Goal: Task Accomplishment & Management: Manage account settings

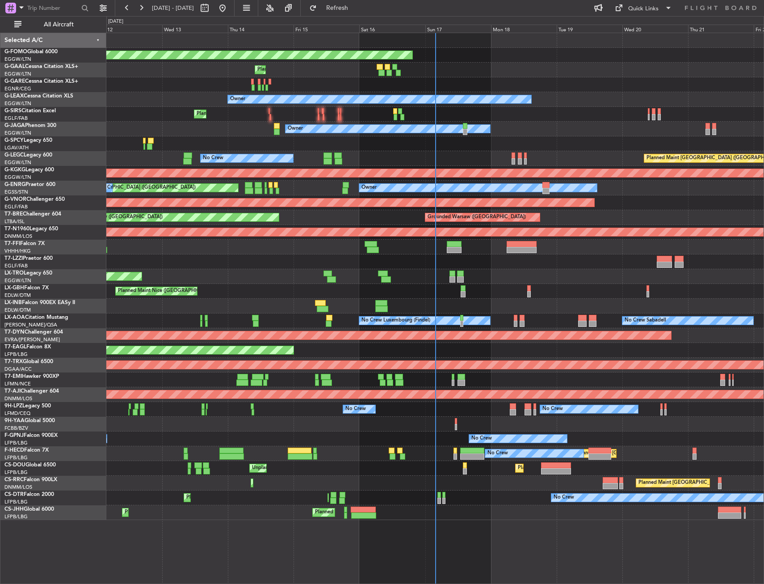
click at [168, 94] on div "Planned Maint Windsor Locks ([PERSON_NAME] Intl) Planned Maint Owner Owner Plan…" at bounding box center [434, 276] width 657 height 487
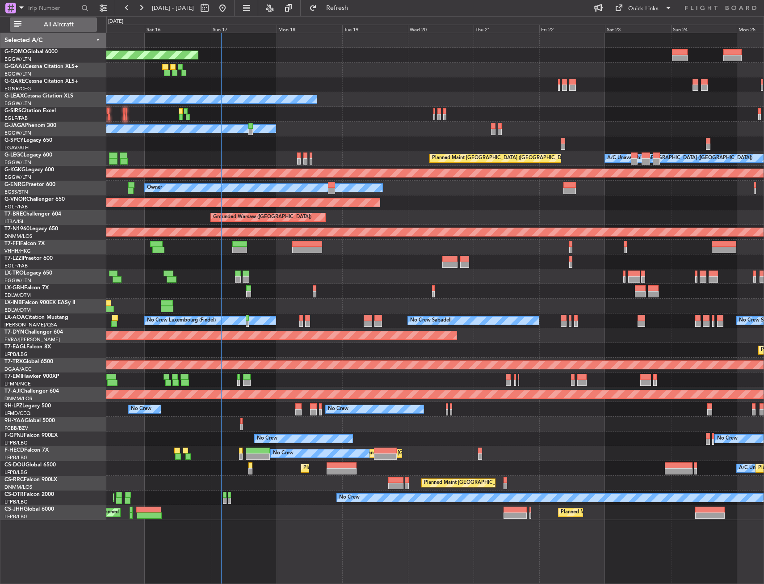
click at [79, 25] on span "All Aircraft" at bounding box center [58, 24] width 71 height 6
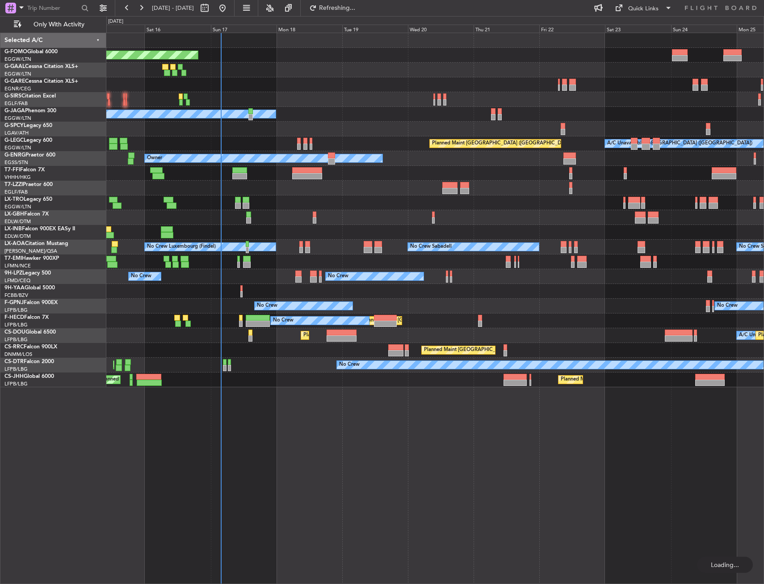
click at [245, 111] on div "Planned Maint Windsor Locks ([PERSON_NAME] Intl) Planned Maint Planned [GEOGRAP…" at bounding box center [434, 210] width 657 height 354
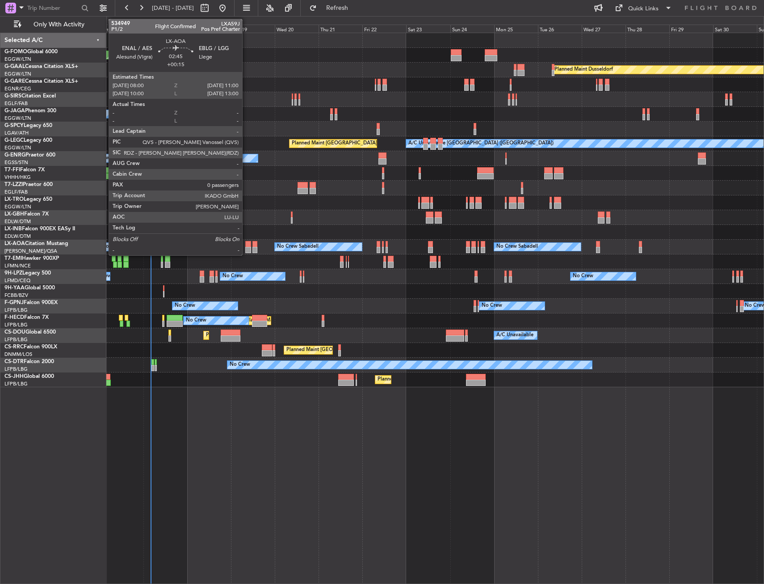
click at [246, 245] on div at bounding box center [248, 244] width 6 height 6
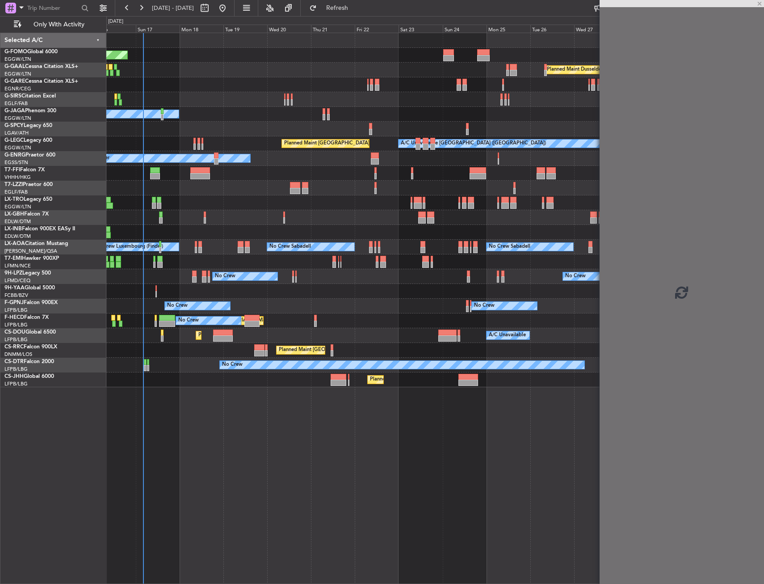
click at [236, 255] on div "Planned Maint Windsor Locks ([PERSON_NAME] Intl) Planned [GEOGRAPHIC_DATA] Plan…" at bounding box center [434, 210] width 657 height 354
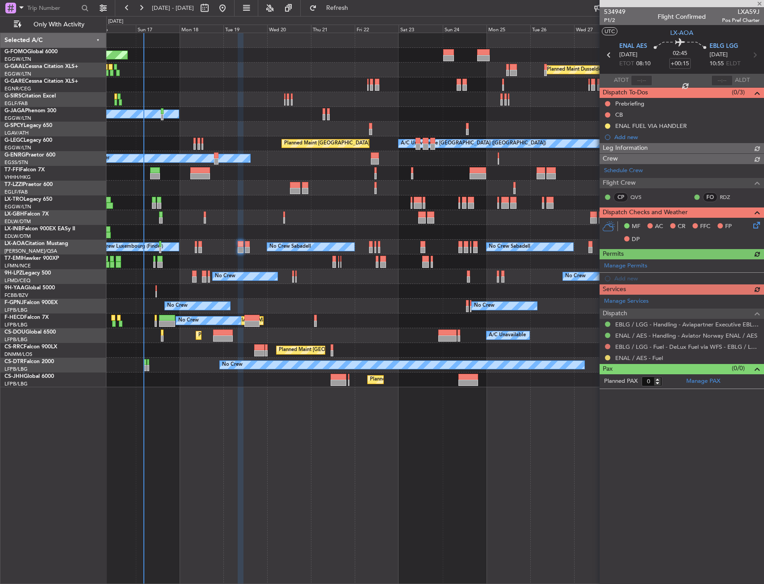
click at [607, 146] on span "Leg Information" at bounding box center [625, 148] width 45 height 10
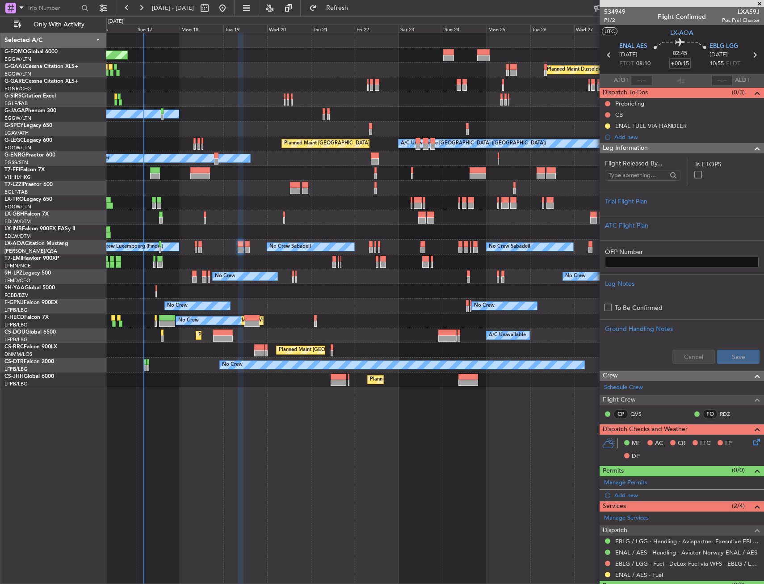
click at [659, 150] on div "Leg Information" at bounding box center [682, 148] width 164 height 10
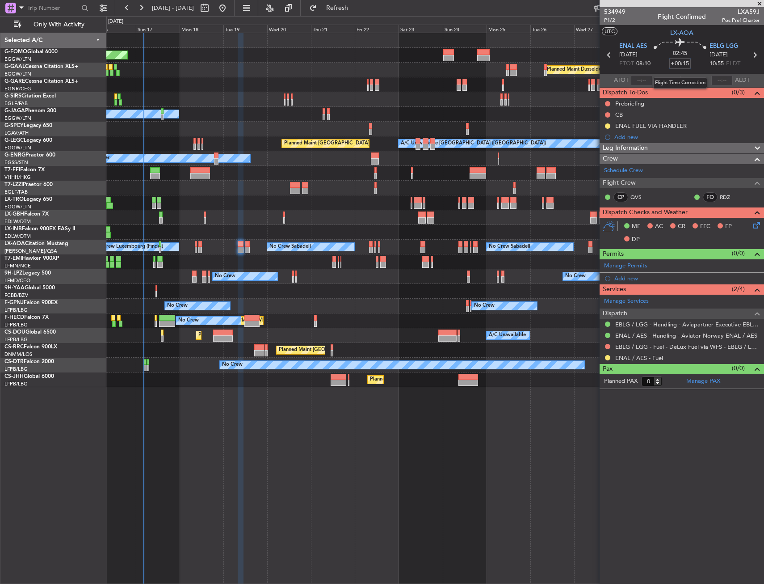
click at [681, 66] on input "+00:15" at bounding box center [679, 63] width 21 height 11
click at [692, 66] on div "02:45 5" at bounding box center [680, 54] width 59 height 33
type input "+00:05"
click at [758, 222] on icon at bounding box center [755, 223] width 7 height 7
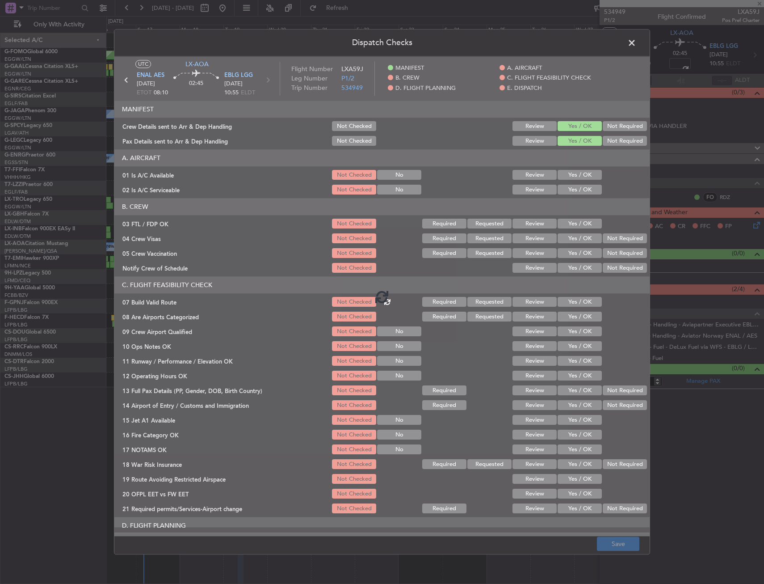
type input "+00:05"
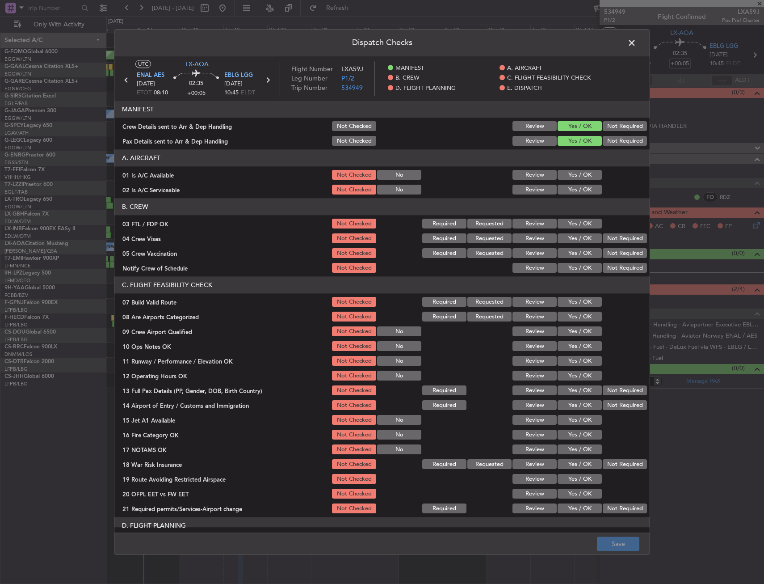
click at [572, 176] on button "Yes / OK" at bounding box center [580, 175] width 44 height 10
click at [569, 193] on button "Yes / OK" at bounding box center [580, 190] width 44 height 10
click at [581, 221] on button "Yes / OK" at bounding box center [580, 224] width 44 height 10
click at [603, 234] on button "Not Required" at bounding box center [625, 239] width 44 height 10
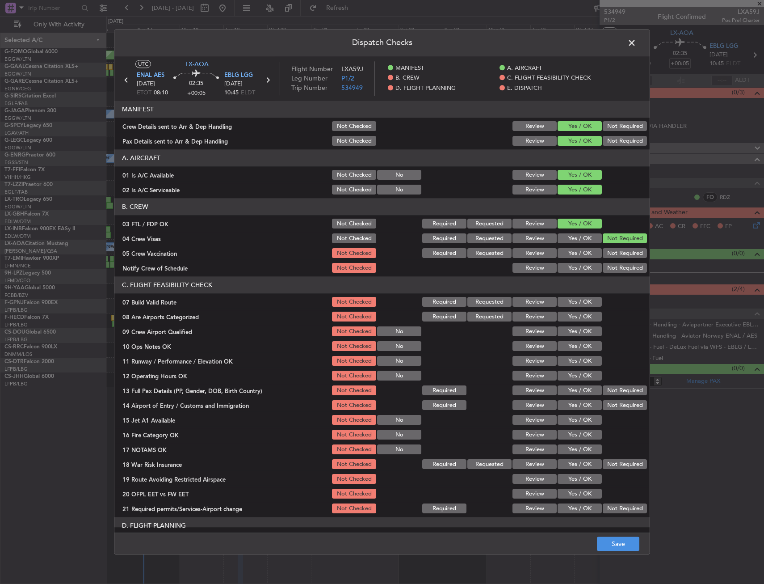
click at [601, 244] on div "Not Required" at bounding box center [623, 238] width 45 height 13
click at [603, 251] on button "Not Required" at bounding box center [625, 253] width 44 height 10
click at [583, 273] on div "Yes / OK" at bounding box center [578, 268] width 45 height 13
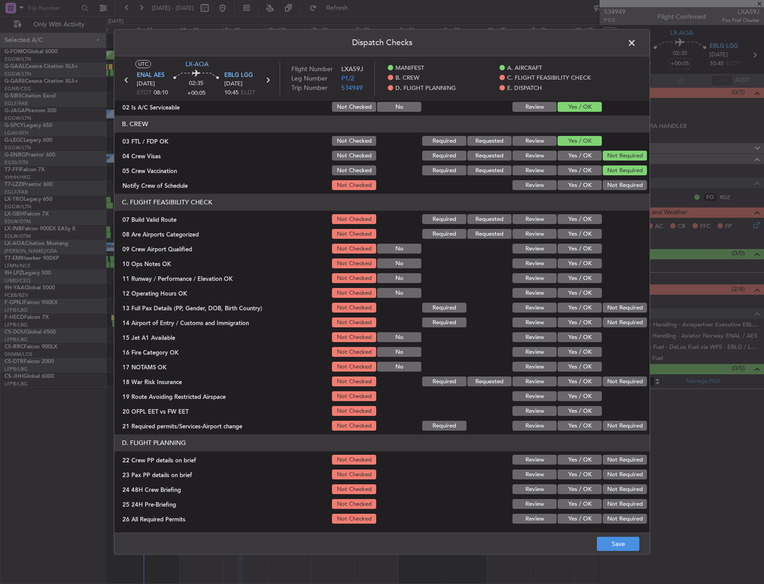
scroll to position [134, 0]
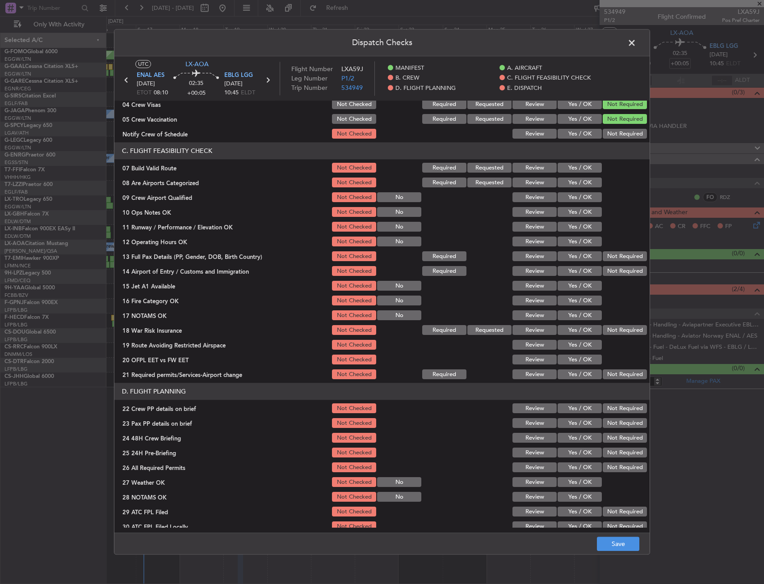
drag, startPoint x: 563, startPoint y: 137, endPoint x: 563, endPoint y: 172, distance: 35.3
click at [563, 136] on button "Yes / OK" at bounding box center [580, 134] width 44 height 10
click at [565, 178] on button "Yes / OK" at bounding box center [580, 183] width 44 height 10
click at [563, 192] on div "Yes / OK" at bounding box center [578, 197] width 45 height 13
click at [566, 165] on button "Yes / OK" at bounding box center [580, 168] width 44 height 10
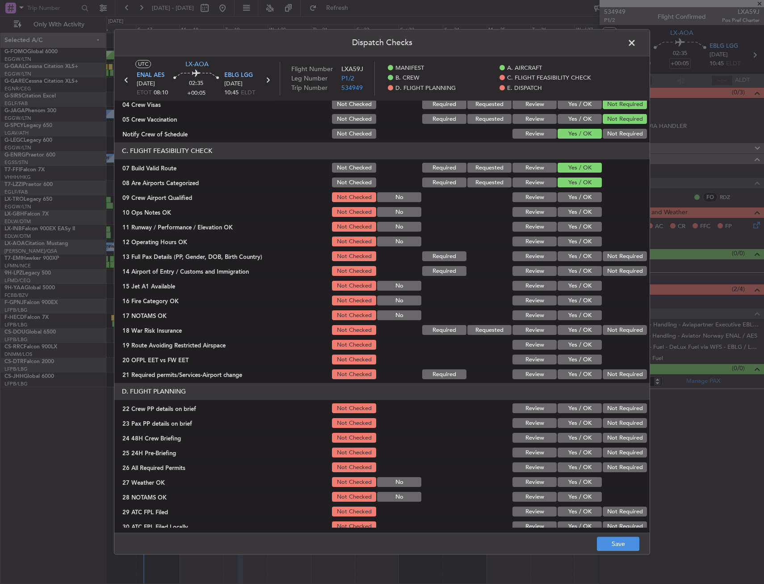
click at [563, 190] on section "C. FLIGHT FEASIBILITY CHECK 07 Build Valid Route Not Checked Required Requested…" at bounding box center [381, 262] width 535 height 238
click at [563, 200] on button "Yes / OK" at bounding box center [580, 198] width 44 height 10
click at [564, 213] on button "Yes / OK" at bounding box center [580, 212] width 44 height 10
click at [567, 232] on div "Yes / OK" at bounding box center [578, 227] width 45 height 13
click at [567, 241] on button "Yes / OK" at bounding box center [580, 242] width 44 height 10
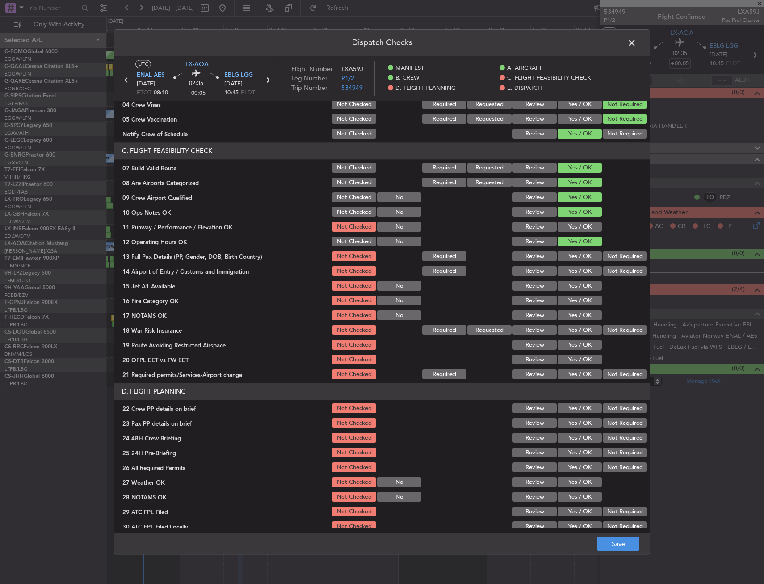
click at [567, 217] on div "Yes / OK" at bounding box center [578, 212] width 45 height 13
click at [568, 224] on button "Yes / OK" at bounding box center [580, 227] width 44 height 10
click at [608, 260] on button "Not Required" at bounding box center [625, 257] width 44 height 10
click at [608, 269] on button "Not Required" at bounding box center [625, 271] width 44 height 10
click at [580, 278] on section "C. FLIGHT FEASIBILITY CHECK 07 Build Valid Route Not Checked Required Requested…" at bounding box center [381, 262] width 535 height 238
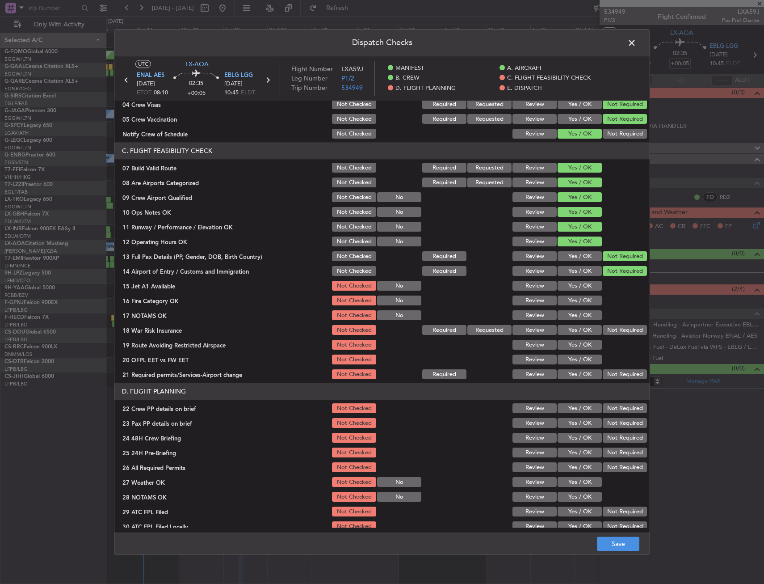
click at [577, 290] on button "Yes / OK" at bounding box center [580, 286] width 44 height 10
drag, startPoint x: 577, startPoint y: 295, endPoint x: 576, endPoint y: 300, distance: 5.2
click at [577, 296] on button "Yes / OK" at bounding box center [580, 301] width 44 height 10
click at [573, 325] on button "Yes / OK" at bounding box center [580, 330] width 44 height 10
click at [582, 316] on button "Yes / OK" at bounding box center [580, 316] width 44 height 10
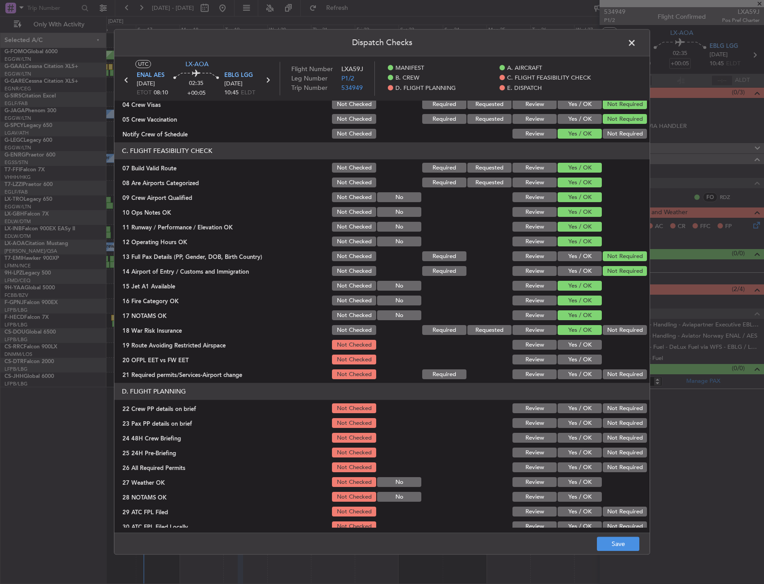
drag, startPoint x: 593, startPoint y: 324, endPoint x: 598, endPoint y: 327, distance: 5.4
click at [593, 325] on div "Yes / OK" at bounding box center [578, 330] width 45 height 13
click at [603, 327] on button "Not Required" at bounding box center [625, 330] width 44 height 10
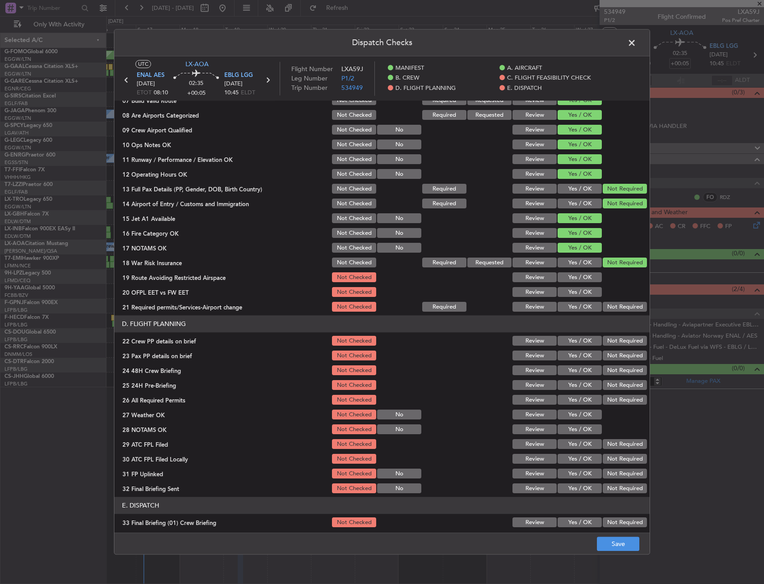
scroll to position [268, 0]
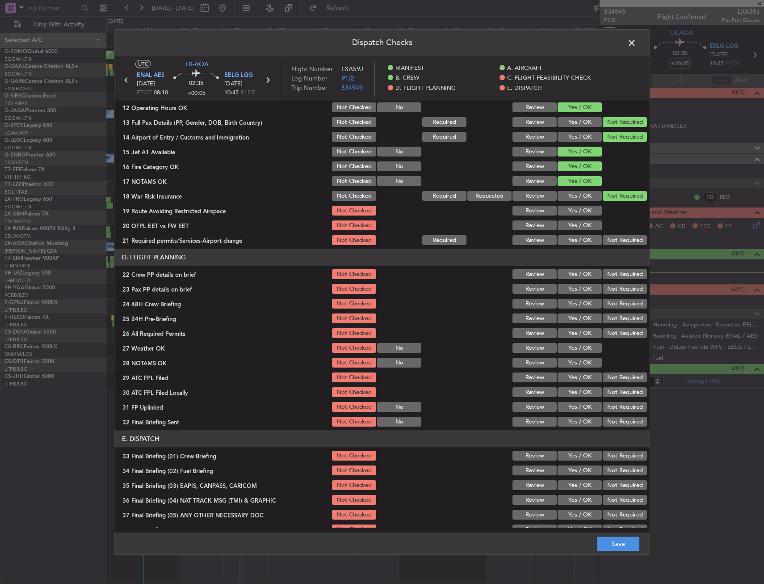
click at [580, 237] on button "Yes / OK" at bounding box center [580, 240] width 44 height 10
drag, startPoint x: 580, startPoint y: 227, endPoint x: 578, endPoint y: 216, distance: 10.9
click at [580, 227] on button "Yes / OK" at bounding box center [580, 226] width 44 height 10
click at [577, 216] on div "Yes / OK" at bounding box center [578, 211] width 45 height 13
click at [580, 209] on button "Yes / OK" at bounding box center [580, 211] width 44 height 10
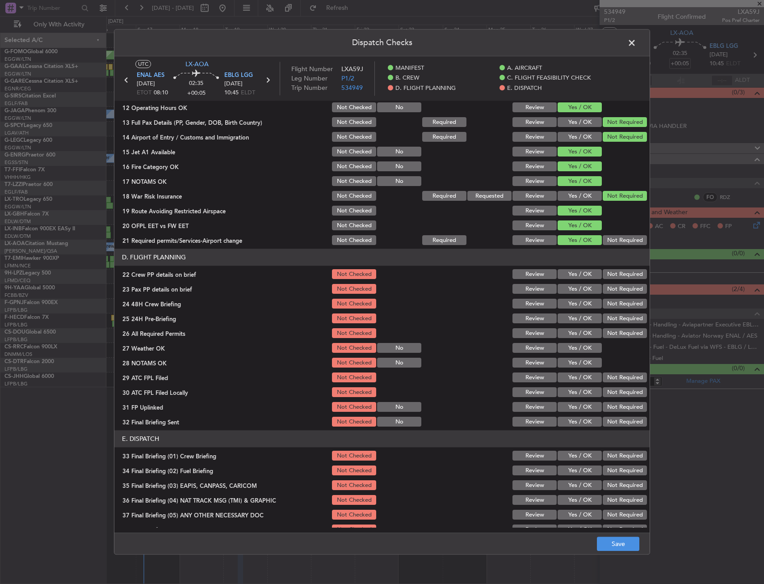
click at [576, 274] on button "Yes / OK" at bounding box center [580, 274] width 44 height 10
click at [575, 290] on button "Yes / OK" at bounding box center [580, 289] width 44 height 10
click at [574, 305] on button "Yes / OK" at bounding box center [580, 304] width 44 height 10
click at [604, 317] on button "Not Required" at bounding box center [625, 319] width 44 height 10
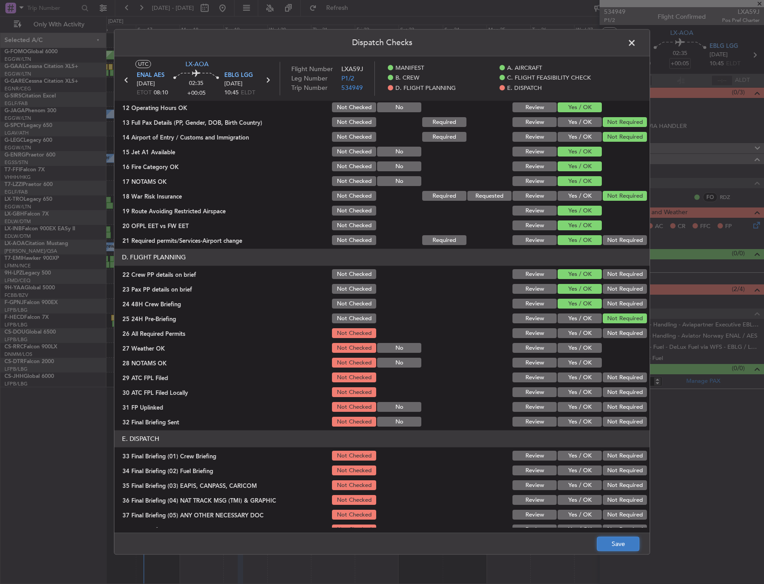
click at [617, 549] on button "Save" at bounding box center [618, 544] width 42 height 14
click at [636, 42] on span at bounding box center [636, 45] width 0 height 18
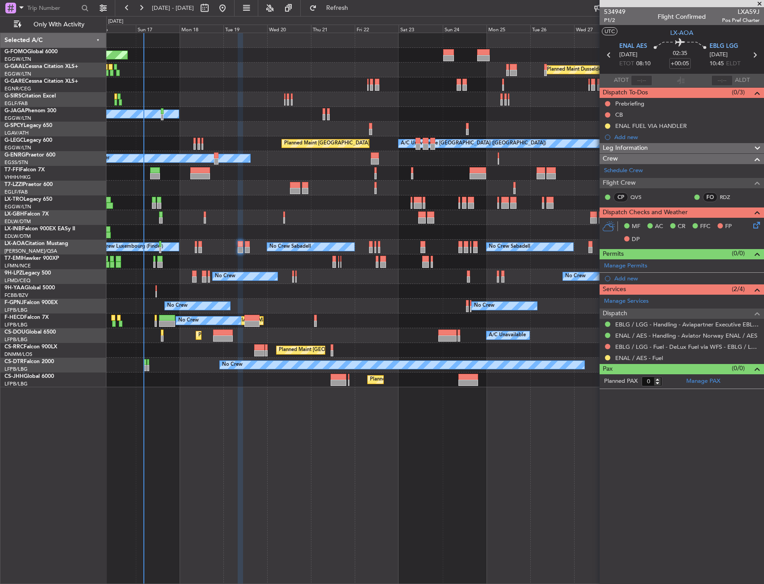
drag, startPoint x: 652, startPoint y: 148, endPoint x: 651, endPoint y: 165, distance: 17.0
click at [652, 148] on div "Leg Information" at bounding box center [682, 148] width 164 height 10
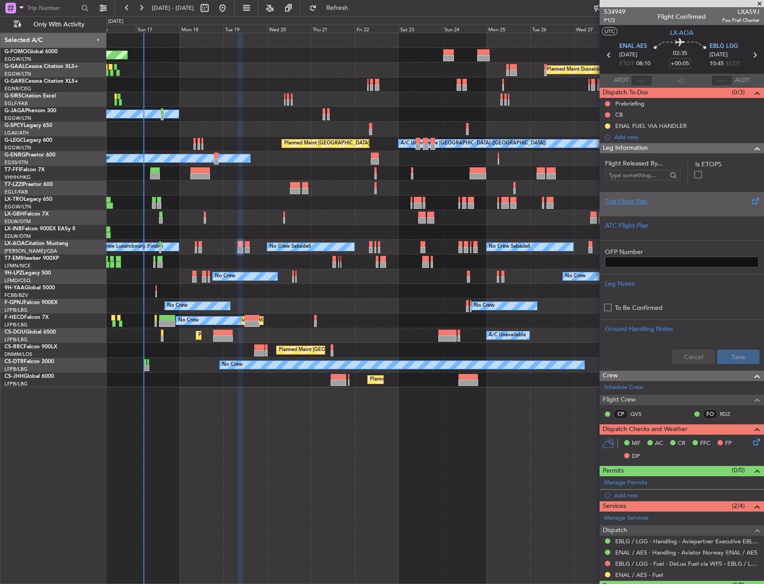
click at [646, 209] on div at bounding box center [682, 208] width 154 height 5
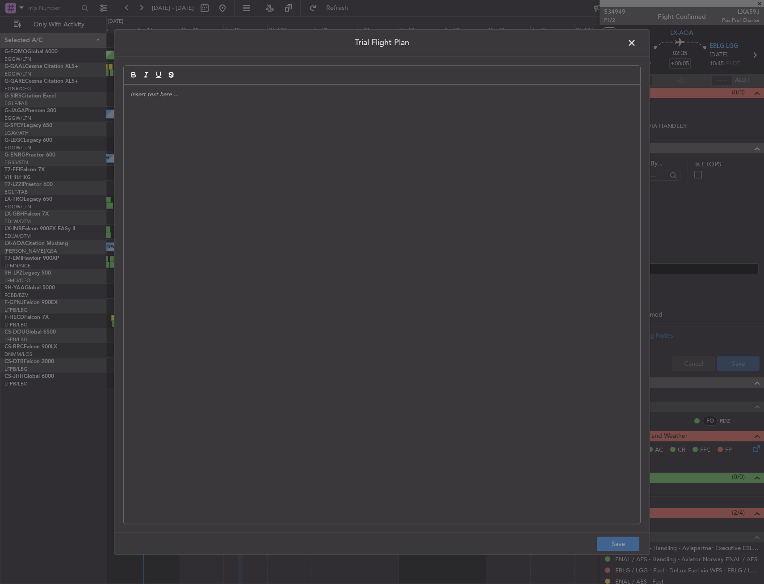
click at [505, 139] on div at bounding box center [382, 304] width 517 height 438
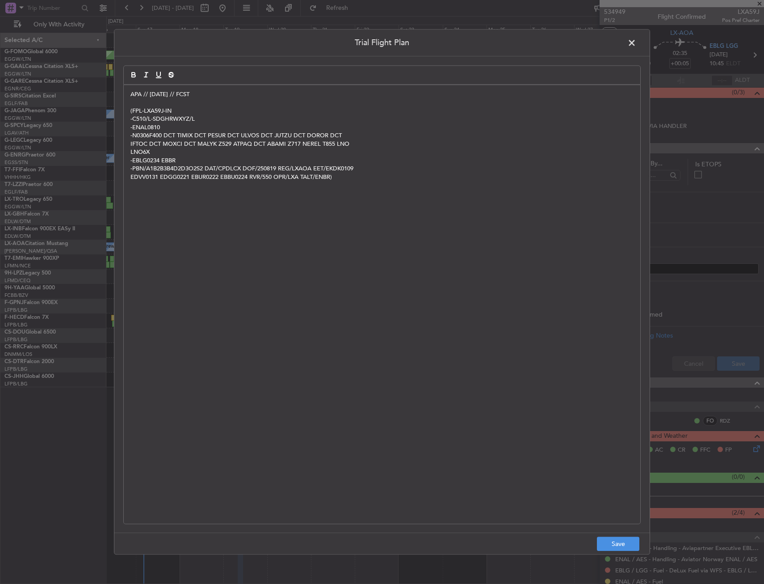
scroll to position [0, 0]
click at [625, 538] on button "Save" at bounding box center [618, 544] width 42 height 14
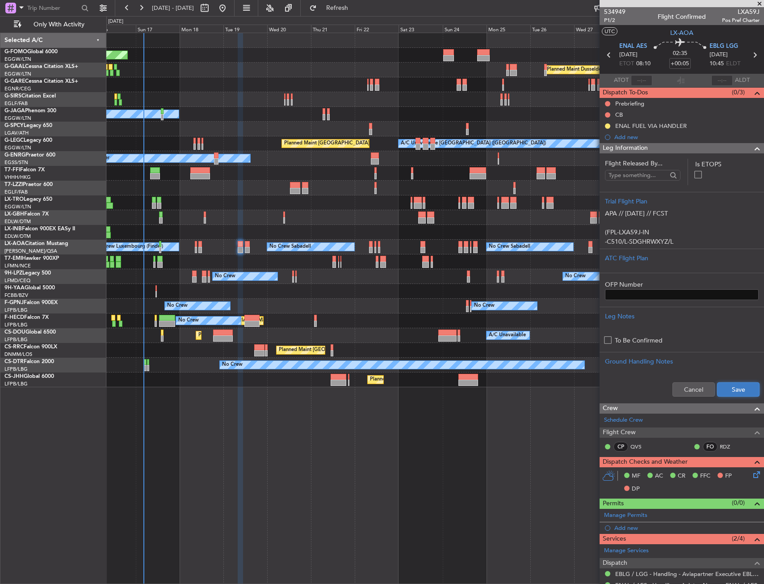
click at [738, 392] on button "Save" at bounding box center [738, 389] width 42 height 14
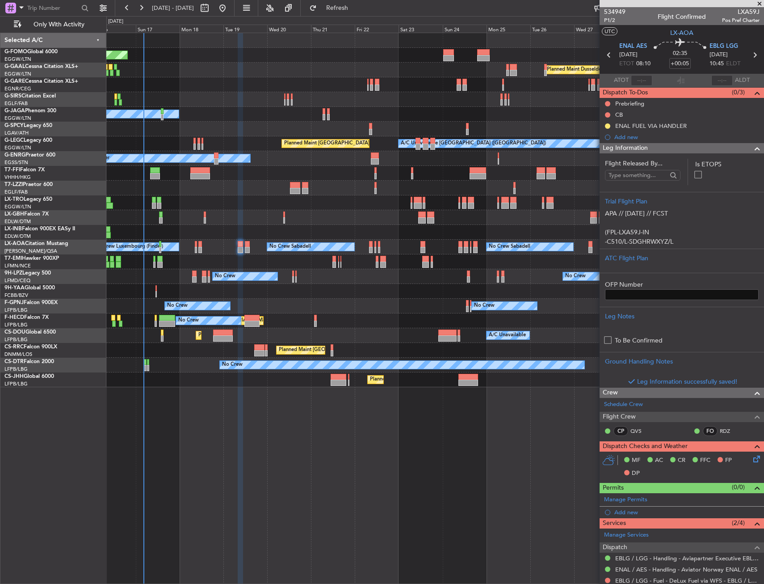
click at [729, 152] on div "Leg Information" at bounding box center [682, 148] width 164 height 10
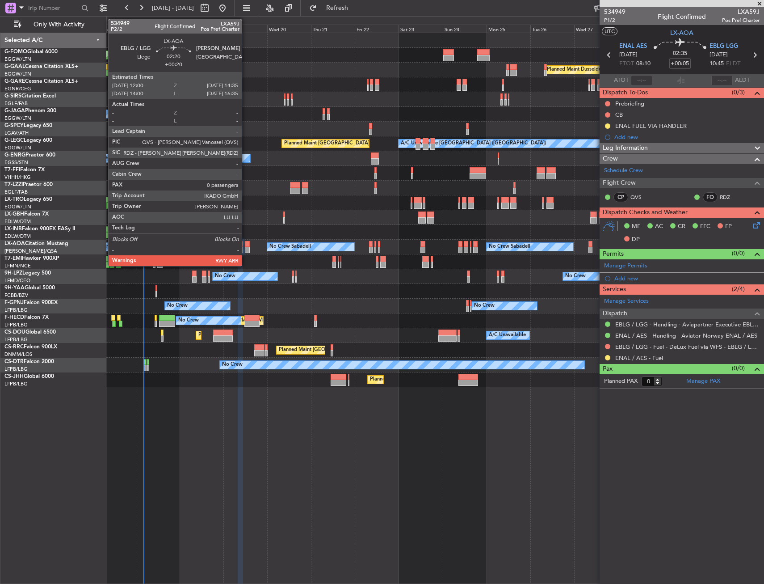
click at [246, 247] on div at bounding box center [247, 250] width 5 height 6
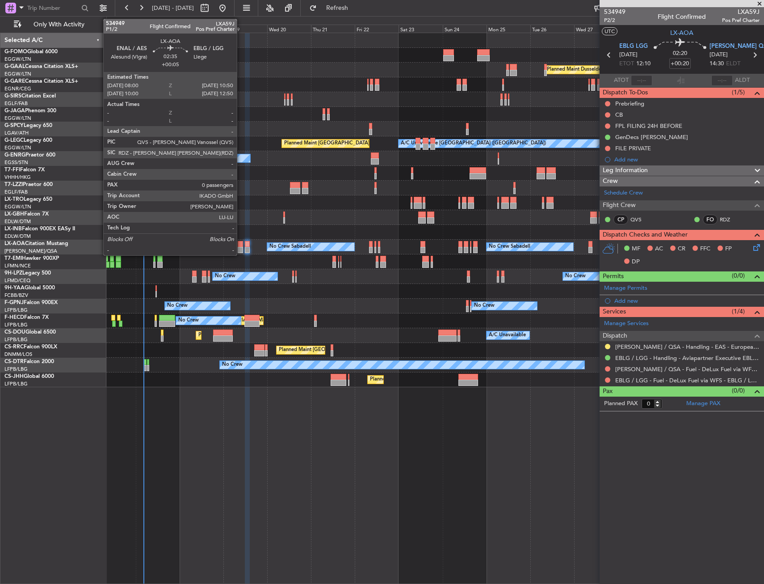
click at [241, 246] on div at bounding box center [240, 244] width 5 height 6
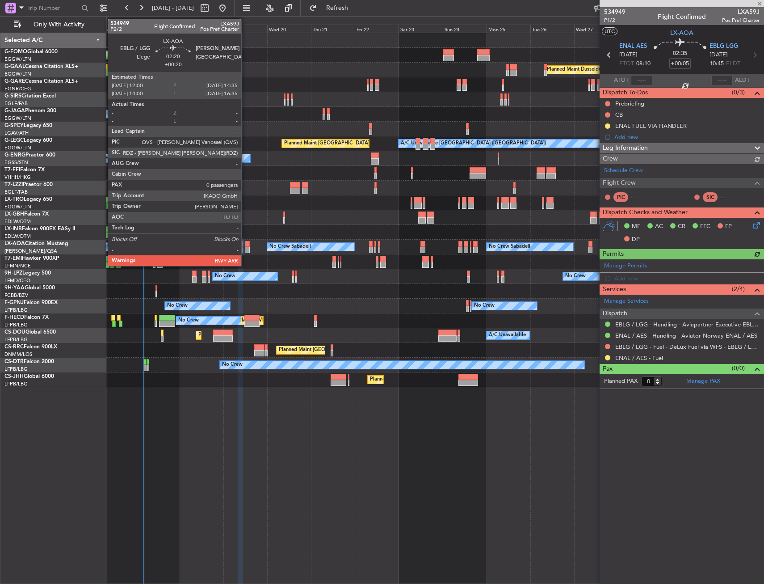
click at [245, 247] on div at bounding box center [247, 250] width 5 height 6
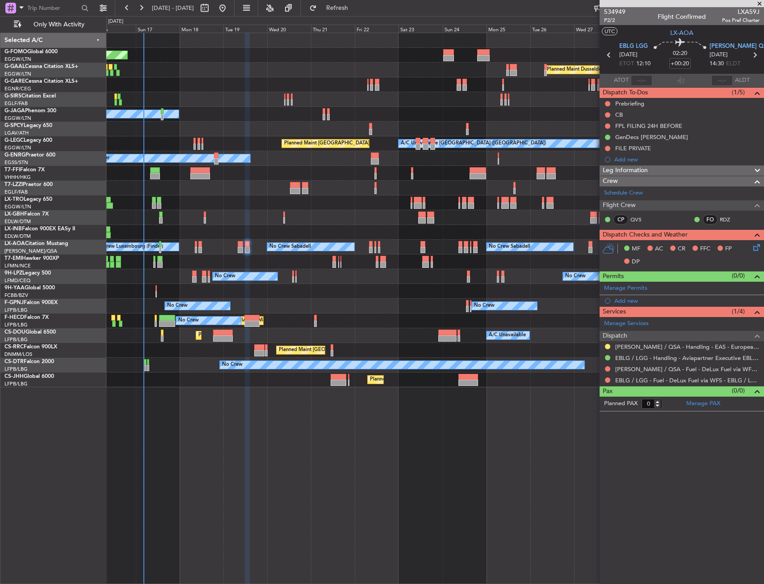
click at [648, 150] on div "FILE PRIVATE" at bounding box center [633, 148] width 36 height 8
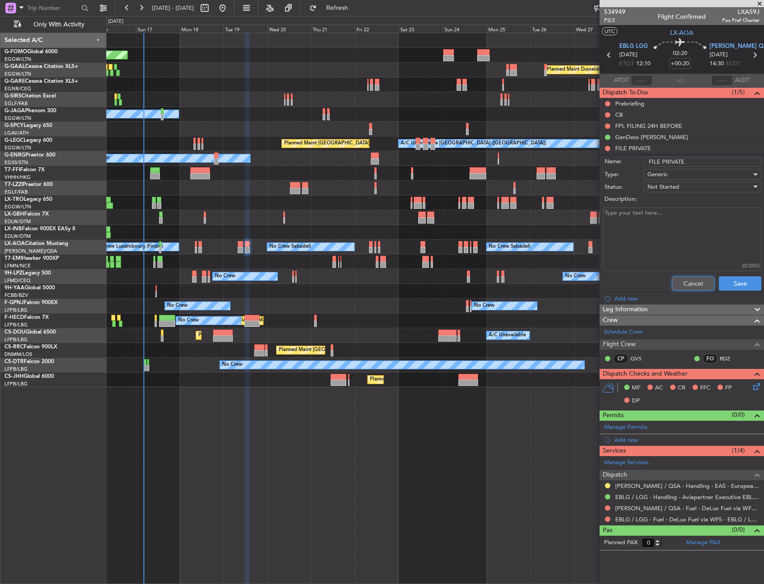
click at [685, 280] on button "Cancel" at bounding box center [693, 283] width 42 height 14
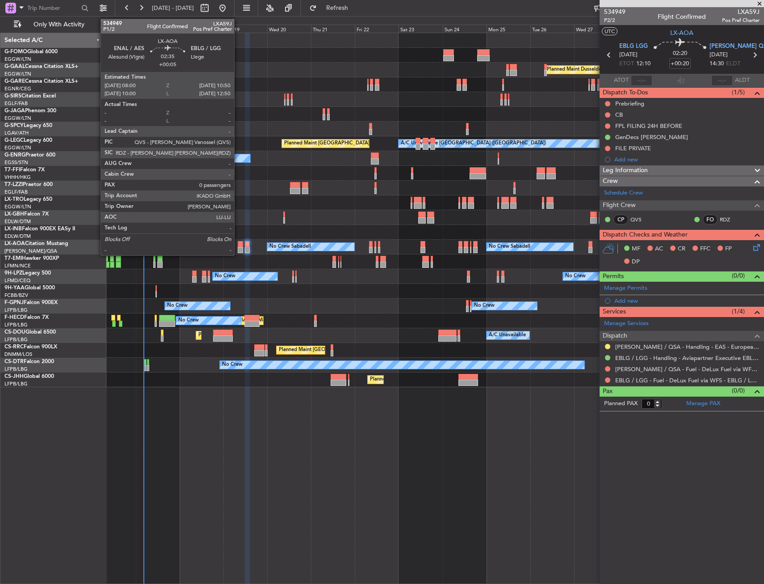
click at [238, 247] on div at bounding box center [240, 250] width 5 height 6
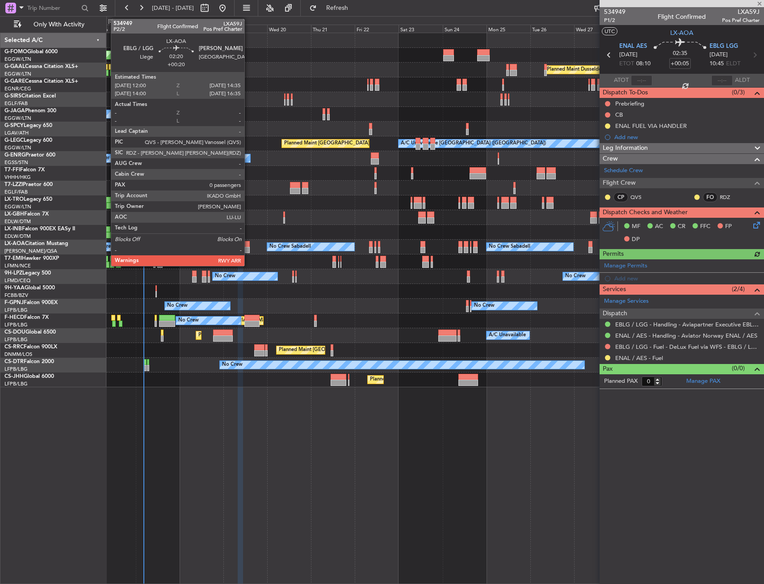
click at [248, 248] on div at bounding box center [247, 250] width 5 height 6
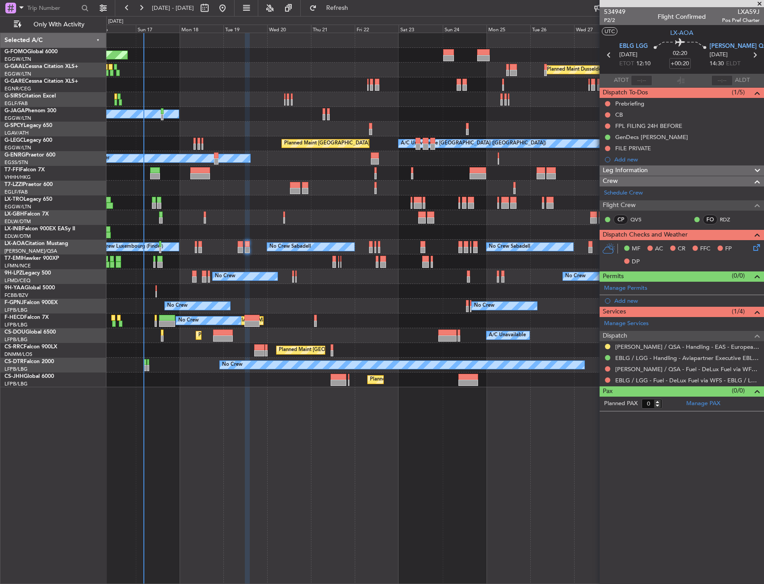
click at [678, 173] on div "Leg Information" at bounding box center [682, 170] width 164 height 10
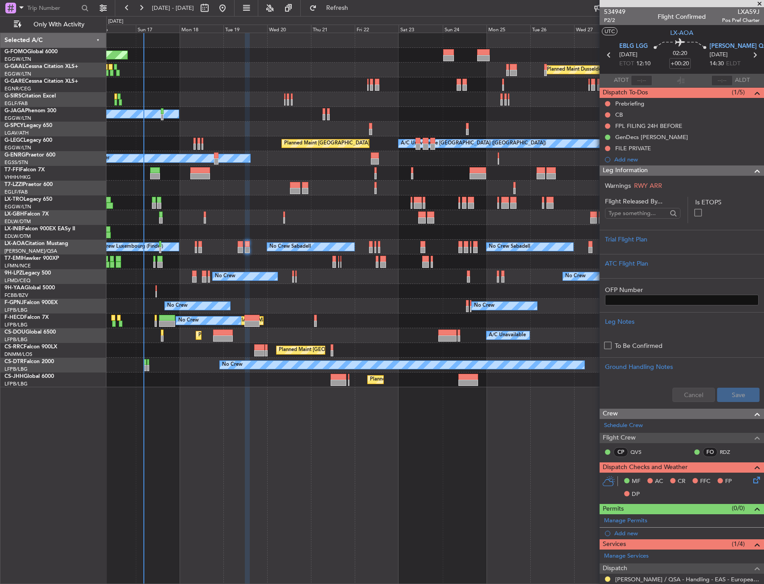
click at [678, 173] on div "Leg Information" at bounding box center [682, 170] width 164 height 10
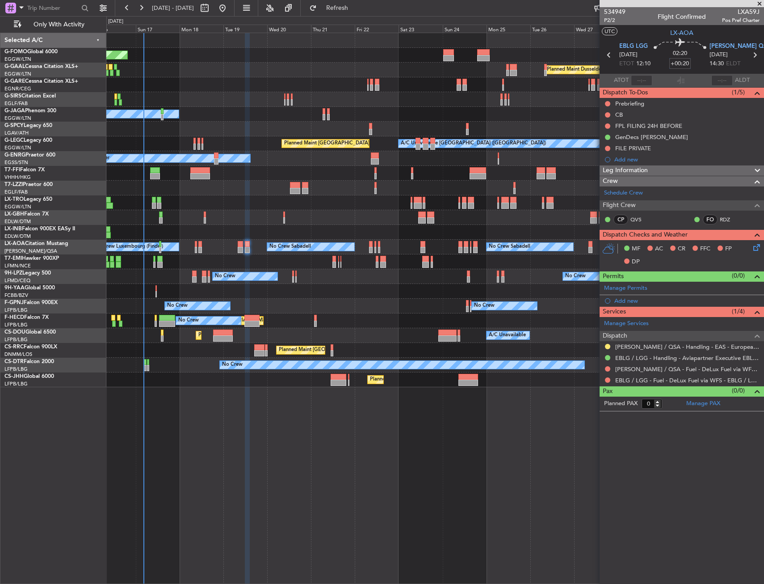
click at [678, 64] on input "+00:20" at bounding box center [679, 63] width 21 height 11
type input "+00:30"
drag, startPoint x: 635, startPoint y: 169, endPoint x: 632, endPoint y: 175, distance: 7.2
click at [635, 169] on span "Leg Information" at bounding box center [625, 170] width 45 height 10
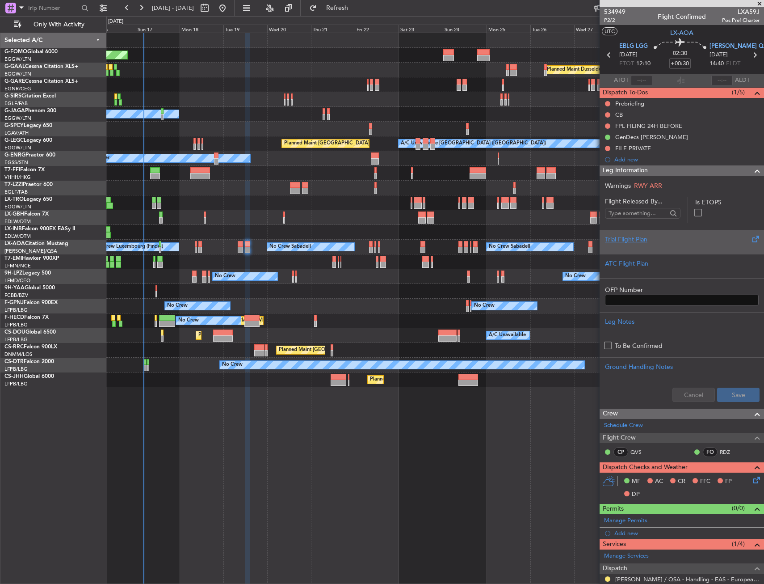
click at [638, 240] on div "Trial Flight Plan" at bounding box center [682, 239] width 154 height 9
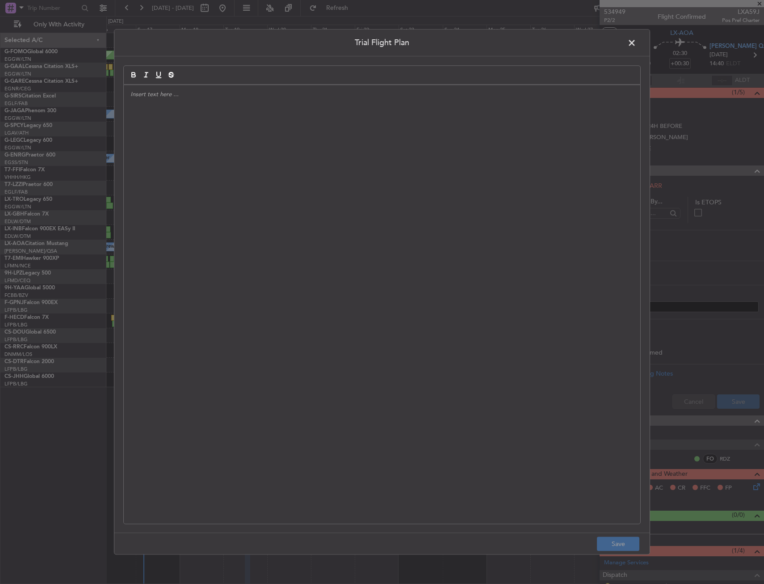
click at [338, 221] on div at bounding box center [382, 304] width 517 height 438
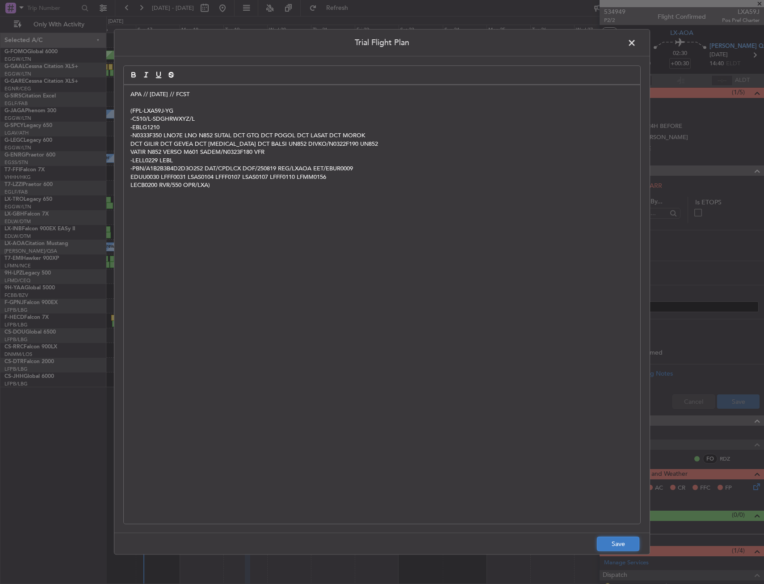
click at [627, 550] on button "Save" at bounding box center [618, 544] width 42 height 14
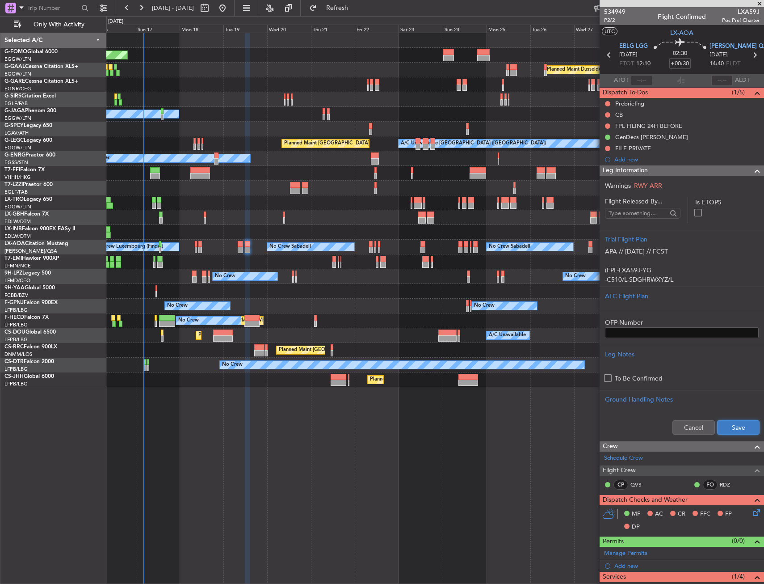
click at [735, 428] on button "Save" at bounding box center [738, 427] width 42 height 14
click at [752, 171] on span at bounding box center [757, 170] width 11 height 11
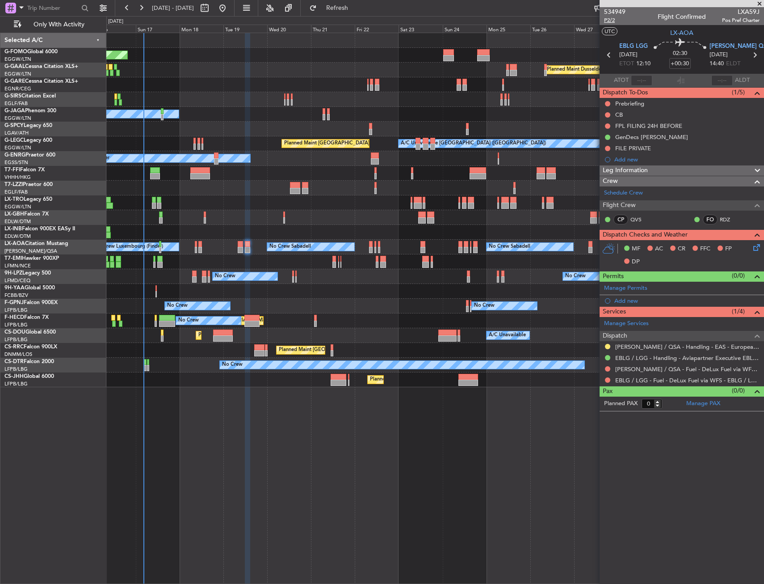
click at [614, 20] on span "P2/2" at bounding box center [614, 21] width 21 height 8
click at [757, 247] on icon at bounding box center [755, 245] width 7 height 7
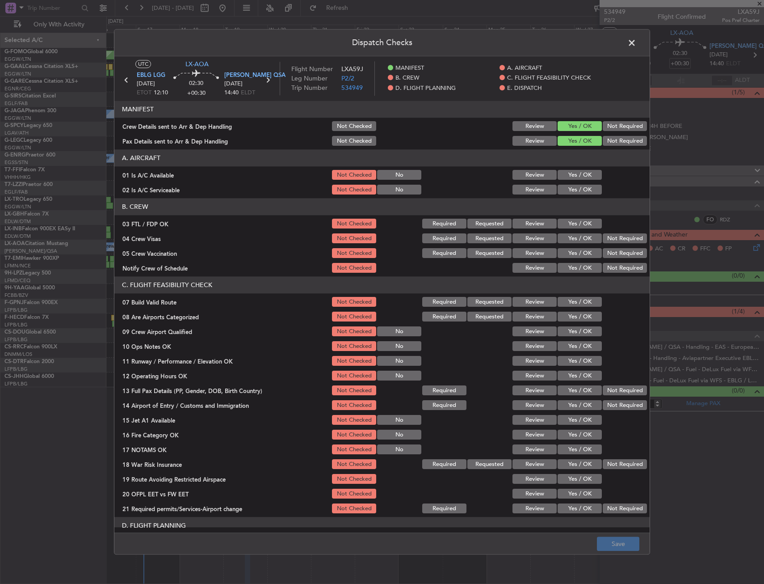
drag, startPoint x: 581, startPoint y: 183, endPoint x: 577, endPoint y: 175, distance: 9.0
click at [581, 183] on section "A. AIRCRAFT 01 Is A/C Available Not Checked No Review Yes / OK 02 Is A/C Servic…" at bounding box center [381, 173] width 535 height 46
drag, startPoint x: 577, startPoint y: 175, endPoint x: 574, endPoint y: 188, distance: 13.4
click at [576, 177] on button "Yes / OK" at bounding box center [580, 175] width 44 height 10
click at [573, 189] on button "Yes / OK" at bounding box center [580, 190] width 44 height 10
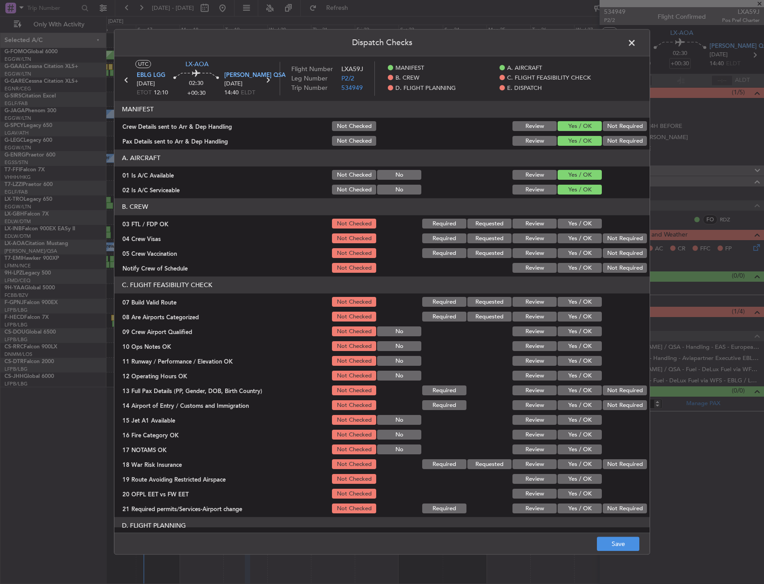
click at [580, 224] on button "Yes / OK" at bounding box center [580, 224] width 44 height 10
drag, startPoint x: 601, startPoint y: 236, endPoint x: 597, endPoint y: 253, distance: 17.4
click at [603, 236] on button "Not Required" at bounding box center [625, 239] width 44 height 10
click at [603, 253] on button "Not Required" at bounding box center [625, 253] width 44 height 10
click at [576, 275] on article "MANIFEST Crew Details sent to Arr & Dep Handling Not Checked Review Yes / OK No…" at bounding box center [381, 314] width 535 height 426
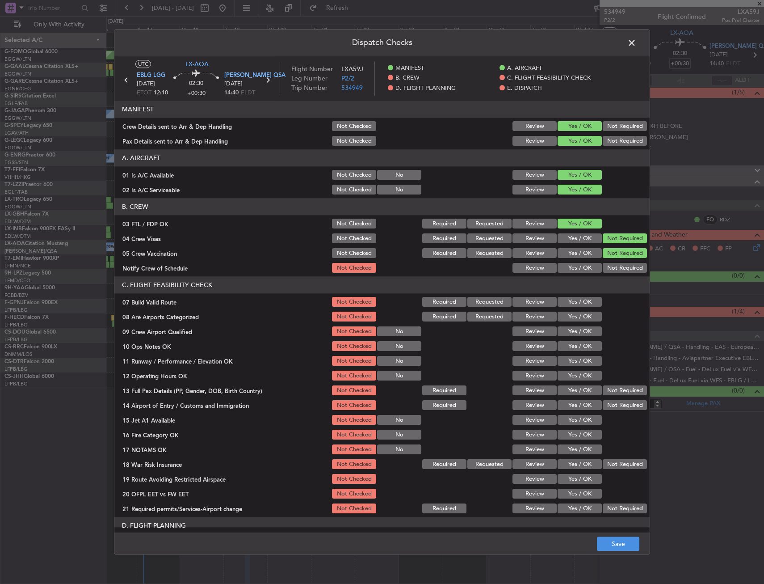
click at [578, 272] on button "Yes / OK" at bounding box center [580, 268] width 44 height 10
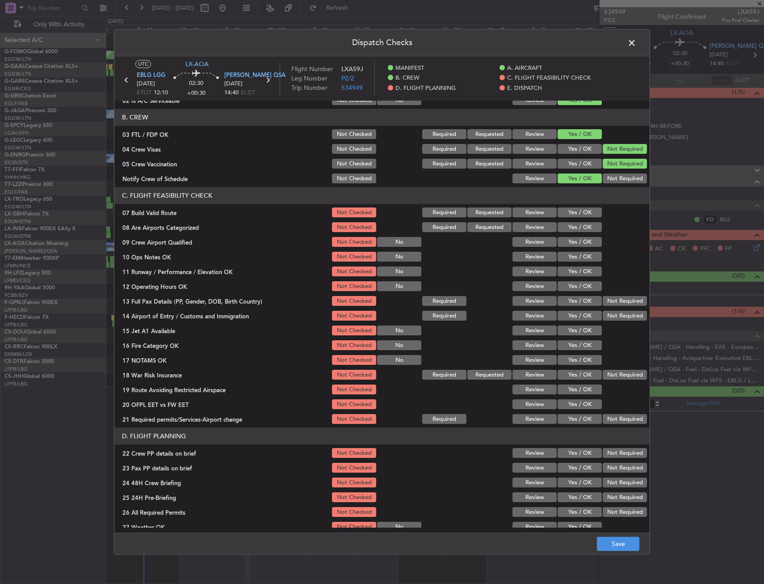
drag, startPoint x: 575, startPoint y: 265, endPoint x: 575, endPoint y: 248, distance: 17.0
click at [575, 265] on section "C. FLIGHT FEASIBILITY CHECK 07 Build Valid Route Not Checked Required Requested…" at bounding box center [381, 306] width 535 height 238
click at [574, 217] on div "Yes / OK" at bounding box center [578, 212] width 45 height 13
click at [573, 220] on section "C. FLIGHT FEASIBILITY CHECK 07 Build Valid Route Not Checked Required Requested…" at bounding box center [381, 306] width 535 height 238
click at [570, 223] on button "Yes / OK" at bounding box center [580, 228] width 44 height 10
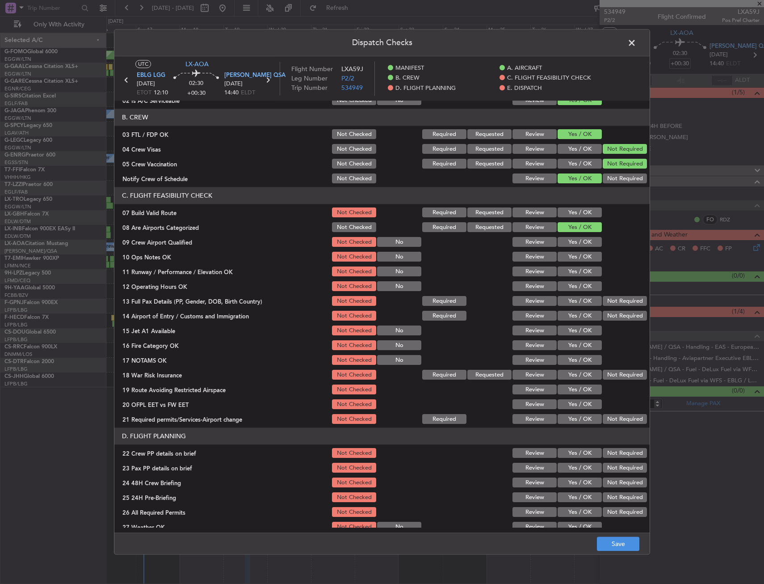
click at [568, 215] on button "Yes / OK" at bounding box center [580, 213] width 44 height 10
click at [569, 245] on button "Yes / OK" at bounding box center [580, 242] width 44 height 10
click at [568, 268] on button "Yes / OK" at bounding box center [580, 272] width 44 height 10
drag, startPoint x: 569, startPoint y: 286, endPoint x: 569, endPoint y: 280, distance: 5.4
click at [569, 285] on button "Yes / OK" at bounding box center [580, 287] width 44 height 10
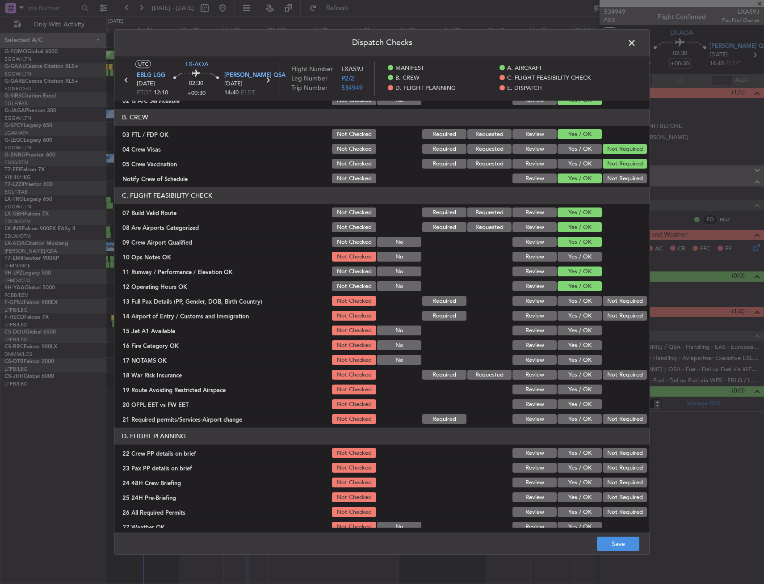
click at [570, 260] on button "Yes / OK" at bounding box center [580, 257] width 44 height 10
drag, startPoint x: 610, startPoint y: 300, endPoint x: 606, endPoint y: 309, distance: 10.0
click at [610, 300] on button "Not Required" at bounding box center [625, 301] width 44 height 10
drag, startPoint x: 604, startPoint y: 313, endPoint x: 595, endPoint y: 320, distance: 11.8
click at [604, 314] on button "Not Required" at bounding box center [625, 316] width 44 height 10
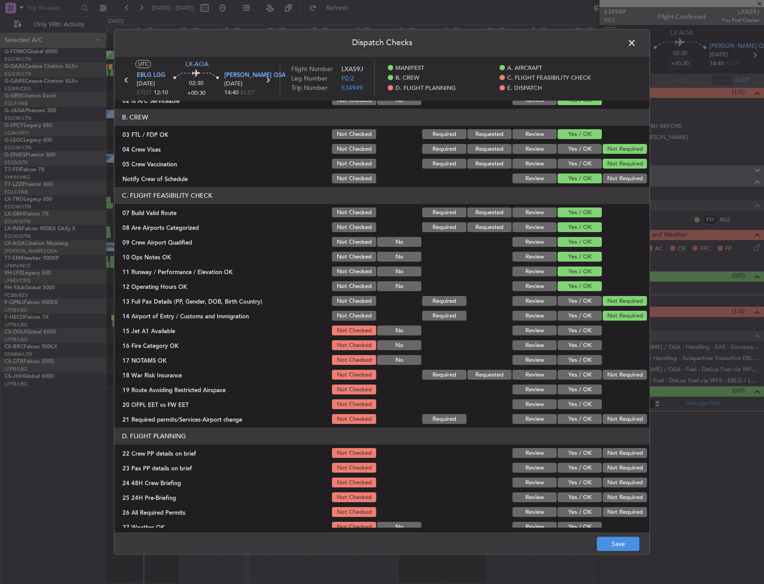
click at [584, 331] on button "Yes / OK" at bounding box center [580, 331] width 44 height 10
click at [581, 355] on button "Yes / OK" at bounding box center [580, 360] width 44 height 10
click at [581, 370] on button "Yes / OK" at bounding box center [580, 375] width 44 height 10
drag, startPoint x: 579, startPoint y: 348, endPoint x: 585, endPoint y: 351, distance: 7.0
click at [579, 347] on button "Yes / OK" at bounding box center [580, 346] width 44 height 10
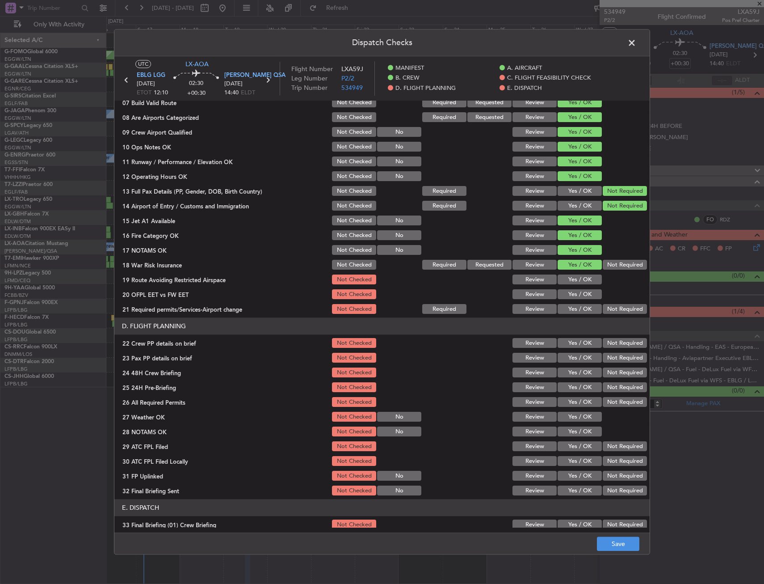
scroll to position [189, 0]
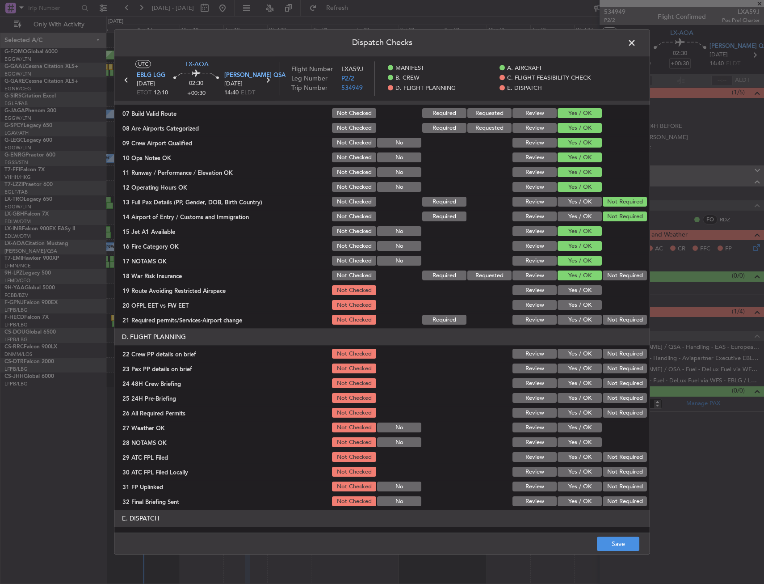
click at [605, 276] on button "Not Required" at bounding box center [625, 276] width 44 height 10
click at [584, 297] on section "C. FLIGHT FEASIBILITY CHECK 07 Build Valid Route Not Checked Required Requested…" at bounding box center [381, 207] width 535 height 238
drag, startPoint x: 579, startPoint y: 301, endPoint x: 576, endPoint y: 288, distance: 13.3
click at [578, 296] on section "C. FLIGHT FEASIBILITY CHECK 07 Build Valid Route Not Checked Required Requested…" at bounding box center [381, 207] width 535 height 238
click at [576, 287] on button "Yes / OK" at bounding box center [580, 291] width 44 height 10
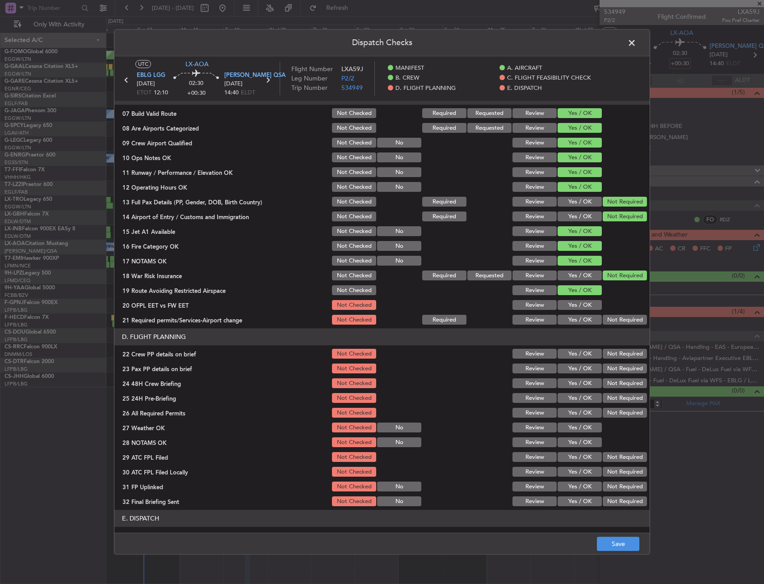
click at [578, 309] on button "Yes / OK" at bounding box center [580, 305] width 44 height 10
drag, startPoint x: 576, startPoint y: 315, endPoint x: 576, endPoint y: 320, distance: 4.9
click at [576, 315] on button "Yes / OK" at bounding box center [580, 320] width 44 height 10
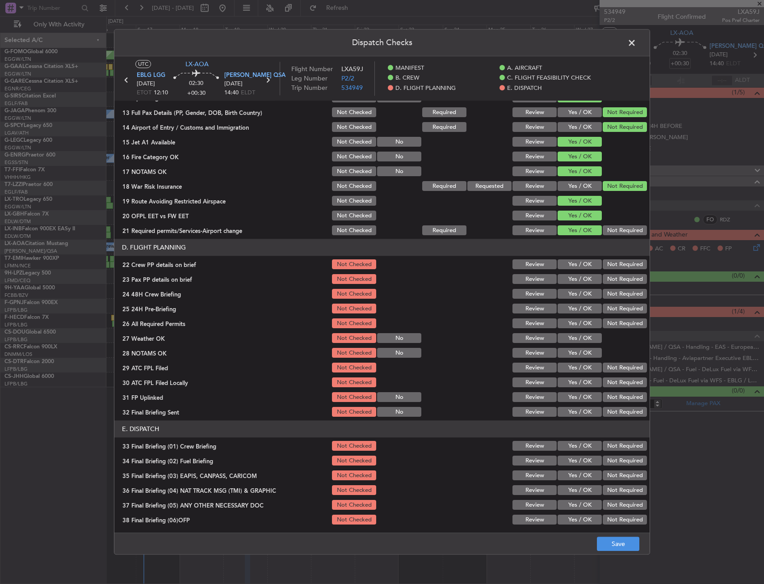
drag, startPoint x: 579, startPoint y: 279, endPoint x: 575, endPoint y: 270, distance: 9.6
click at [579, 279] on button "Yes / OK" at bounding box center [580, 279] width 44 height 10
click at [574, 265] on button "Yes / OK" at bounding box center [580, 265] width 44 height 10
click at [575, 292] on button "Yes / OK" at bounding box center [580, 294] width 44 height 10
click at [604, 311] on button "Not Required" at bounding box center [625, 309] width 44 height 10
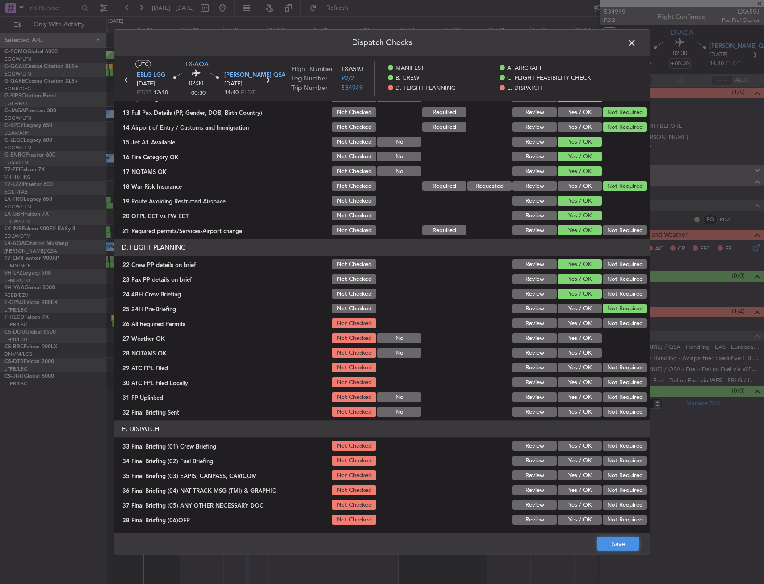
click at [633, 541] on button "Save" at bounding box center [618, 544] width 42 height 14
click at [636, 42] on span at bounding box center [636, 45] width 0 height 18
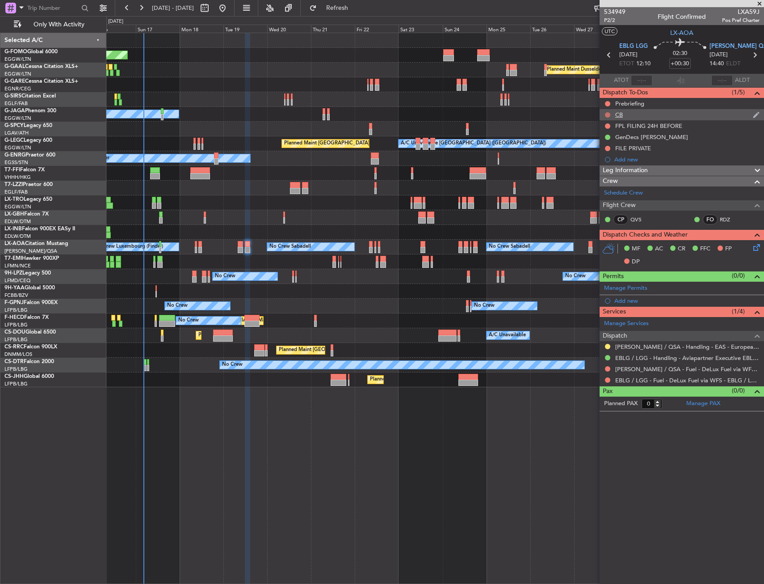
click at [607, 114] on button at bounding box center [607, 114] width 5 height 5
click at [602, 155] on span "Completed" at bounding box center [611, 154] width 29 height 9
click at [606, 102] on button at bounding box center [607, 103] width 5 height 5
click at [604, 134] on span "In Progress" at bounding box center [612, 129] width 30 height 9
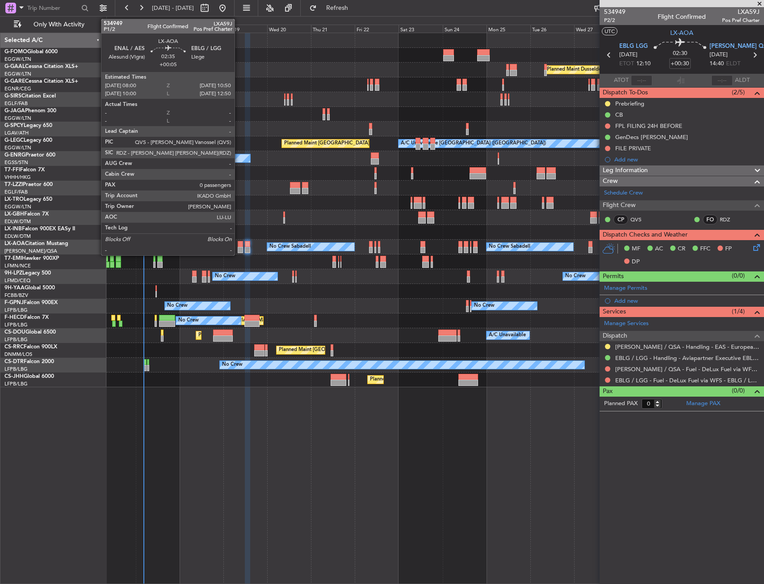
click at [239, 247] on div at bounding box center [240, 250] width 5 height 6
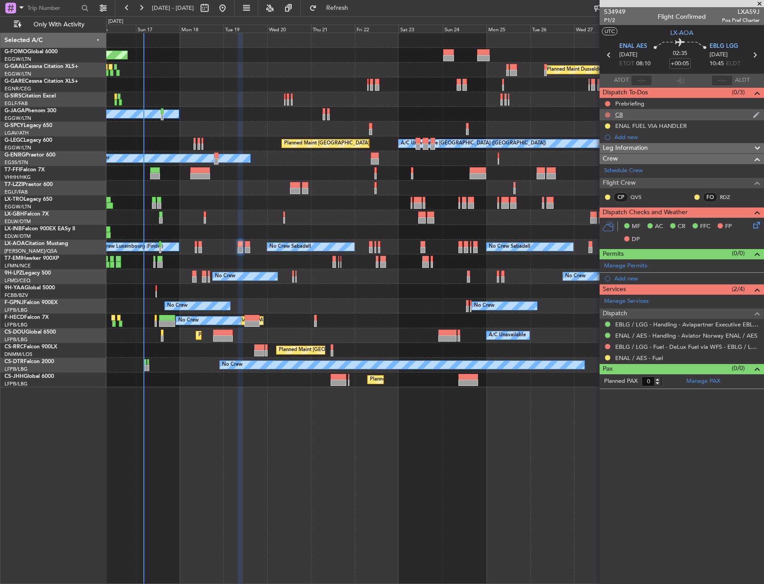
click at [606, 116] on button at bounding box center [607, 114] width 5 height 5
click at [602, 153] on span "Completed" at bounding box center [611, 154] width 29 height 9
click at [606, 102] on button at bounding box center [607, 103] width 5 height 5
click at [606, 132] on span "In Progress" at bounding box center [612, 129] width 30 height 9
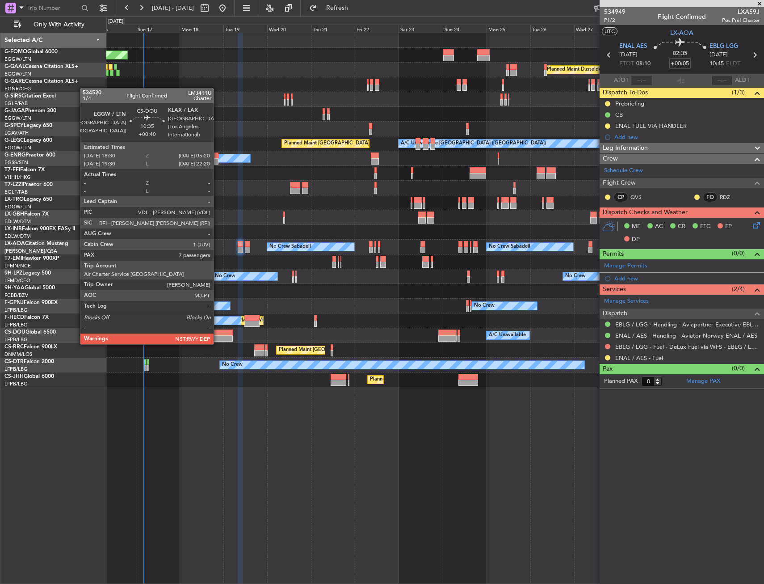
click at [218, 335] on div at bounding box center [223, 338] width 20 height 6
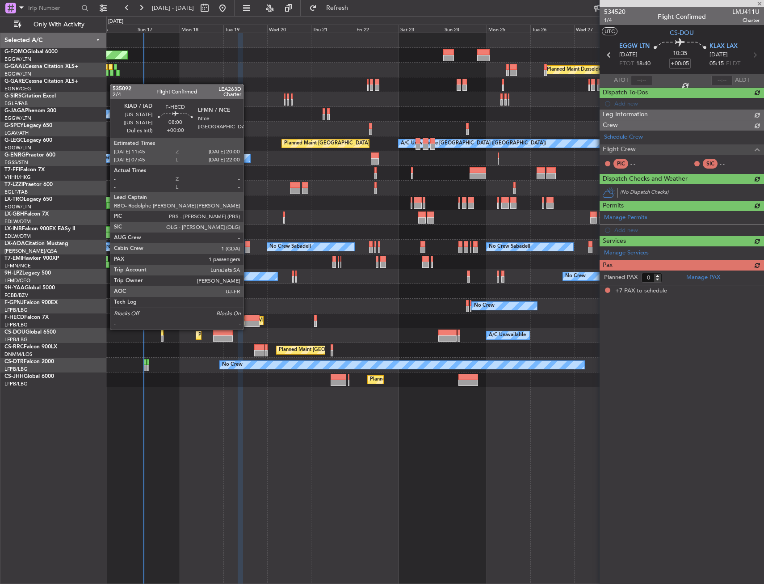
type input "+00:40"
type input "7"
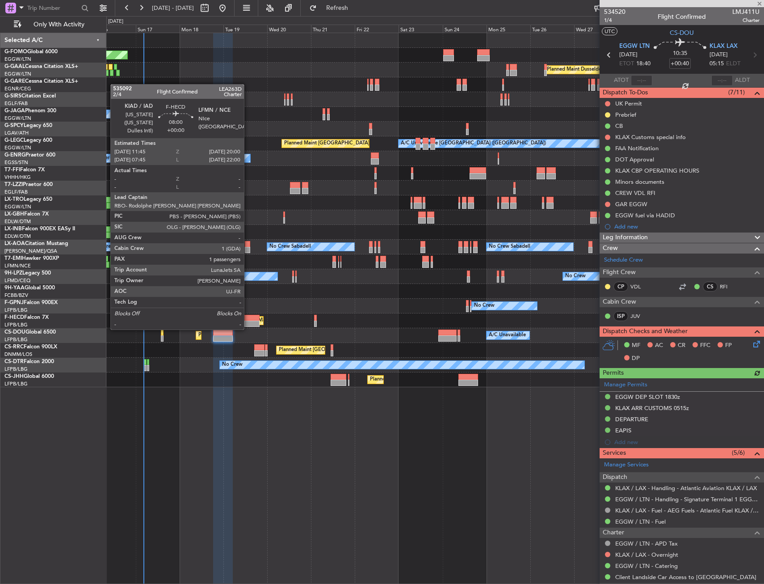
click at [248, 320] on div at bounding box center [251, 323] width 15 height 6
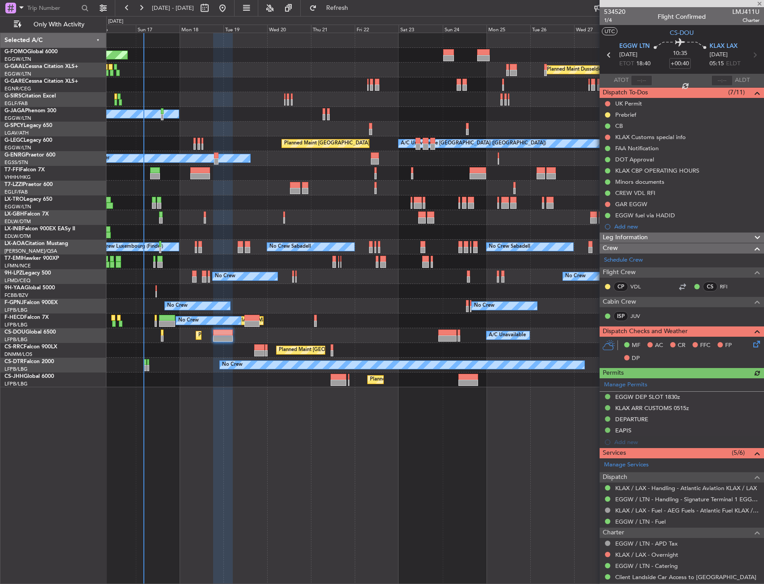
type input "1"
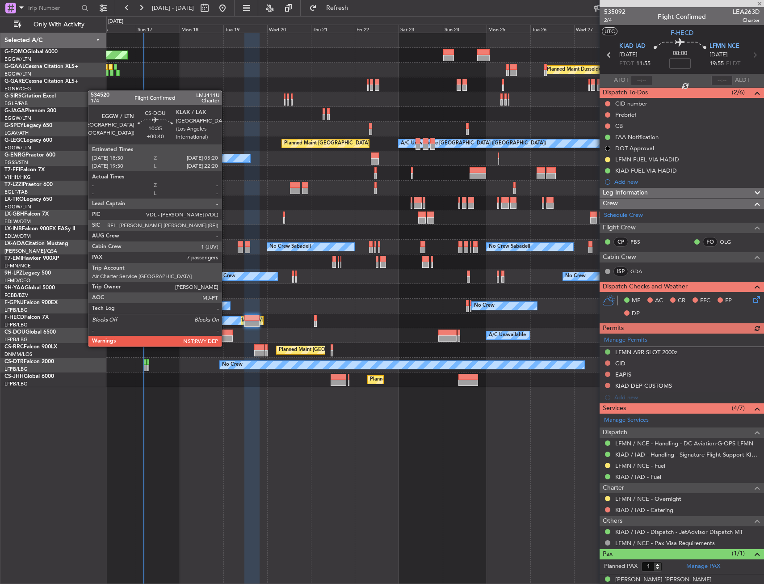
click at [226, 337] on div at bounding box center [223, 338] width 20 height 6
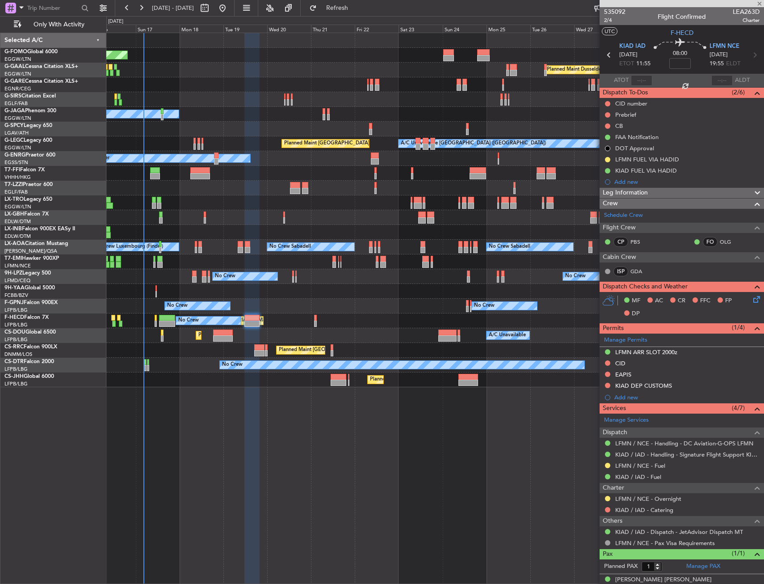
type input "+00:40"
type input "7"
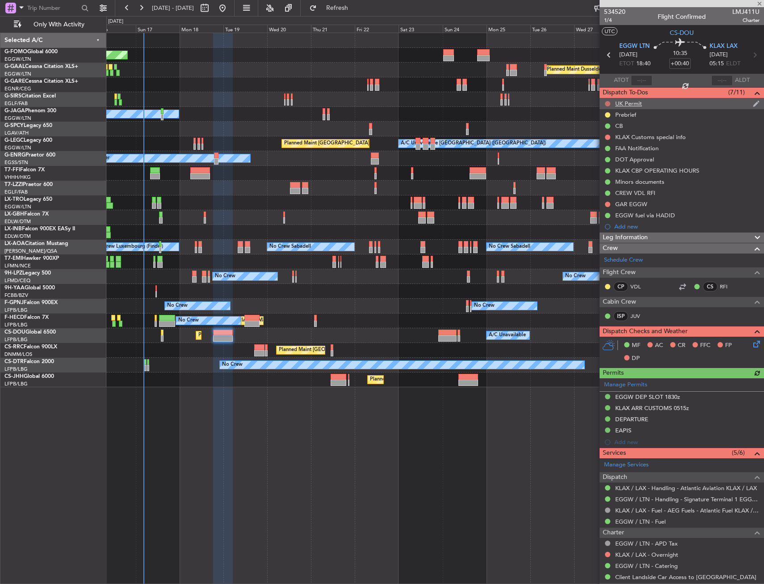
click at [606, 101] on button at bounding box center [607, 103] width 5 height 5
click at [602, 145] on span "Completed" at bounding box center [611, 143] width 29 height 9
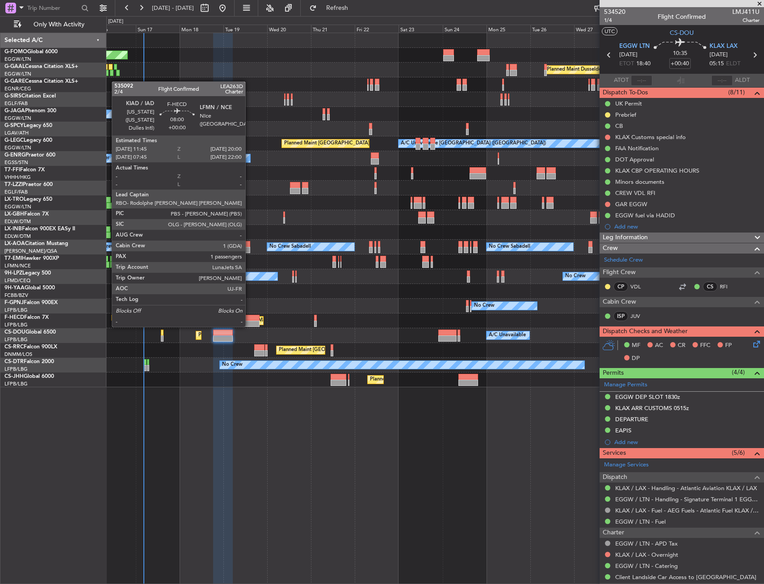
click at [249, 318] on div at bounding box center [251, 318] width 15 height 6
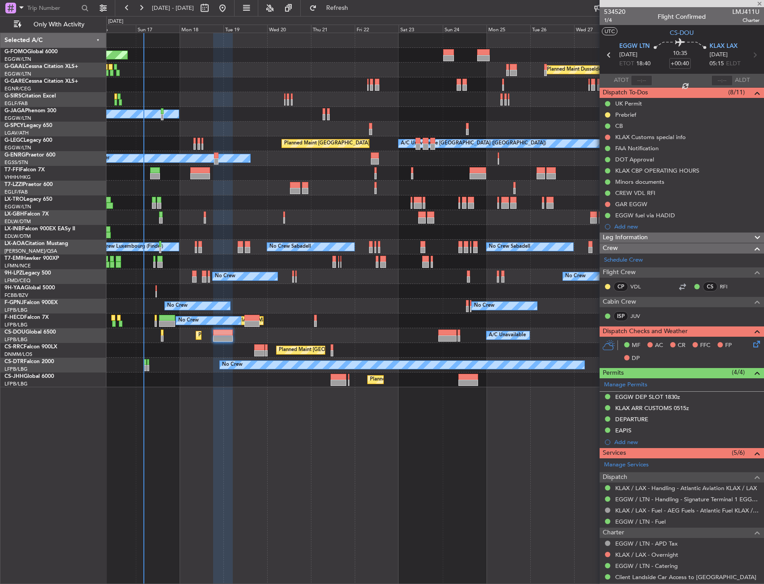
type input "1"
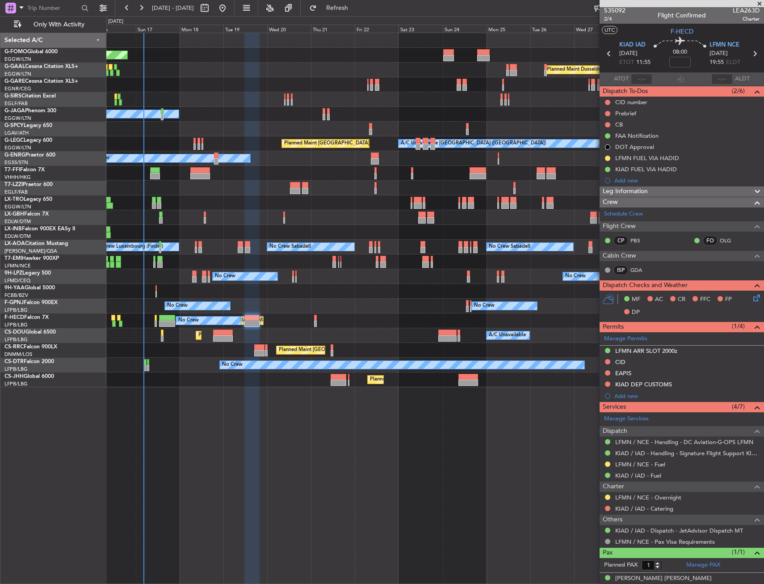
scroll to position [0, 0]
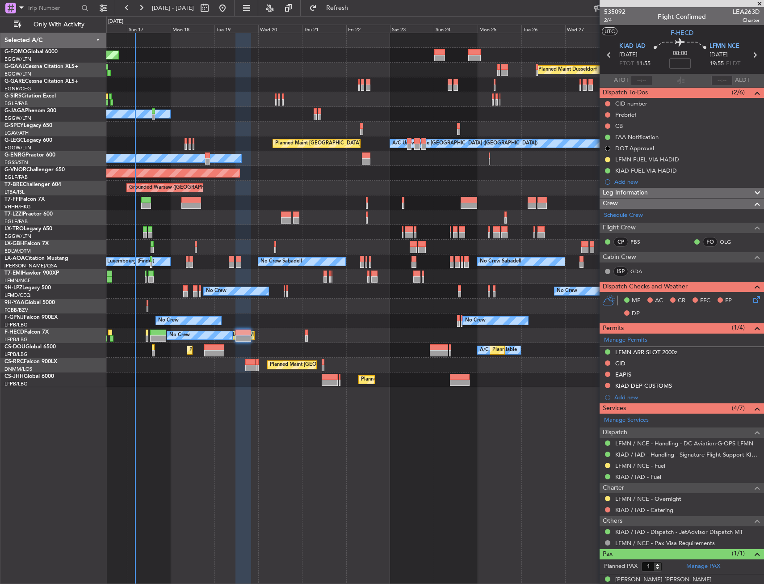
click at [241, 305] on div "Planned Maint Windsor Locks ([PERSON_NAME] Intl) Planned [GEOGRAPHIC_DATA] Plan…" at bounding box center [434, 210] width 657 height 354
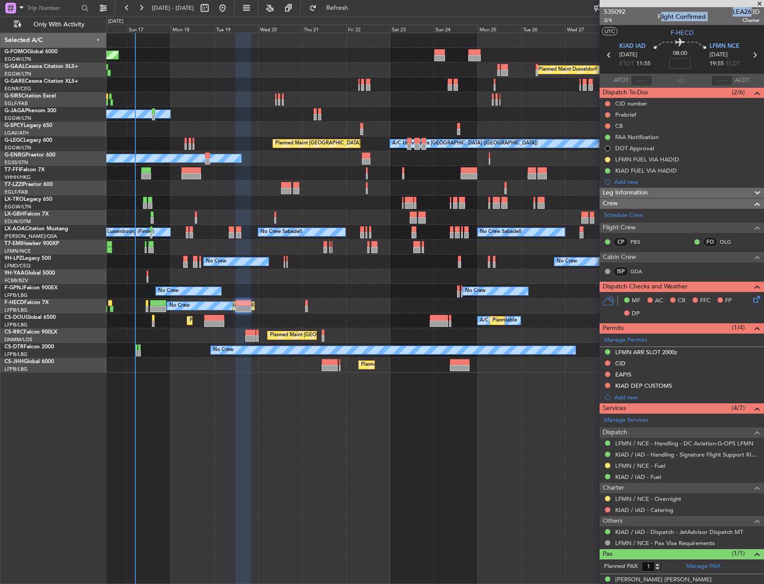
drag, startPoint x: 725, startPoint y: 11, endPoint x: 745, endPoint y: 13, distance: 20.2
click at [745, 13] on div "535092 2/4 Flight Confirmed LEA263D Charter" at bounding box center [682, 16] width 164 height 18
drag, startPoint x: 745, startPoint y: 13, endPoint x: 730, endPoint y: 14, distance: 15.7
click at [733, 17] on span "Charter" at bounding box center [746, 21] width 27 height 8
drag, startPoint x: 726, startPoint y: 12, endPoint x: 744, endPoint y: 10, distance: 18.8
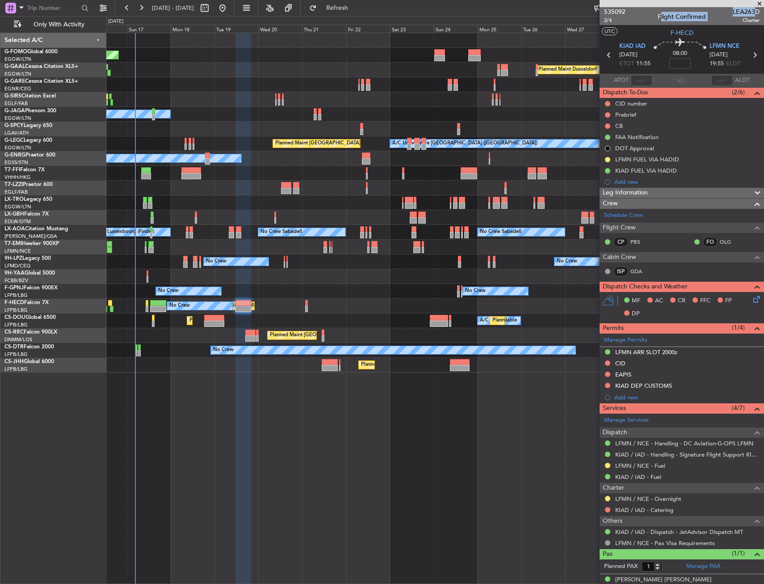
click at [744, 10] on div "535092 2/4 Flight Confirmed LEA263D Charter" at bounding box center [682, 16] width 164 height 18
drag, startPoint x: 744, startPoint y: 10, endPoint x: 732, endPoint y: 13, distance: 12.8
click at [733, 13] on span "LEA263D" at bounding box center [746, 11] width 27 height 9
click at [733, 11] on span "LEA263D" at bounding box center [746, 11] width 27 height 9
drag, startPoint x: 727, startPoint y: 11, endPoint x: 752, endPoint y: 13, distance: 25.5
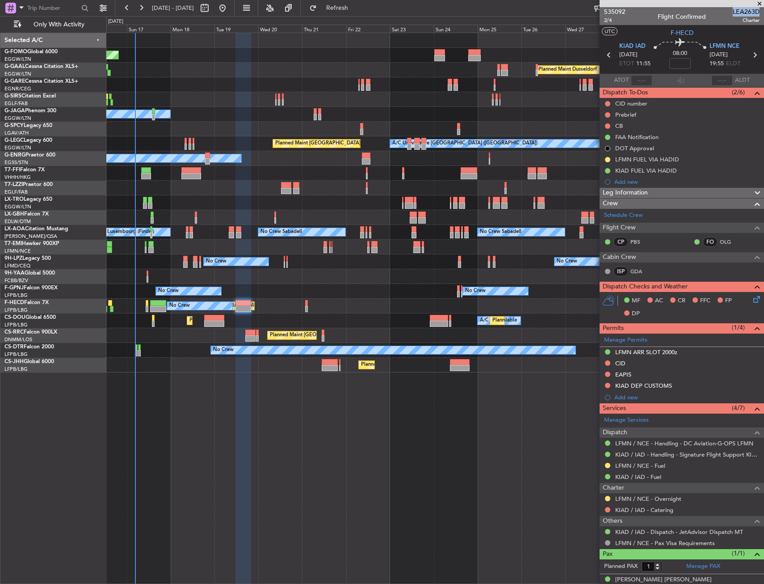
click at [752, 13] on span "LEA263D" at bounding box center [746, 11] width 27 height 9
copy span "LEA263D"
click at [607, 20] on span "2/4" at bounding box center [614, 21] width 21 height 8
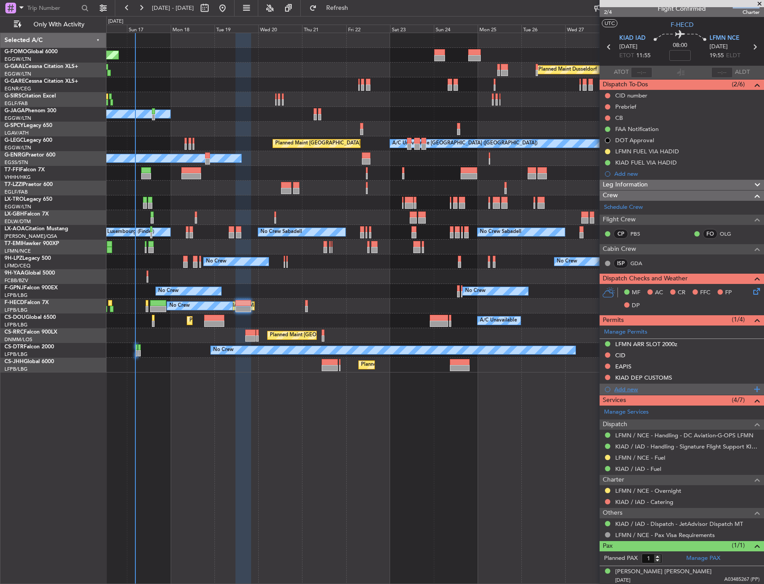
scroll to position [10, 0]
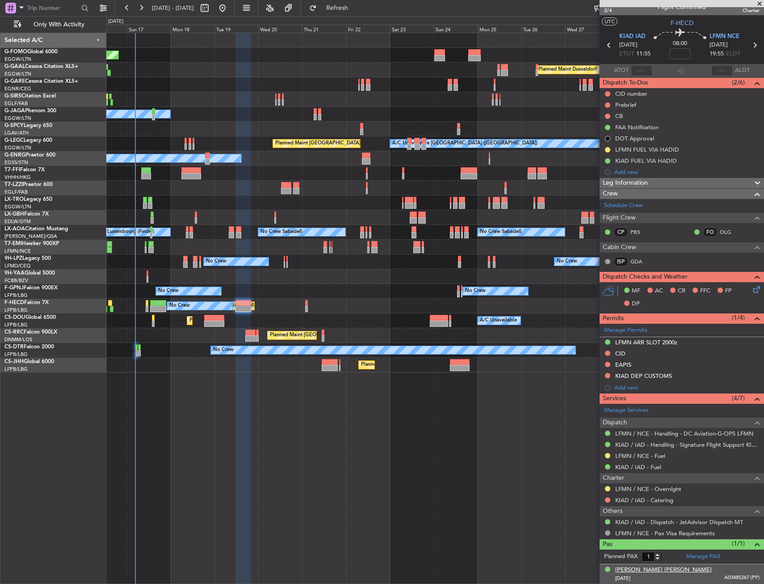
click at [667, 567] on div "[PERSON_NAME] [PERSON_NAME]" at bounding box center [663, 569] width 97 height 9
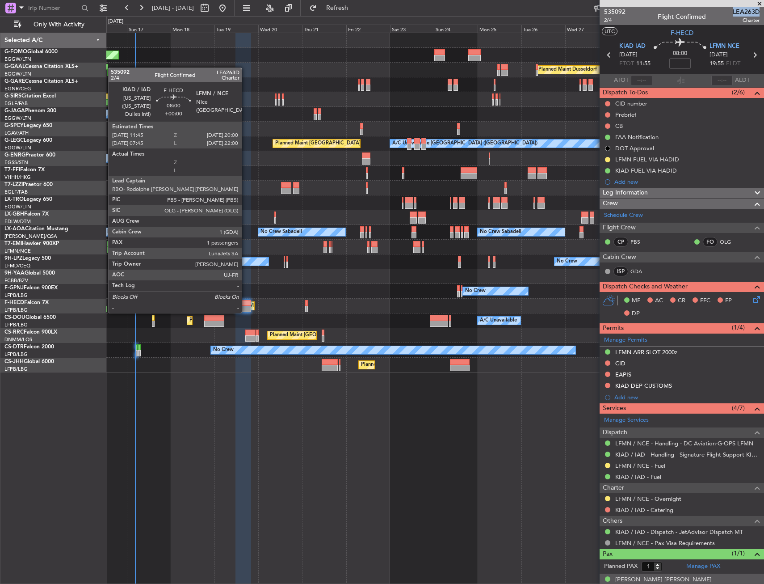
click at [246, 304] on div at bounding box center [242, 303] width 15 height 6
click at [244, 303] on div at bounding box center [242, 303] width 15 height 6
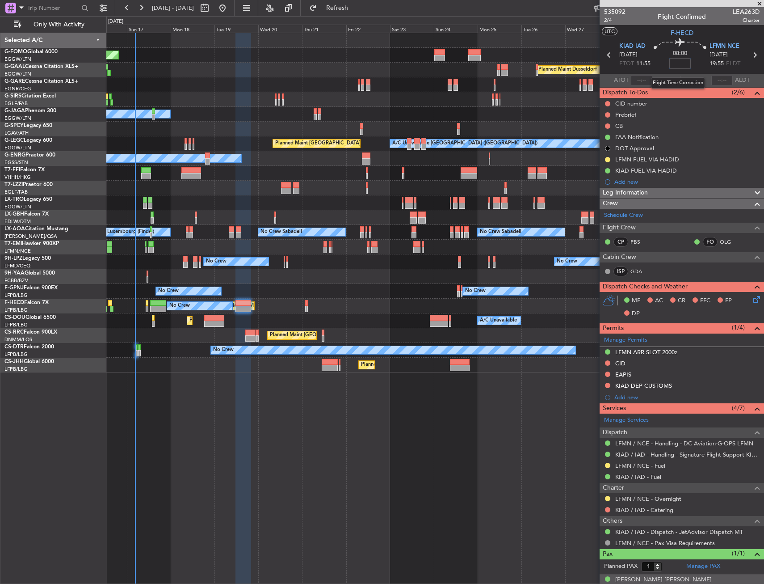
click at [684, 66] on input at bounding box center [679, 63] width 21 height 11
type input "-00:40"
click at [699, 57] on div "08:00 -00:40" at bounding box center [680, 54] width 59 height 33
click at [640, 349] on div "LFMN ARR SLOT 2000z" at bounding box center [646, 352] width 62 height 8
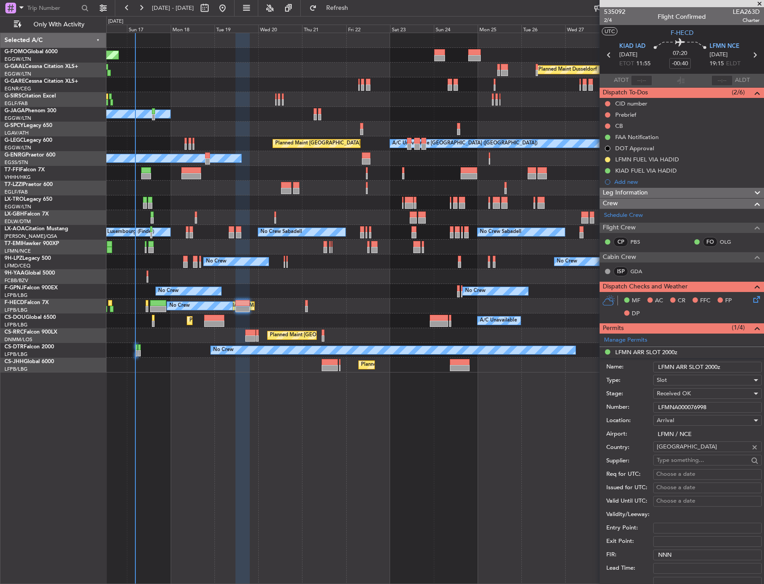
click at [708, 367] on input "LFMN ARR SLOT 2000z" at bounding box center [707, 367] width 109 height 11
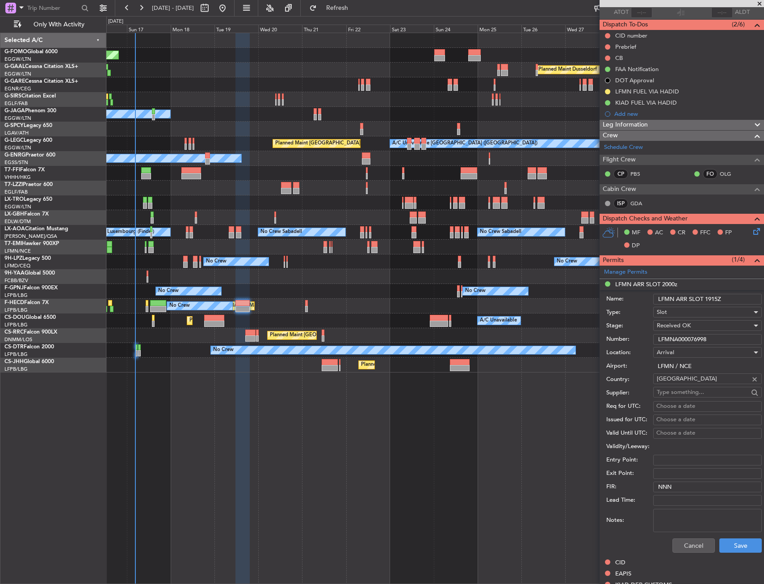
scroll to position [134, 0]
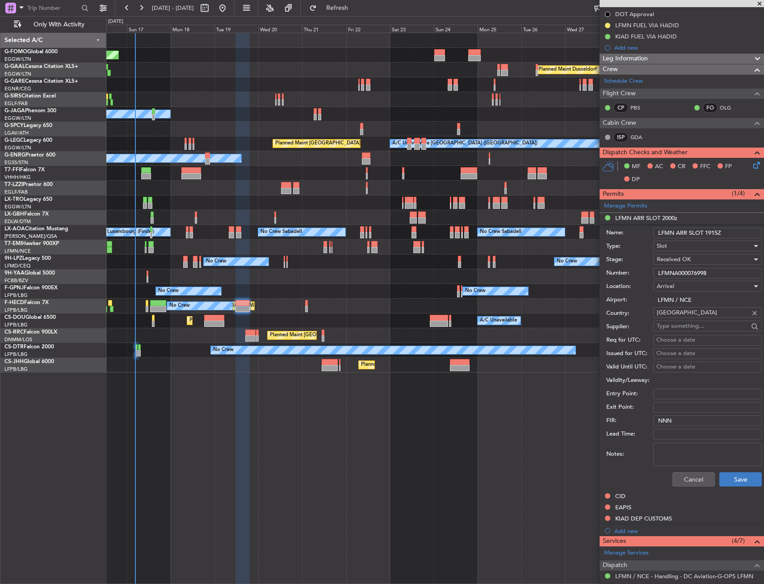
type input "LFMN ARR SLOT 1915Z"
click at [724, 472] on button "Save" at bounding box center [740, 479] width 42 height 14
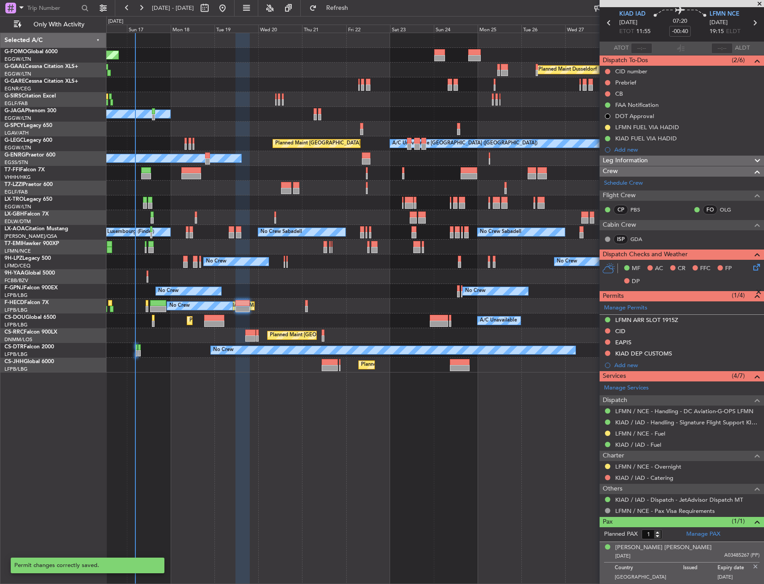
scroll to position [32, 0]
click at [607, 319] on button at bounding box center [607, 319] width 5 height 5
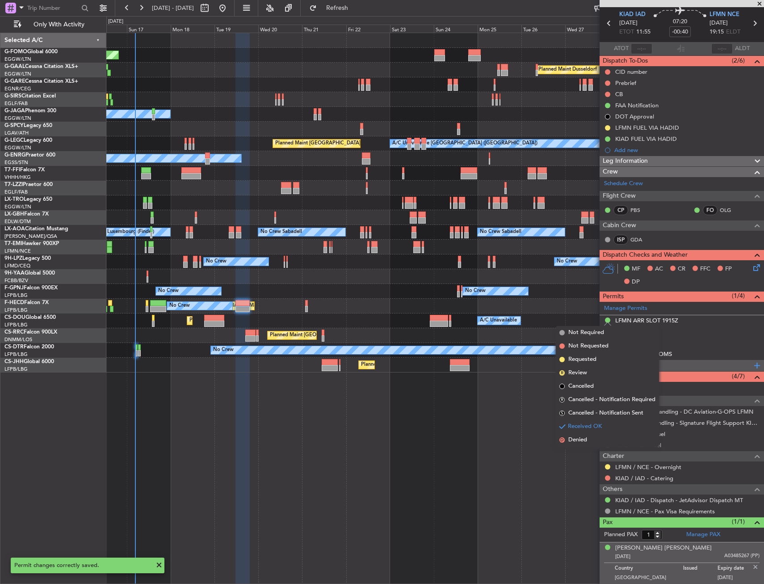
click at [609, 360] on li "Requested" at bounding box center [607, 359] width 103 height 13
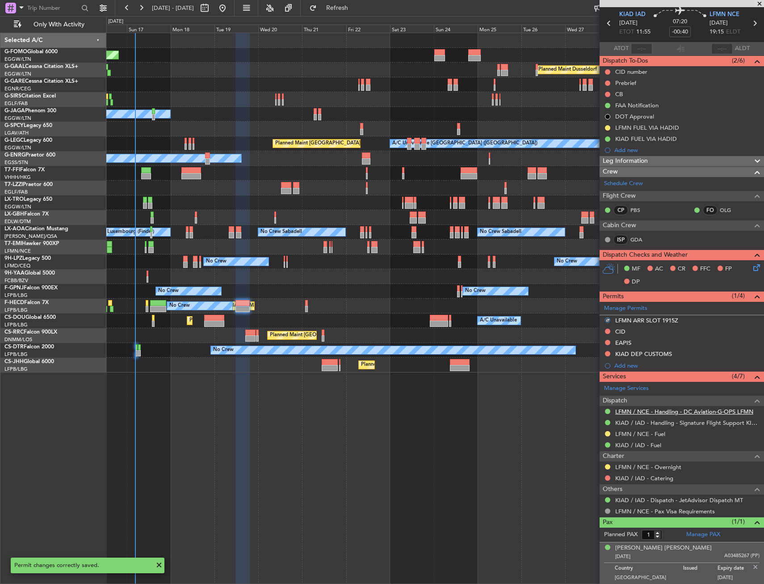
click at [652, 411] on link "LFMN / NCE - Handling - DC Aviation-G-OPS LFMN" at bounding box center [684, 412] width 138 height 8
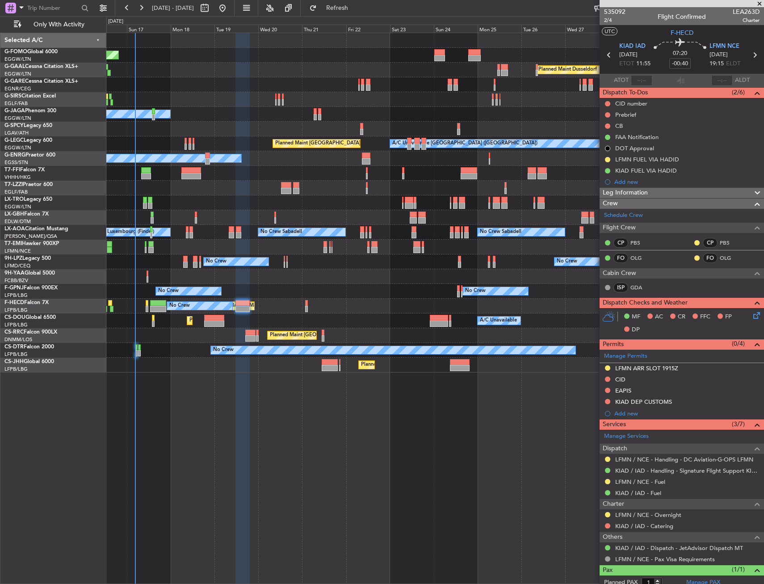
click at [664, 191] on div "Leg Information" at bounding box center [682, 193] width 164 height 10
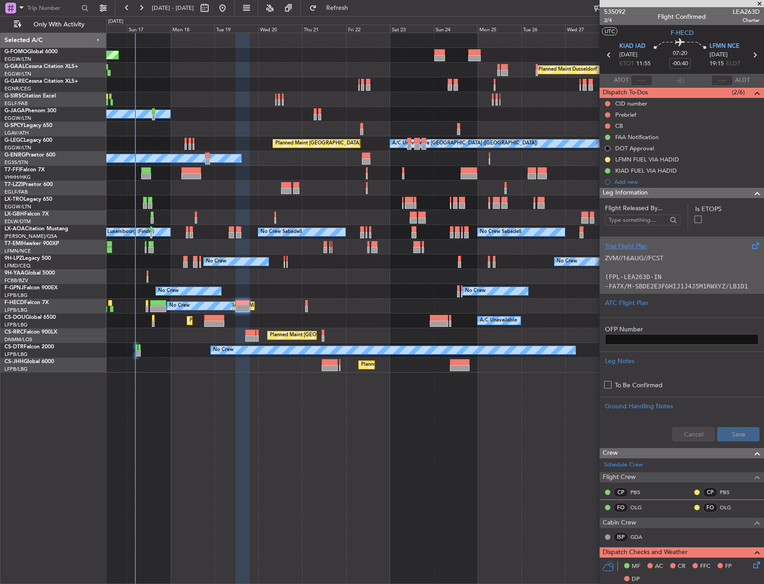
click at [615, 238] on div "Trial Flight Plan ZVM//16AUG//FCST (FPL-LEA263D-IN -FA7X/M-SBDE2E3FGHIJ1J4J5M1R…" at bounding box center [682, 264] width 164 height 57
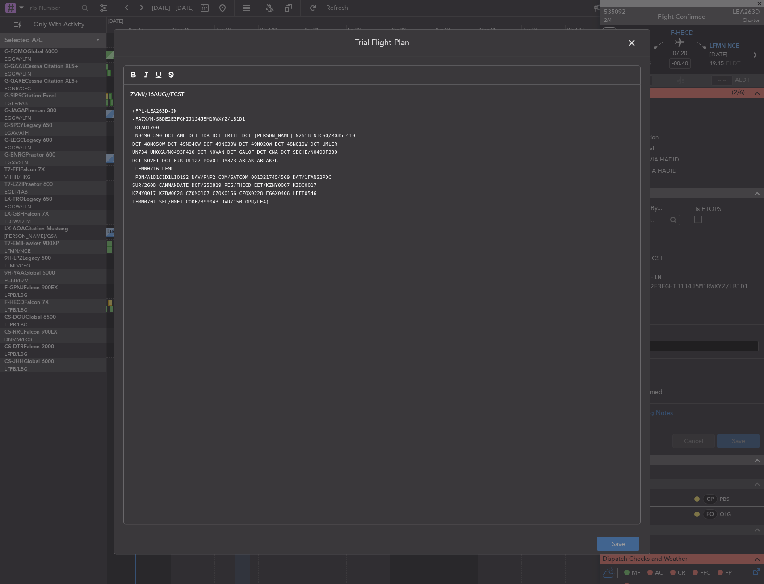
click at [125, 96] on div "ZVM//16AUG//FCST (FPL-LEA263D-IN -FA7X/M-SBDE2E3FGHIJ1J4J5M1RWXYZ/LB1D1 -KIAD17…" at bounding box center [382, 304] width 517 height 438
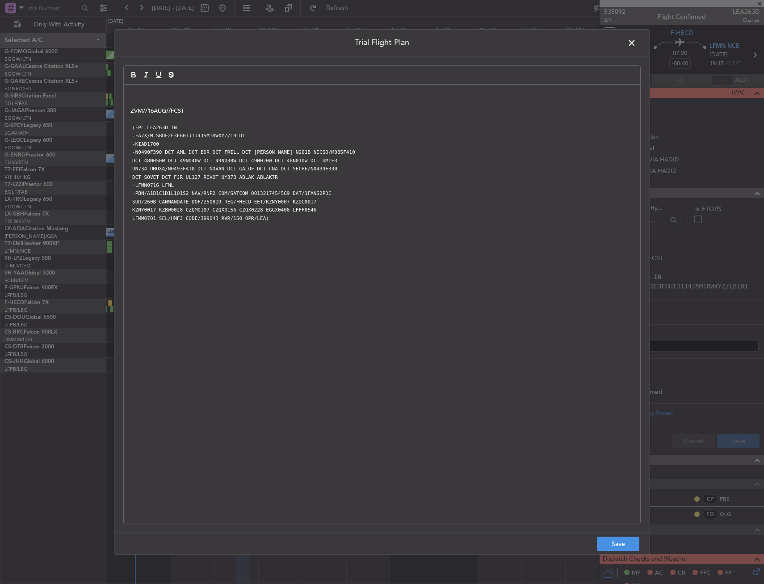
click at [153, 94] on p at bounding box center [381, 94] width 503 height 8
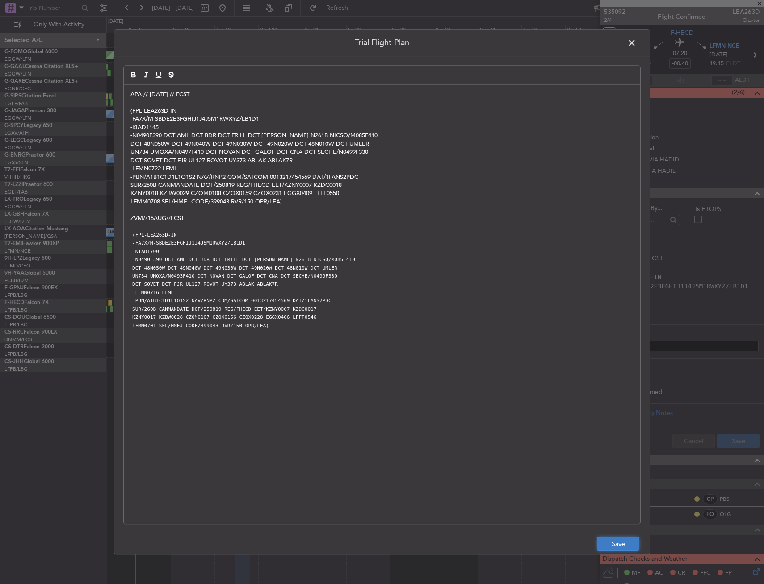
click at [619, 544] on button "Save" at bounding box center [618, 544] width 42 height 14
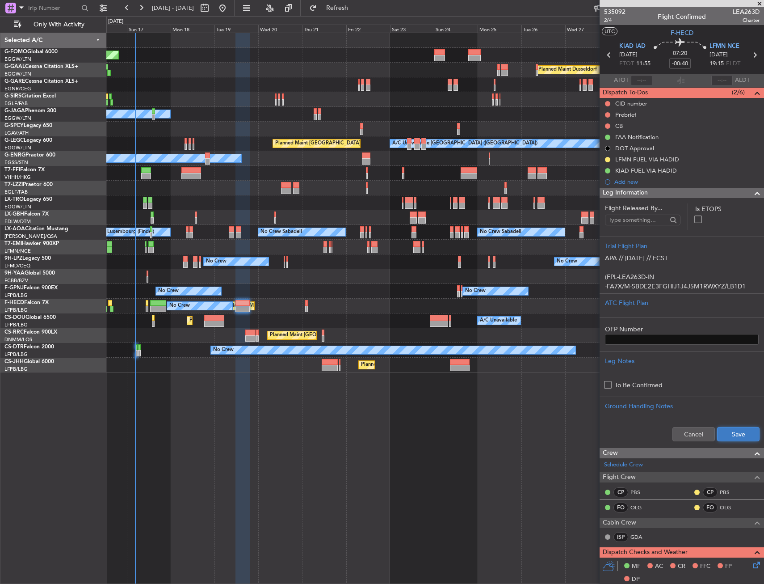
click at [721, 435] on button "Save" at bounding box center [738, 434] width 42 height 14
click at [737, 193] on div "Leg Information" at bounding box center [682, 193] width 164 height 10
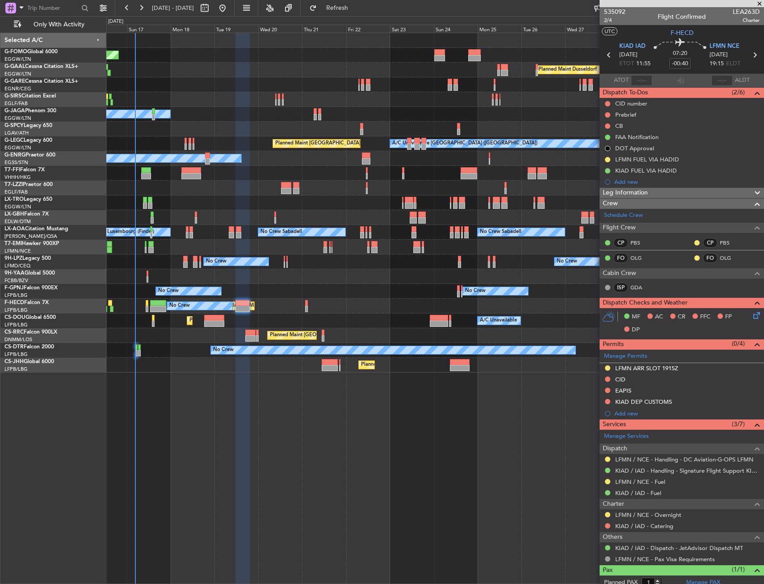
click at [736, 193] on div "Leg Information" at bounding box center [682, 193] width 164 height 10
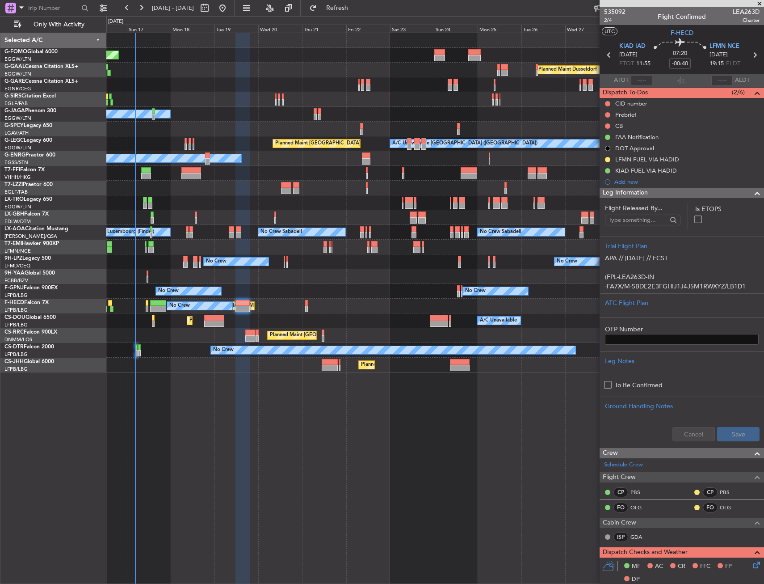
click at [736, 193] on div "Leg Information" at bounding box center [682, 193] width 164 height 10
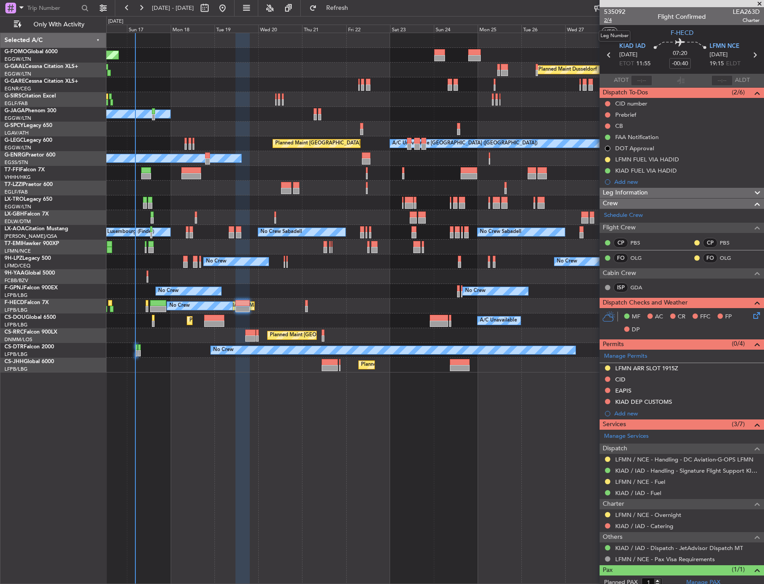
click at [612, 22] on span "2/4" at bounding box center [614, 21] width 21 height 8
click at [609, 113] on button at bounding box center [607, 114] width 5 height 5
click at [606, 140] on span "In Progress" at bounding box center [612, 140] width 30 height 9
click at [608, 127] on button at bounding box center [607, 125] width 5 height 5
click at [607, 164] on span "Completed" at bounding box center [611, 165] width 29 height 9
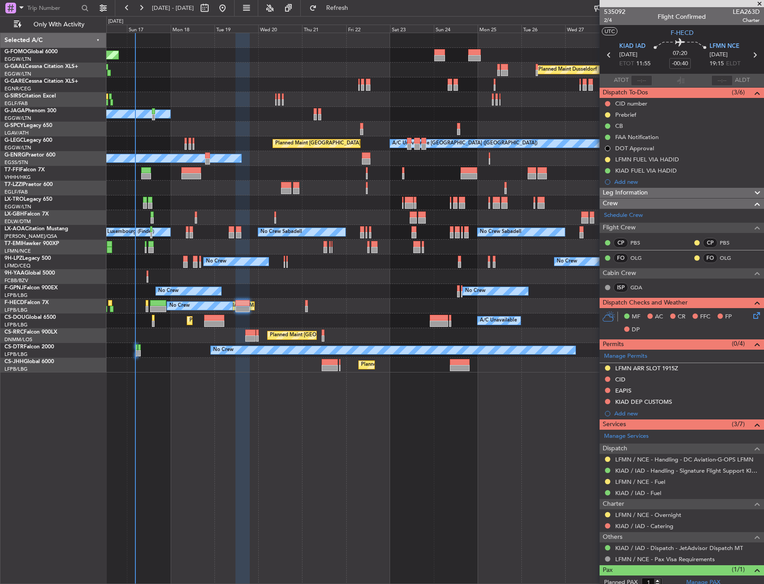
click at [752, 315] on icon at bounding box center [755, 313] width 7 height 7
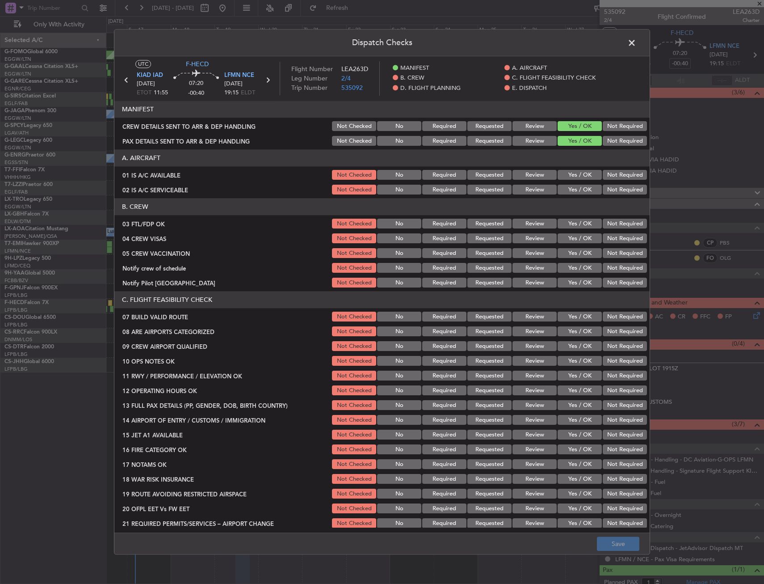
click at [583, 192] on button "Yes / OK" at bounding box center [580, 190] width 44 height 10
click at [579, 178] on button "Yes / OK" at bounding box center [580, 175] width 44 height 10
click at [576, 216] on section "B. CREW 03 FTL/FDP OK Not Checked No Required Requested Review Yes / OK Not Req…" at bounding box center [381, 243] width 535 height 91
drag, startPoint x: 576, startPoint y: 216, endPoint x: 578, endPoint y: 224, distance: 8.2
click at [578, 224] on button "Yes / OK" at bounding box center [580, 224] width 44 height 10
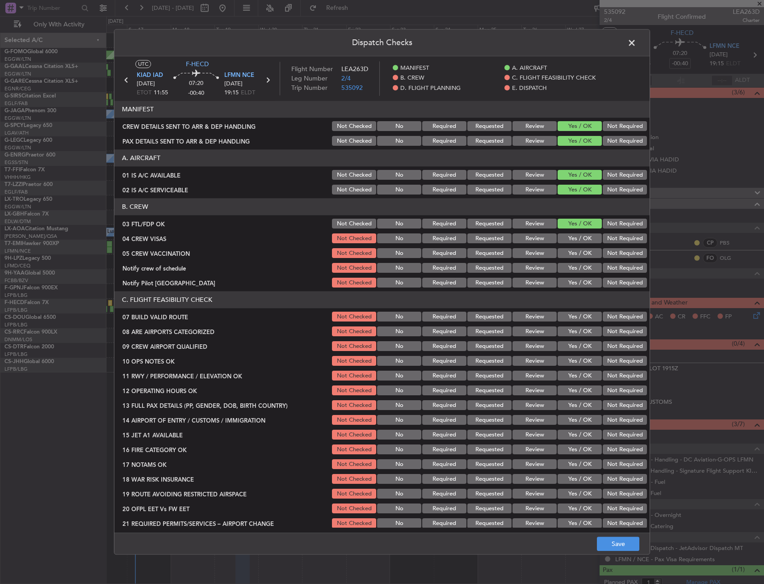
click at [624, 245] on section "B. CREW 03 FTL/FDP OK Not Checked No Required Requested Review Yes / OK Not Req…" at bounding box center [381, 243] width 535 height 91
click at [622, 248] on button "Not Required" at bounding box center [625, 253] width 44 height 10
click at [614, 229] on div "Not Required" at bounding box center [623, 224] width 45 height 13
drag, startPoint x: 612, startPoint y: 236, endPoint x: 601, endPoint y: 250, distance: 17.5
click at [611, 237] on button "Not Required" at bounding box center [625, 239] width 44 height 10
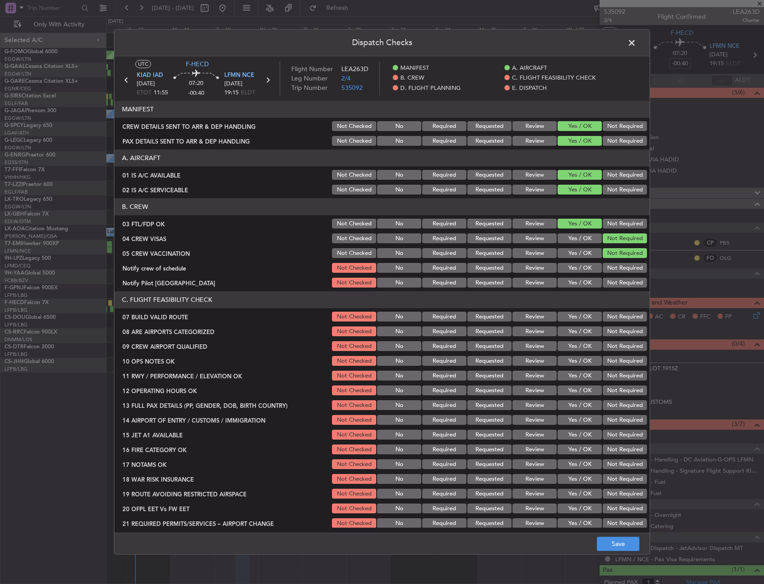
click at [580, 267] on button "Yes / OK" at bounding box center [580, 268] width 44 height 10
click at [578, 285] on button "Yes / OK" at bounding box center [580, 283] width 44 height 10
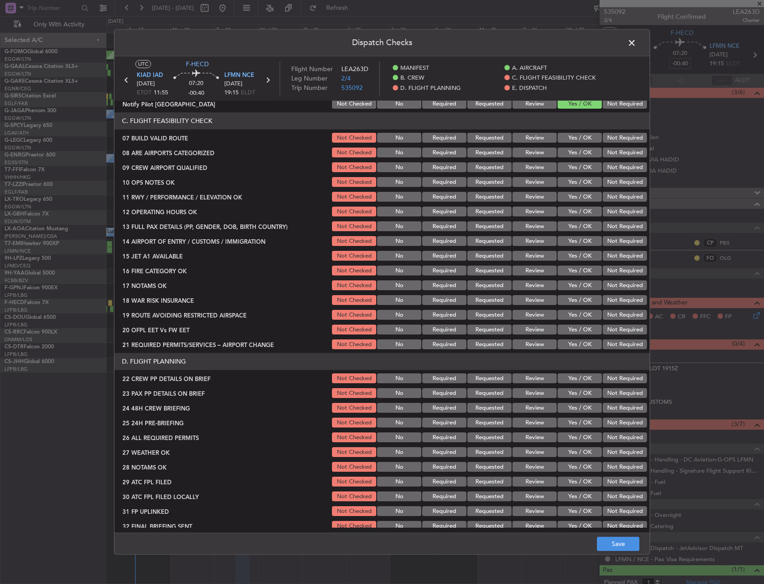
click at [565, 137] on button "Yes / OK" at bounding box center [580, 138] width 44 height 10
drag, startPoint x: 564, startPoint y: 153, endPoint x: 570, endPoint y: 170, distance: 17.9
click at [564, 153] on button "Yes / OK" at bounding box center [580, 153] width 44 height 10
click at [570, 170] on button "Yes / OK" at bounding box center [580, 168] width 44 height 10
click at [568, 184] on button "Yes / OK" at bounding box center [580, 182] width 44 height 10
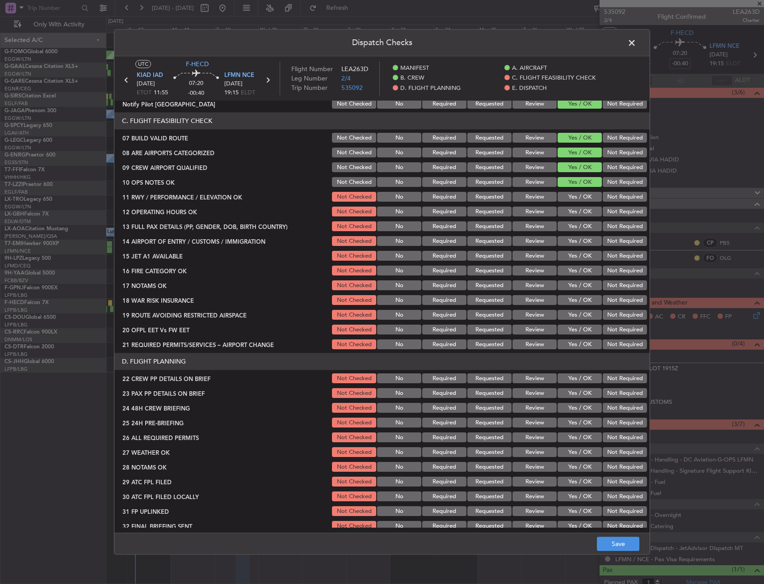
click at [570, 196] on button "Yes / OK" at bounding box center [580, 197] width 44 height 10
click at [570, 214] on button "Yes / OK" at bounding box center [580, 212] width 44 height 10
click at [572, 228] on button "Yes / OK" at bounding box center [580, 227] width 44 height 10
click at [571, 237] on button "Yes / OK" at bounding box center [580, 241] width 44 height 10
click at [571, 259] on button "Yes / OK" at bounding box center [580, 256] width 44 height 10
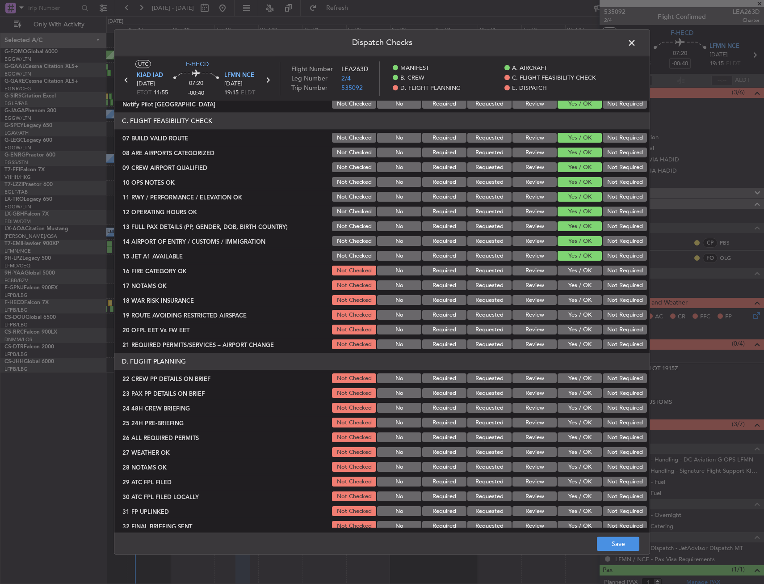
click at [571, 271] on button "Yes / OK" at bounding box center [580, 271] width 44 height 10
click at [624, 289] on button "Not Required" at bounding box center [625, 286] width 44 height 10
click at [569, 299] on button "Yes / OK" at bounding box center [580, 300] width 44 height 10
click at [568, 315] on button "Yes / OK" at bounding box center [580, 315] width 44 height 10
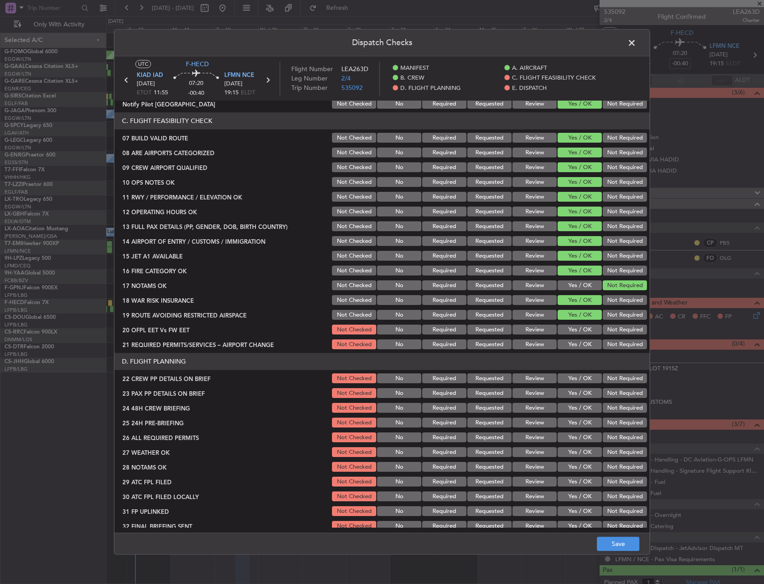
drag, startPoint x: 567, startPoint y: 325, endPoint x: 563, endPoint y: 334, distance: 9.2
click at [565, 328] on button "Yes / OK" at bounding box center [580, 330] width 44 height 10
drag, startPoint x: 573, startPoint y: 345, endPoint x: 560, endPoint y: 346, distance: 12.5
click at [572, 345] on button "Yes / OK" at bounding box center [580, 345] width 44 height 10
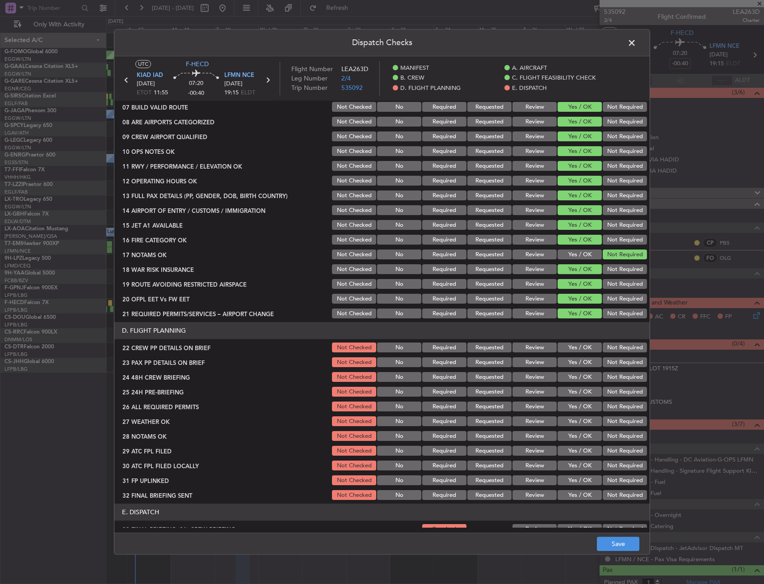
scroll to position [223, 0]
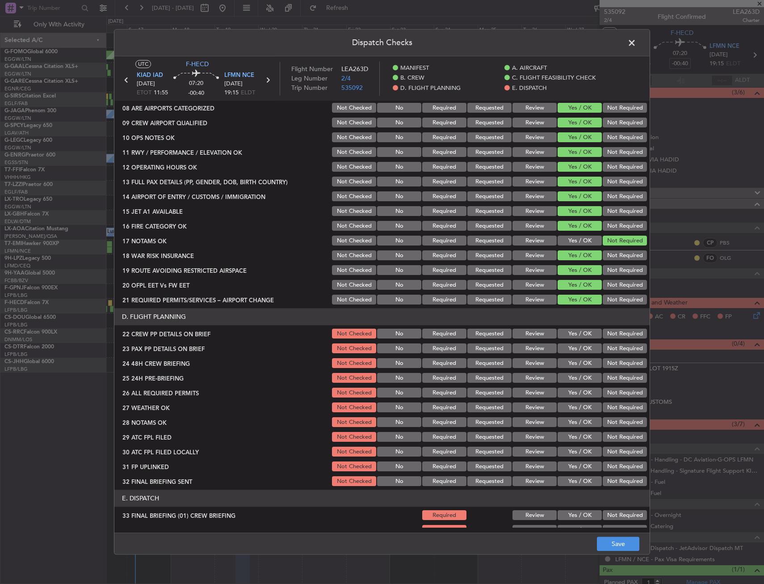
click at [567, 344] on button "Yes / OK" at bounding box center [580, 349] width 44 height 10
click at [571, 331] on button "Yes / OK" at bounding box center [580, 334] width 44 height 10
click at [573, 374] on button "Yes / OK" at bounding box center [580, 378] width 44 height 10
click at [572, 374] on button "Yes / OK" at bounding box center [580, 378] width 44 height 10
click at [574, 366] on button "Yes / OK" at bounding box center [580, 363] width 44 height 10
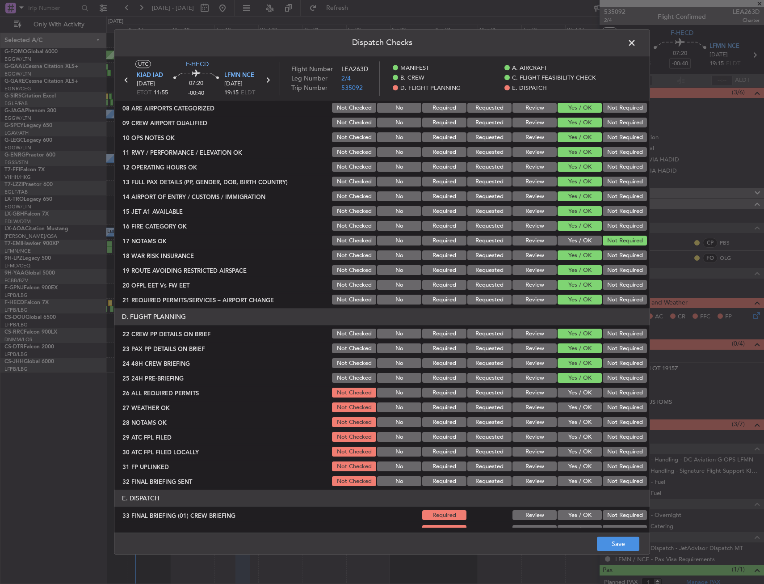
click at [605, 382] on button "Not Required" at bounding box center [625, 378] width 44 height 10
drag, startPoint x: 628, startPoint y: 545, endPoint x: 625, endPoint y: 539, distance: 6.4
click at [628, 545] on button "Save" at bounding box center [618, 544] width 42 height 14
click at [636, 42] on span at bounding box center [636, 45] width 0 height 18
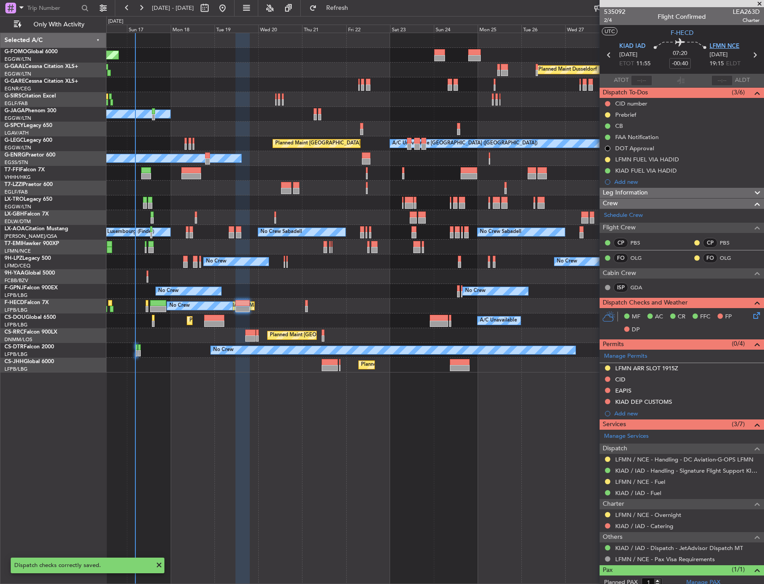
click at [714, 47] on span "LFMN NCE" at bounding box center [725, 46] width 30 height 9
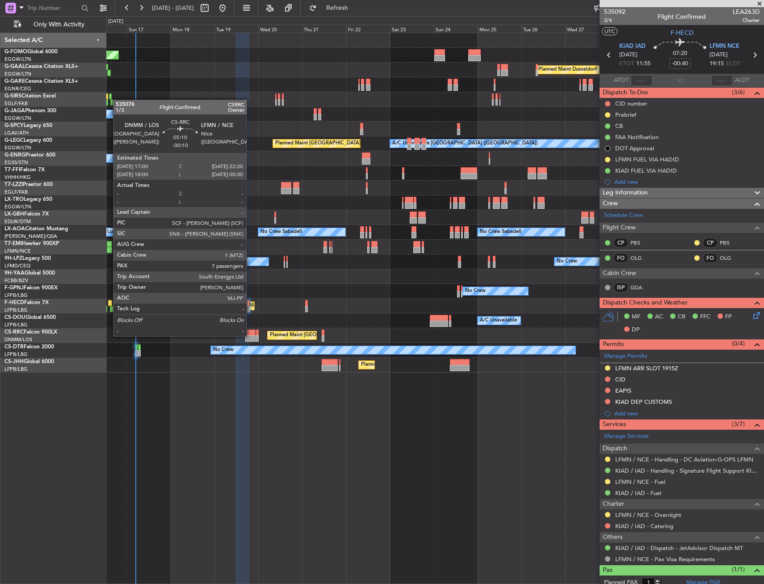
click at [251, 335] on div at bounding box center [250, 338] width 10 height 6
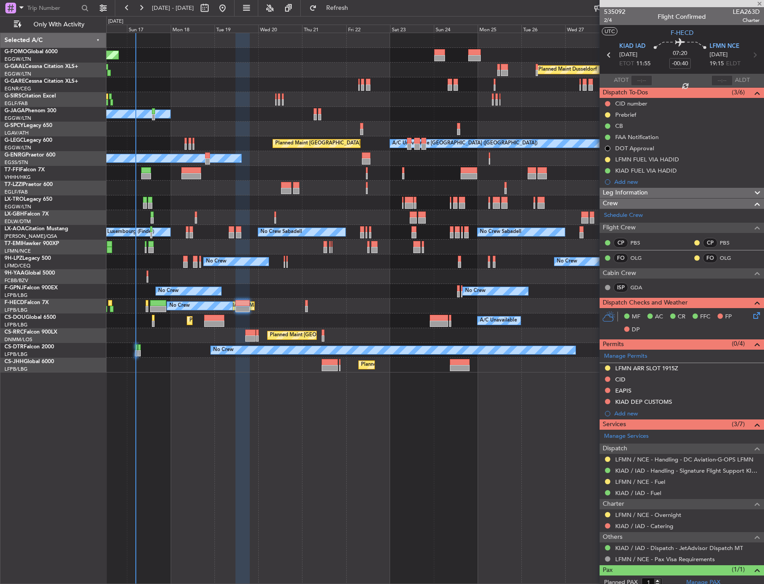
type input "-00:10"
type input "7"
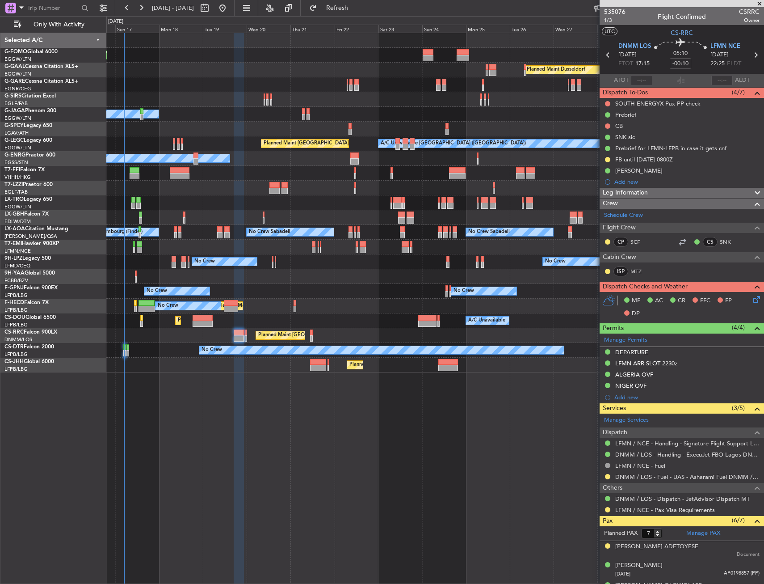
click at [488, 401] on div "Planned Maint Windsor Locks (Bradley Intl) Planned Maint Dusseldorf Planned Mai…" at bounding box center [435, 308] width 658 height 551
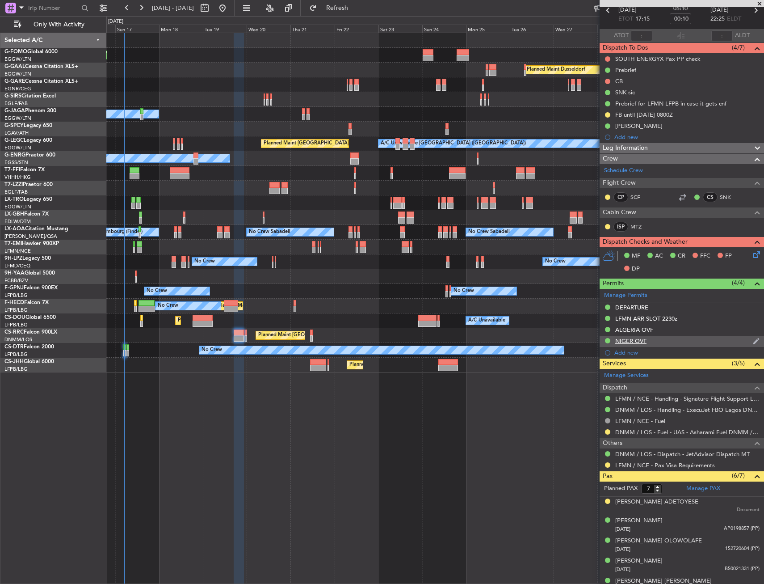
scroll to position [0, 0]
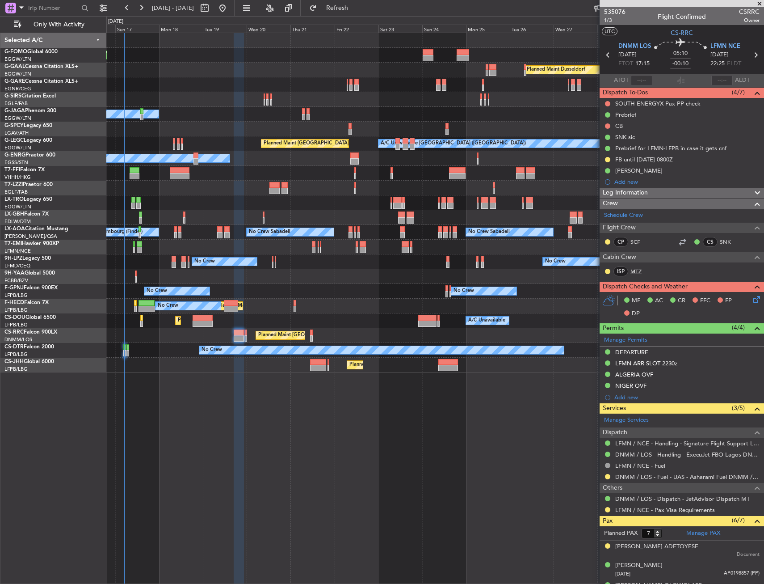
click at [640, 273] on link "MTZ" at bounding box center [641, 271] width 20 height 8
click at [614, 22] on span "1/3" at bounding box center [614, 21] width 21 height 8
click at [641, 116] on div "Prebrief" at bounding box center [682, 114] width 164 height 11
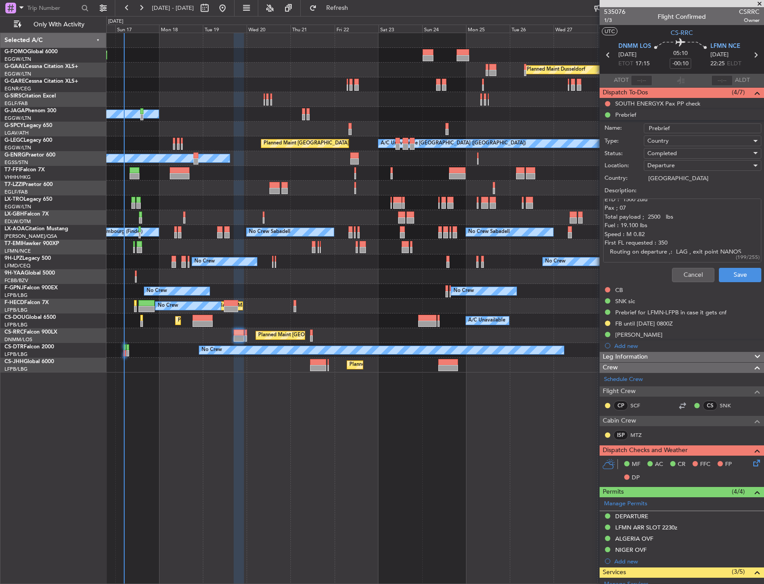
scroll to position [26, 0]
click at [643, 355] on span "Leg Information" at bounding box center [625, 357] width 45 height 10
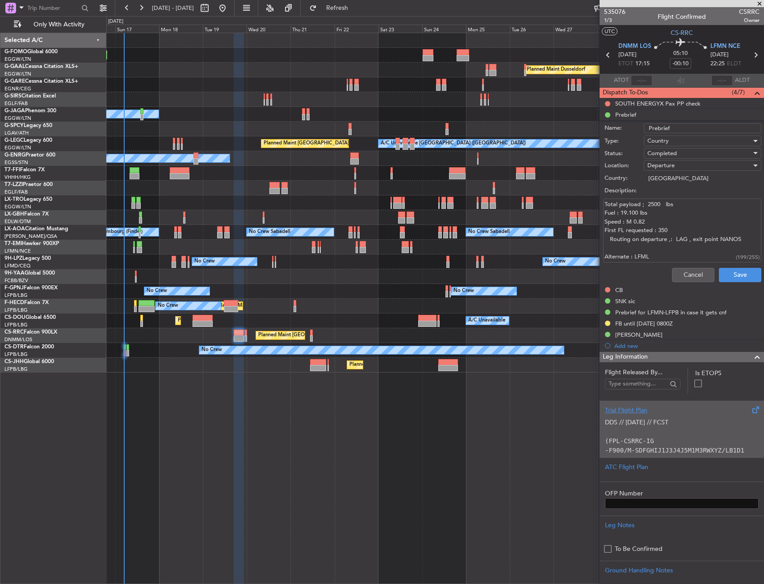
click at [643, 417] on p "DDS // 15AUG // FCST" at bounding box center [682, 421] width 154 height 9
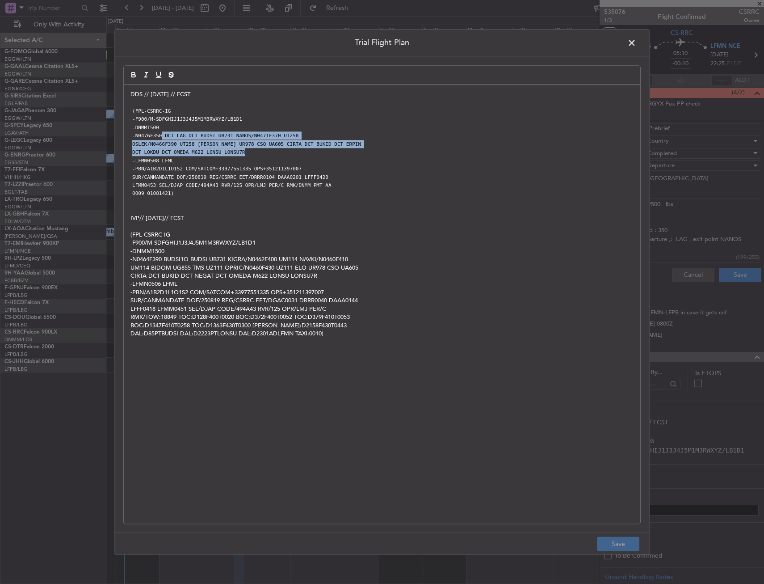
drag, startPoint x: 160, startPoint y: 136, endPoint x: 266, endPoint y: 151, distance: 106.6
click at [266, 151] on div "DDS // 15AUG // FCST (FPL-CSRRC-IG -F900/M-SDFGHIJ1J3J4J5M1M3RWXYZ/LB1D1 -DNMM1…" at bounding box center [382, 304] width 517 height 438
copy div "DCT LAG DCT BUDSI UB731 NANOS/N0471F370 UT258 OSLEK/N0466F390 UT258 ERKEL UR978…"
drag, startPoint x: 627, startPoint y: 47, endPoint x: 623, endPoint y: 49, distance: 4.6
click at [636, 47] on span at bounding box center [636, 45] width 0 height 18
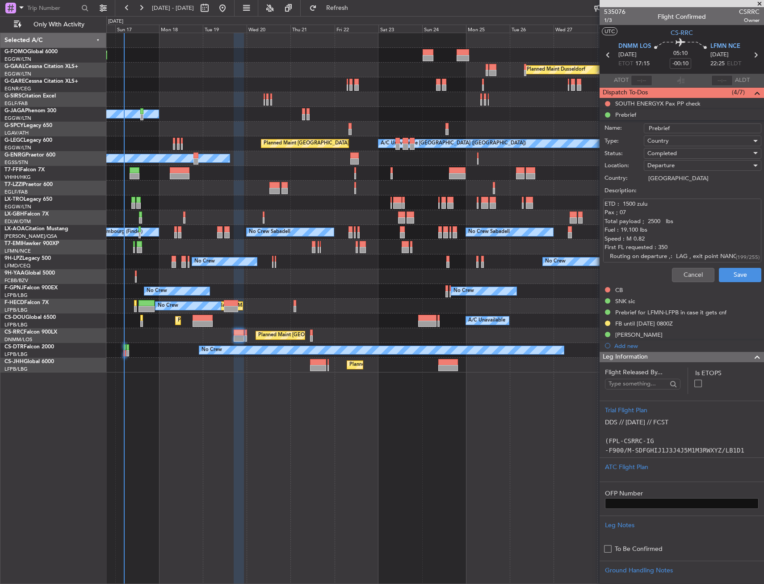
scroll to position [0, 0]
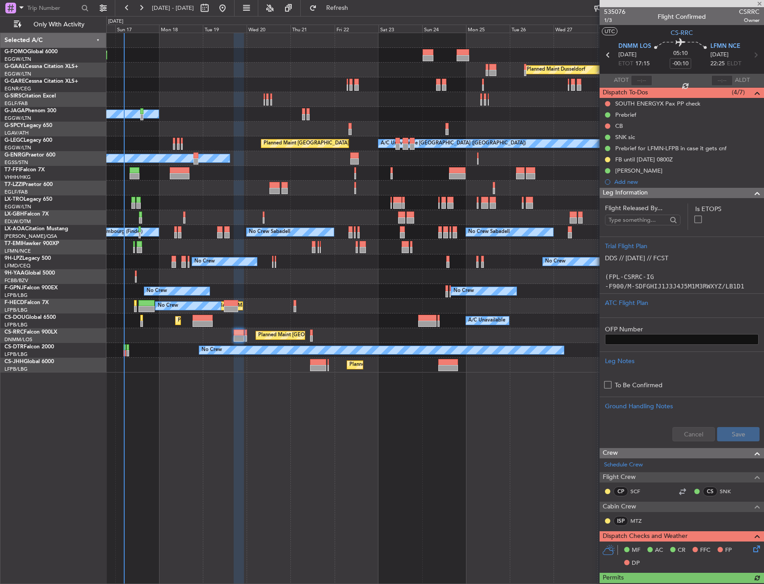
click at [702, 194] on div "Leg Information" at bounding box center [682, 193] width 164 height 10
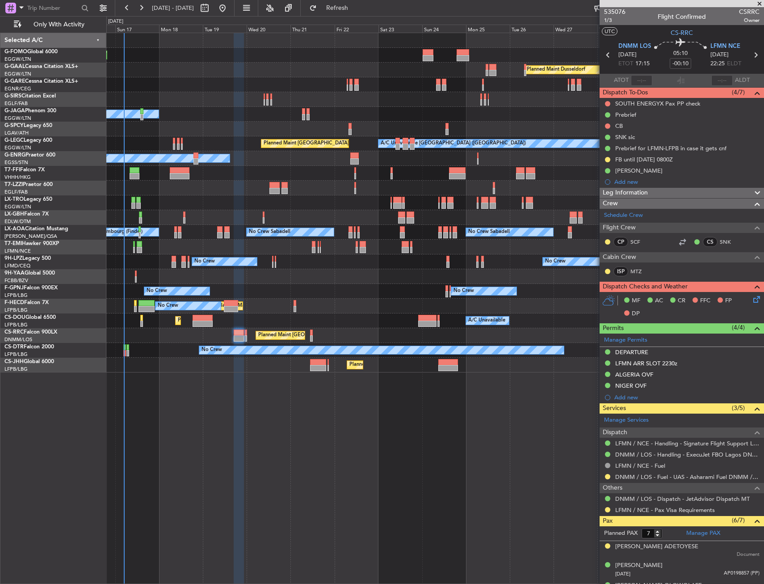
click at [702, 194] on div "Leg Information" at bounding box center [682, 193] width 164 height 10
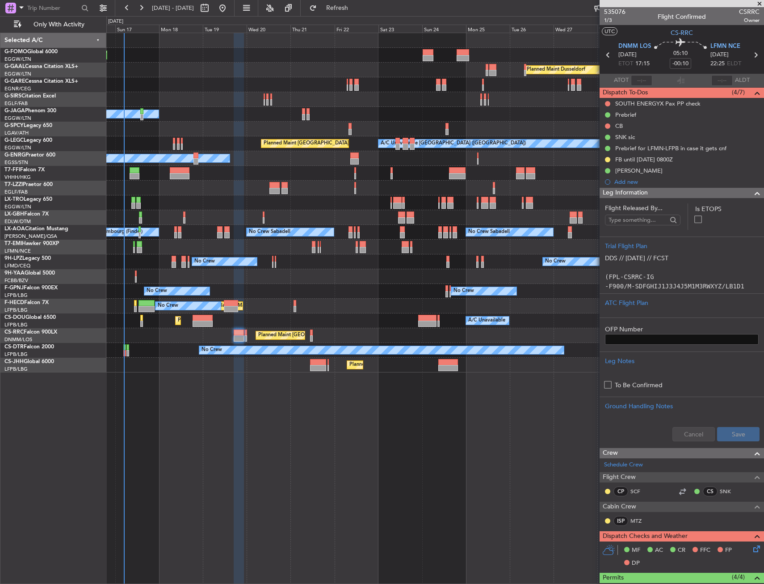
click at [646, 182] on div "Add new" at bounding box center [686, 182] width 145 height 8
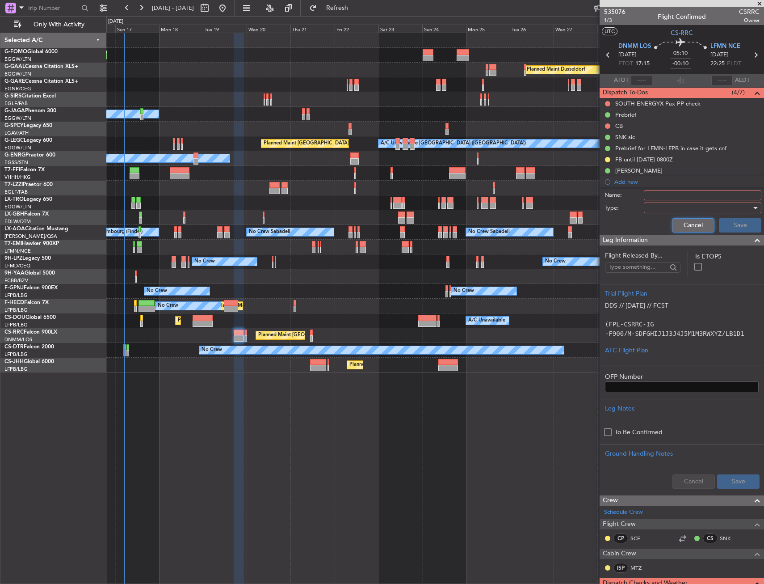
click at [682, 220] on button "Cancel" at bounding box center [693, 225] width 42 height 14
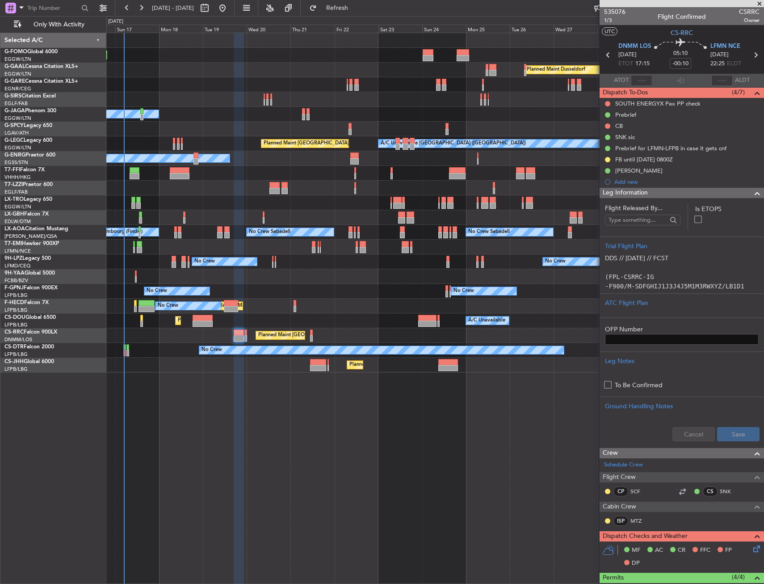
click at [664, 195] on div "Leg Information" at bounding box center [682, 193] width 164 height 10
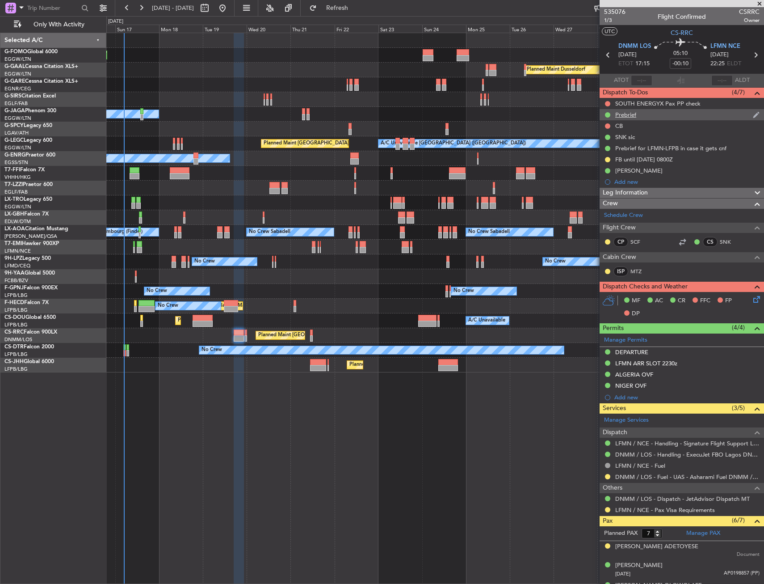
click at [641, 117] on div "Prebrief" at bounding box center [682, 114] width 164 height 11
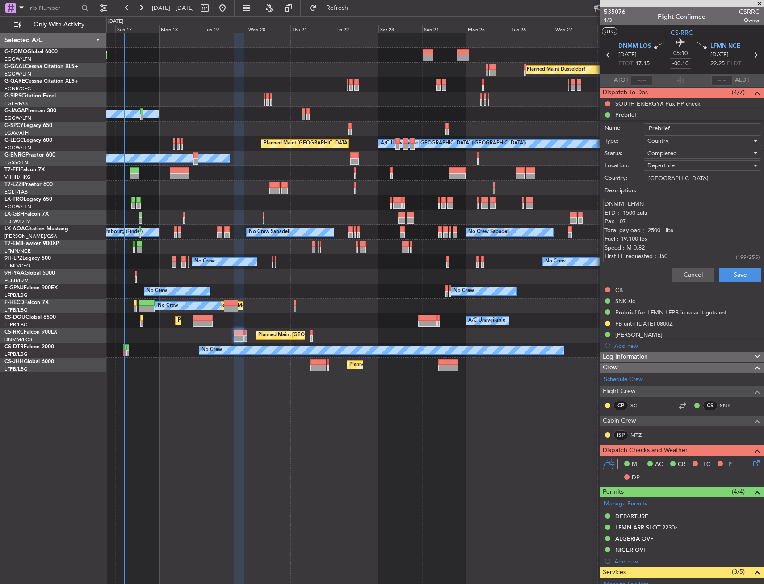
click at [683, 62] on input "-00:10" at bounding box center [680, 63] width 21 height 11
click at [689, 66] on input "0" at bounding box center [680, 63] width 21 height 11
type input "+00:00"
click at [696, 274] on button "Cancel" at bounding box center [693, 275] width 42 height 14
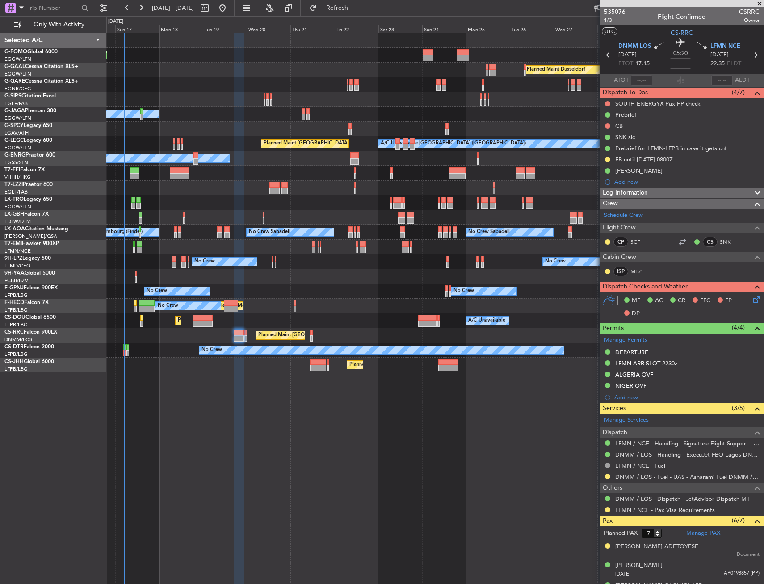
click at [752, 297] on icon at bounding box center [755, 297] width 7 height 7
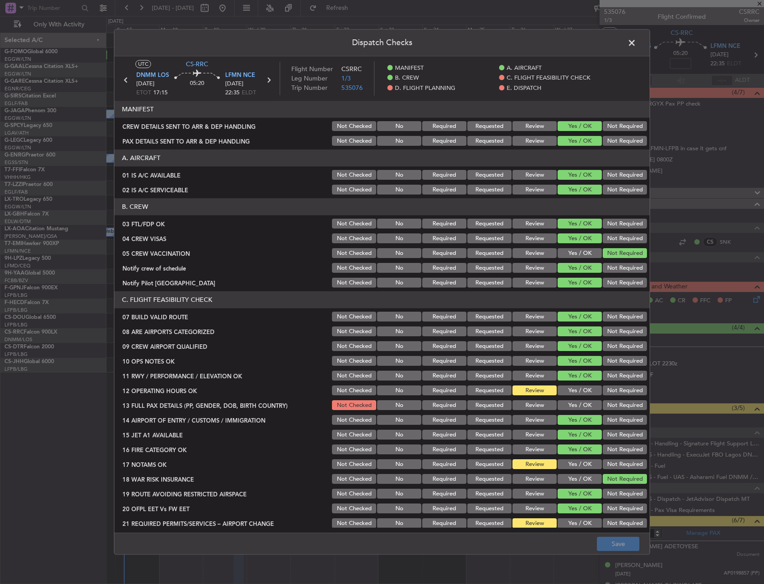
click at [577, 381] on div "Yes / OK" at bounding box center [578, 376] width 45 height 13
click at [575, 386] on button "Yes / OK" at bounding box center [580, 391] width 44 height 10
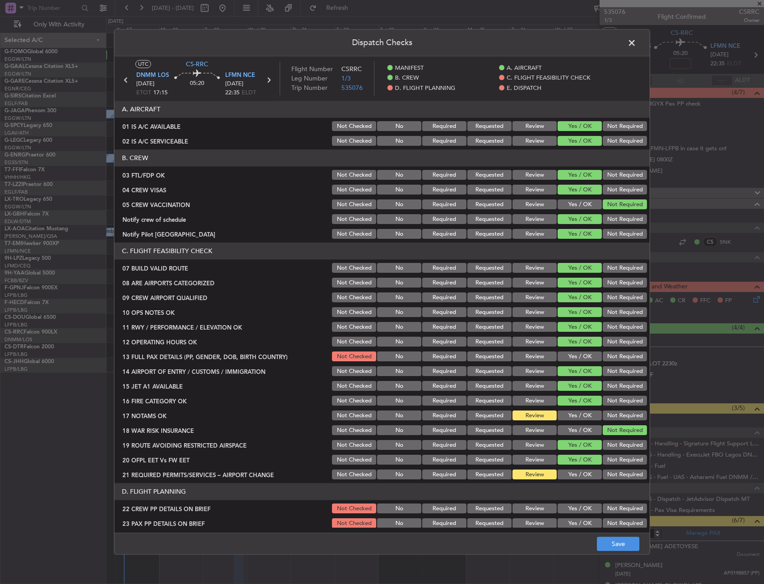
scroll to position [89, 0]
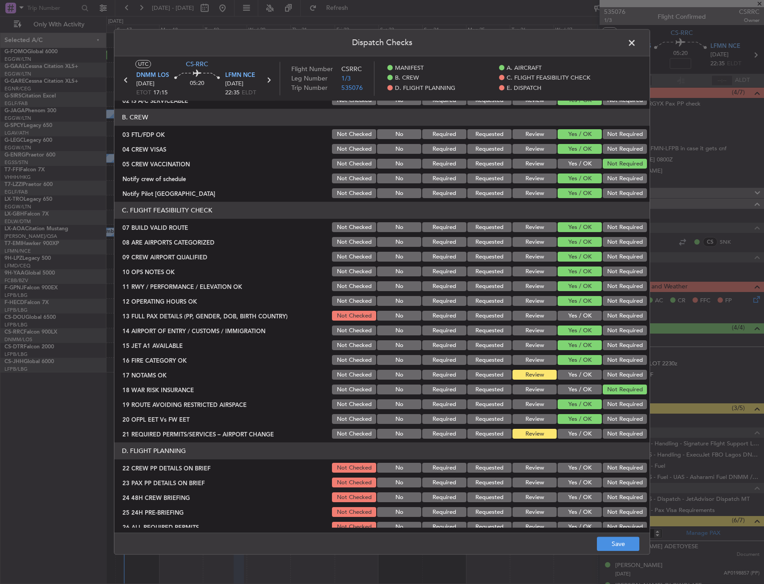
click at [571, 373] on button "Yes / OK" at bounding box center [580, 375] width 44 height 10
click at [565, 439] on div "Yes / OK" at bounding box center [578, 434] width 45 height 13
click at [566, 437] on button "Yes / OK" at bounding box center [580, 434] width 44 height 10
click at [568, 466] on button "Yes / OK" at bounding box center [580, 468] width 44 height 10
drag, startPoint x: 568, startPoint y: 478, endPoint x: 567, endPoint y: 484, distance: 6.3
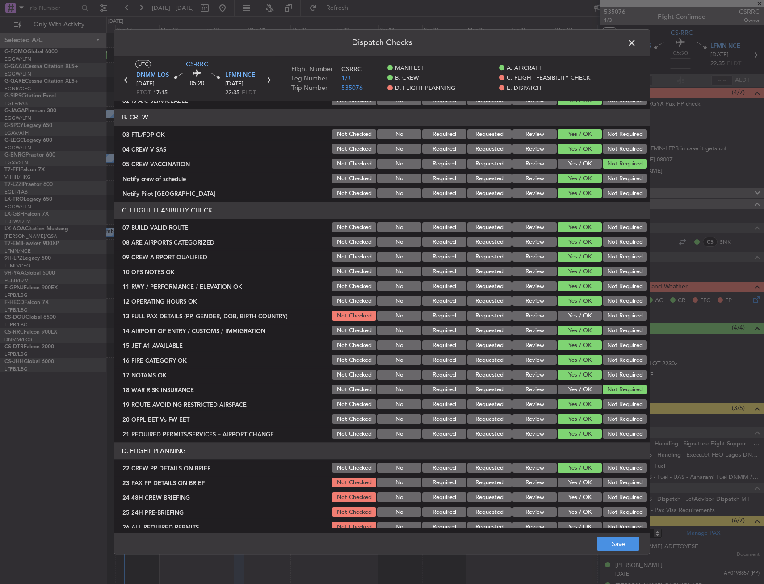
click at [569, 479] on button "Yes / OK" at bounding box center [580, 483] width 44 height 10
drag, startPoint x: 567, startPoint y: 489, endPoint x: 566, endPoint y: 495, distance: 6.3
click at [567, 490] on section "D. FLIGHT PLANNING 22 CREW PP DETAILS ON BRIEF Not Checked No Required Requeste…" at bounding box center [381, 531] width 535 height 179
drag, startPoint x: 566, startPoint y: 497, endPoint x: 577, endPoint y: 502, distance: 12.0
click at [567, 497] on button "Yes / OK" at bounding box center [580, 497] width 44 height 10
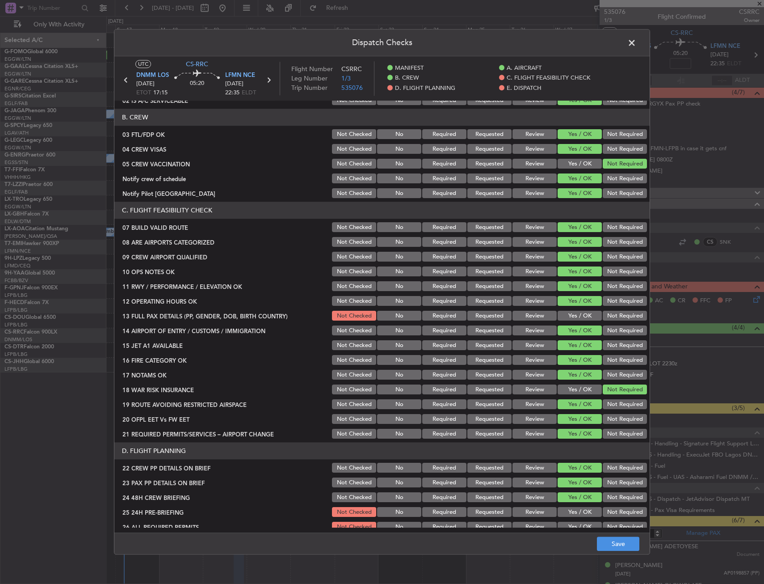
drag, startPoint x: 604, startPoint y: 508, endPoint x: 618, endPoint y: 547, distance: 41.4
click at [604, 509] on button "Not Required" at bounding box center [625, 512] width 44 height 10
click at [618, 561] on div "Dispatch Checks UTC CS-RRC DNMM LOS 19/08/2025 ETOT 17:15 05:20 LFMN NCE 19/08/…" at bounding box center [382, 292] width 764 height 584
click at [620, 551] on button "Save" at bounding box center [618, 544] width 42 height 14
click at [636, 42] on span at bounding box center [636, 45] width 0 height 18
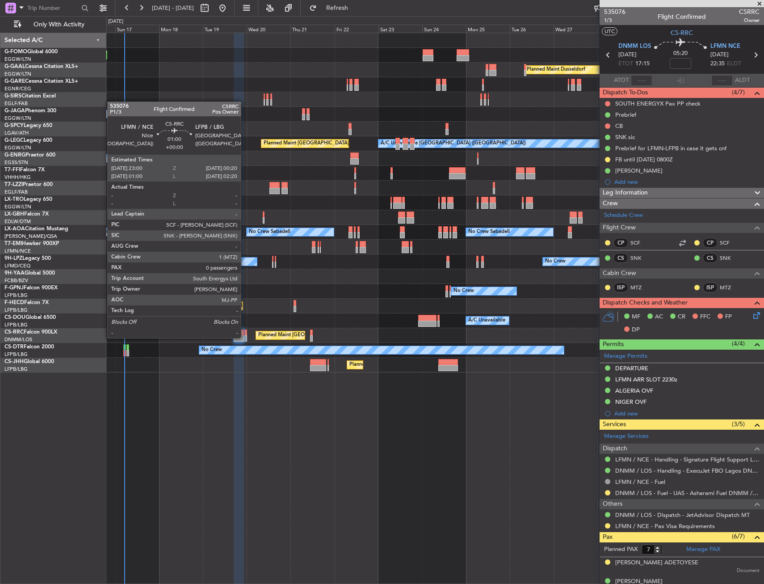
click at [245, 337] on div at bounding box center [245, 338] width 3 height 6
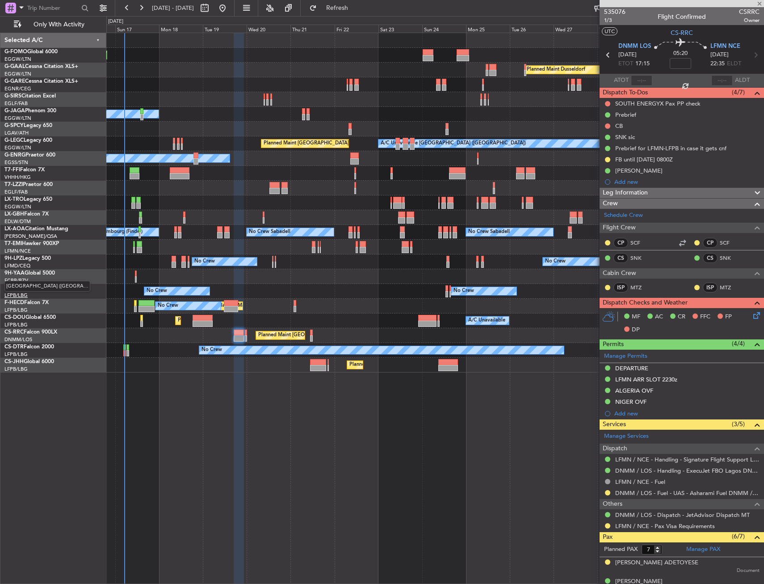
type input "0"
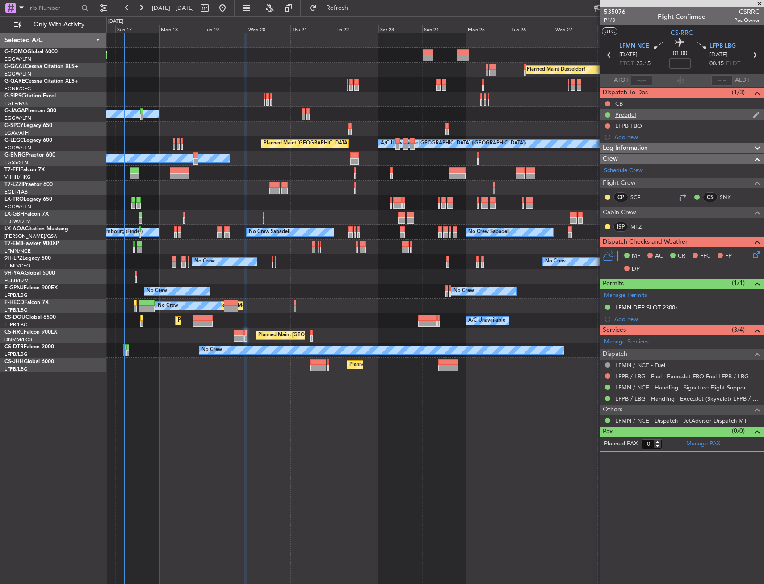
click at [627, 112] on div "Prebrief" at bounding box center [625, 115] width 21 height 8
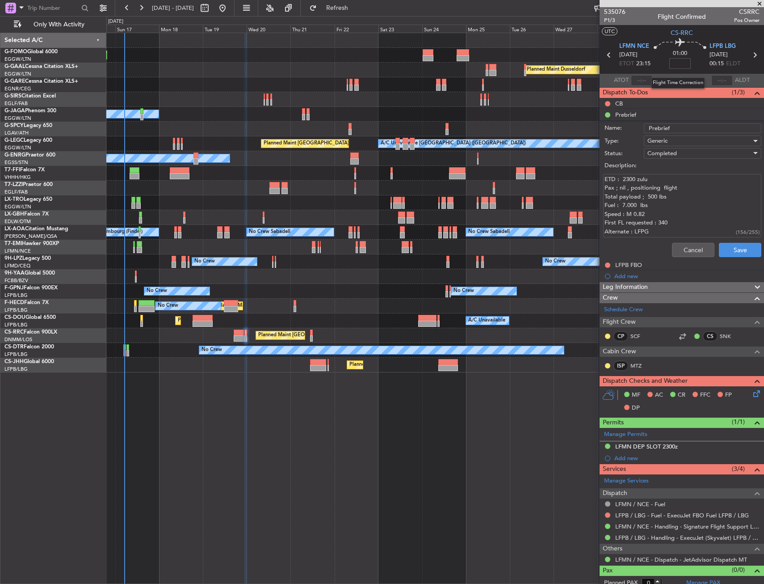
click at [682, 64] on input at bounding box center [679, 63] width 21 height 11
click at [665, 62] on div "01:00 10" at bounding box center [680, 54] width 59 height 33
type input "+00:10"
click at [677, 247] on button "Cancel" at bounding box center [693, 250] width 42 height 14
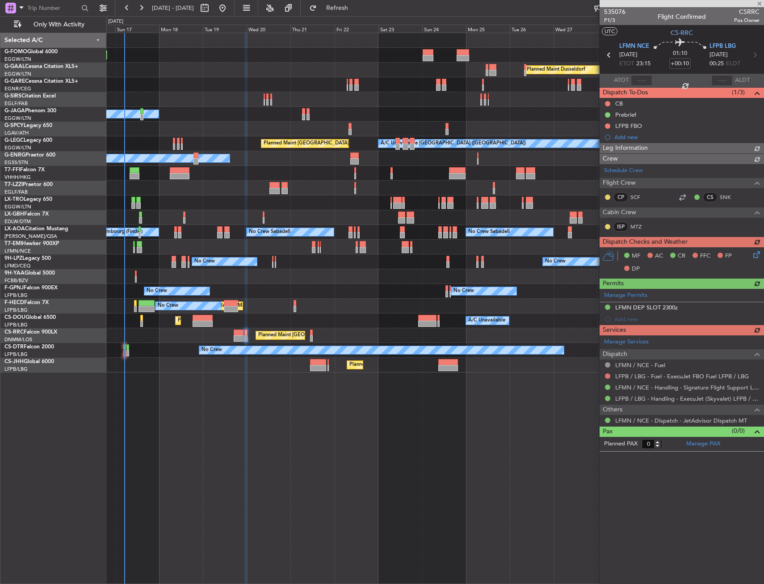
click at [613, 20] on mat-tooltip-component "Trip Number" at bounding box center [615, 29] width 44 height 24
click at [618, 20] on span "P1/3" at bounding box center [614, 21] width 21 height 8
click at [667, 150] on div "Leg Information" at bounding box center [682, 148] width 164 height 10
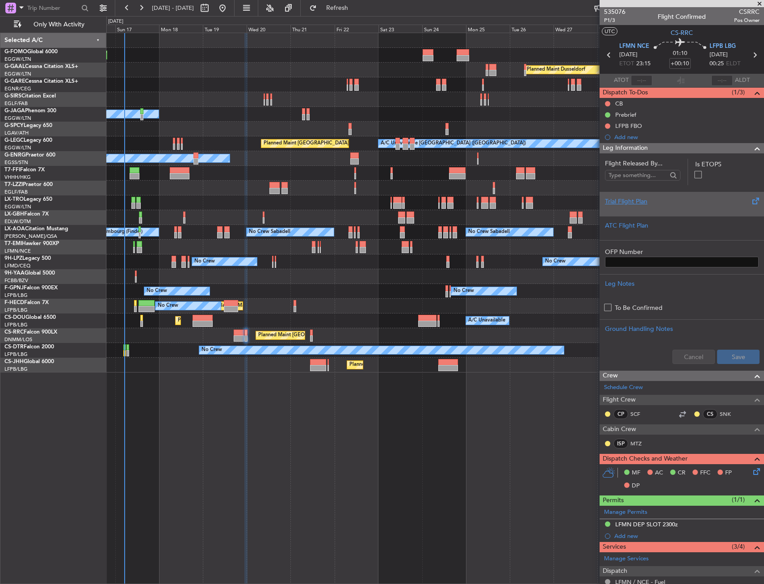
click at [641, 214] on div "Trial Flight Plan" at bounding box center [682, 204] width 164 height 24
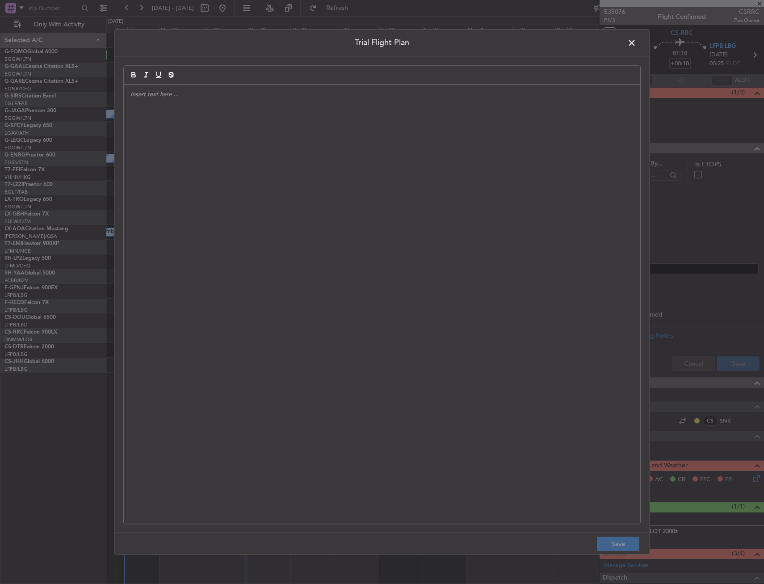
click at [246, 166] on div at bounding box center [382, 304] width 517 height 438
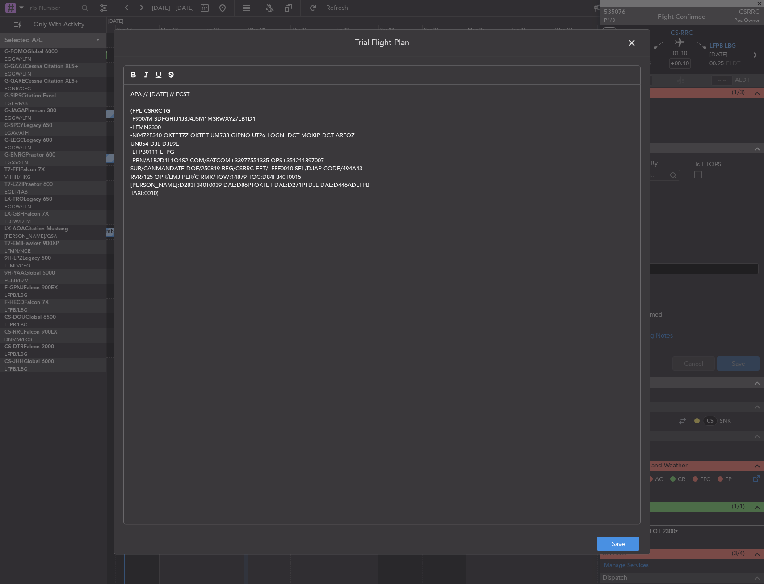
scroll to position [0, 0]
click at [609, 547] on button "Save" at bounding box center [618, 544] width 42 height 14
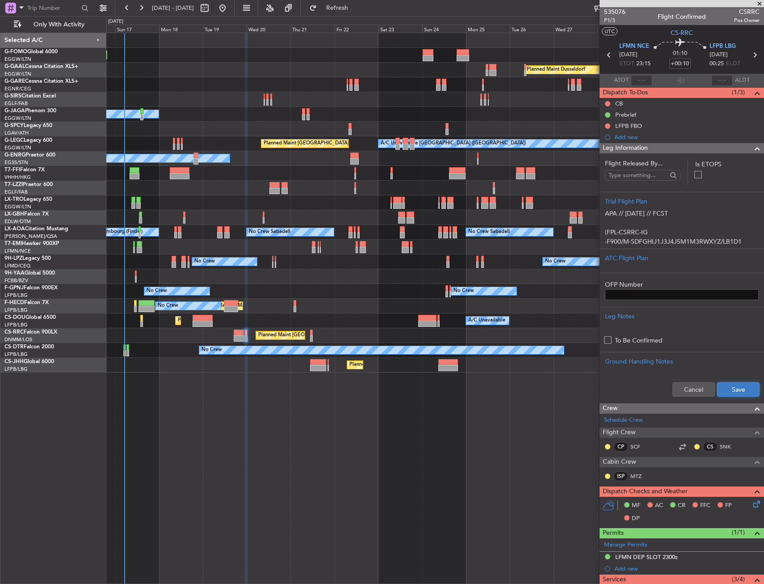
click at [725, 391] on button "Save" at bounding box center [738, 389] width 42 height 14
click at [708, 148] on div "Leg Information" at bounding box center [682, 148] width 164 height 10
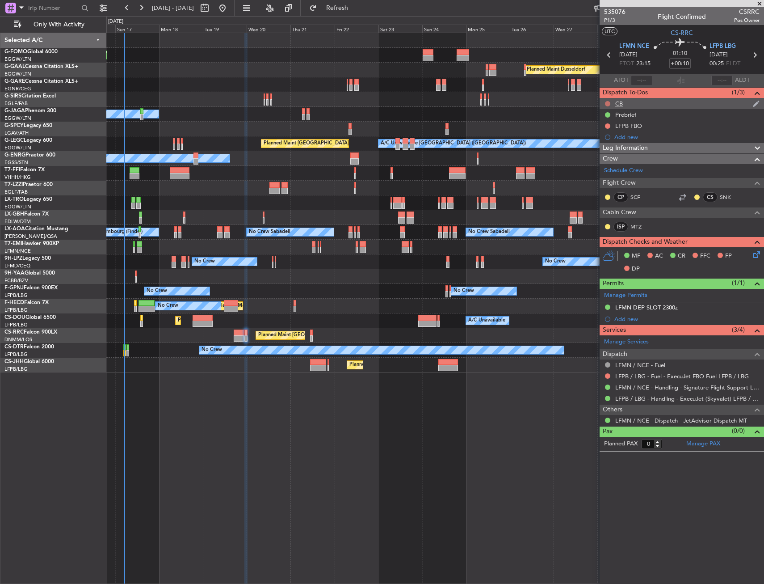
click at [608, 102] on button at bounding box center [607, 103] width 5 height 5
click at [610, 141] on span "Completed" at bounding box center [611, 143] width 29 height 9
click at [236, 334] on div at bounding box center [239, 332] width 11 height 6
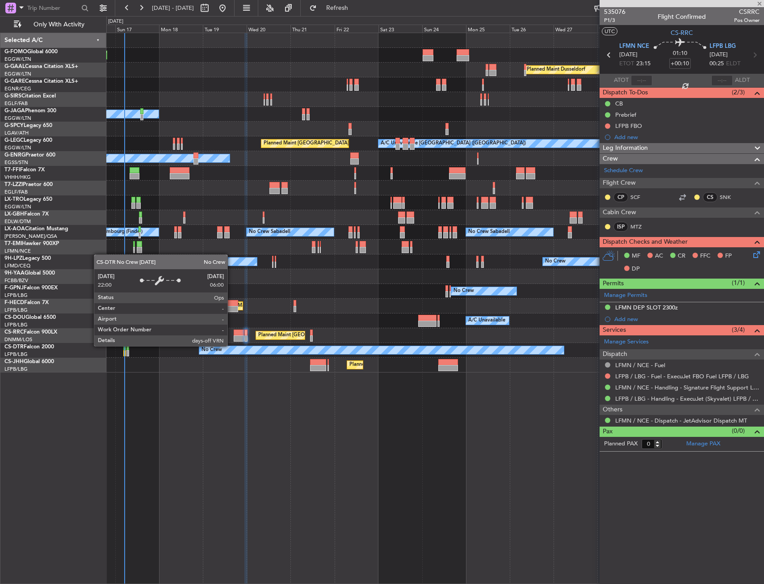
type input "7"
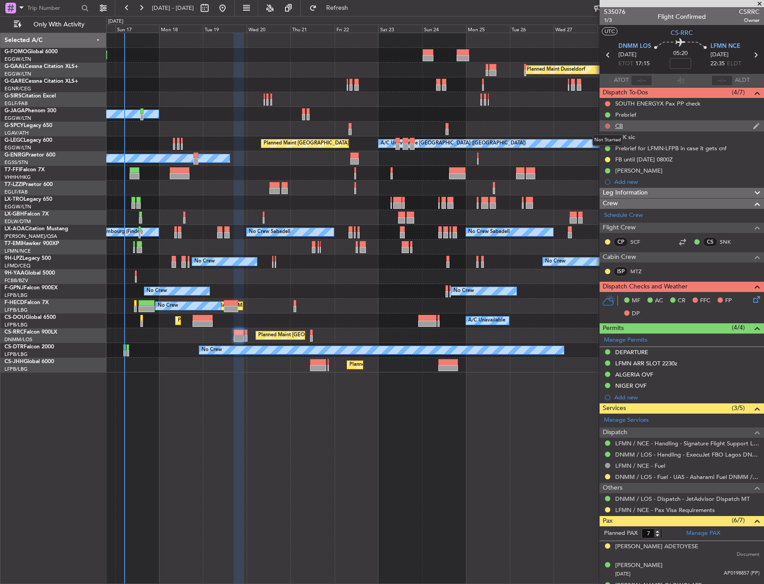
click at [608, 126] on button at bounding box center [607, 125] width 5 height 5
click at [610, 168] on span "Completed" at bounding box center [611, 165] width 29 height 9
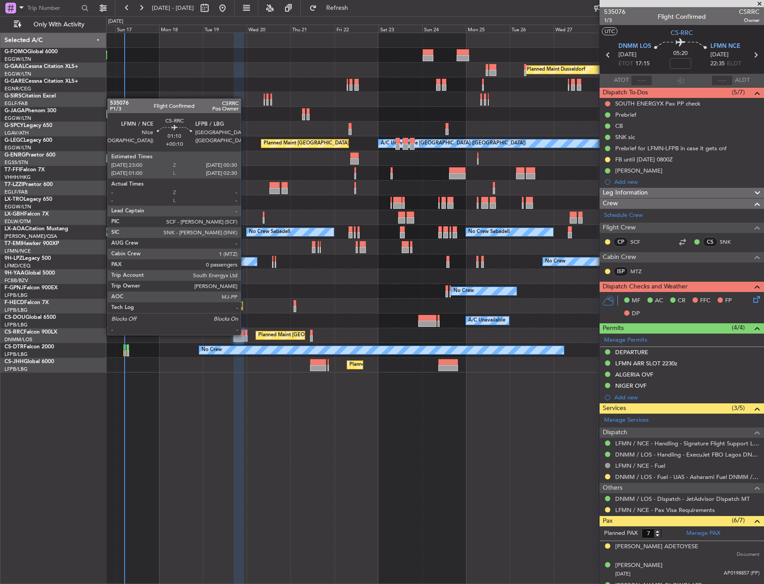
click at [245, 334] on div at bounding box center [245, 332] width 3 height 6
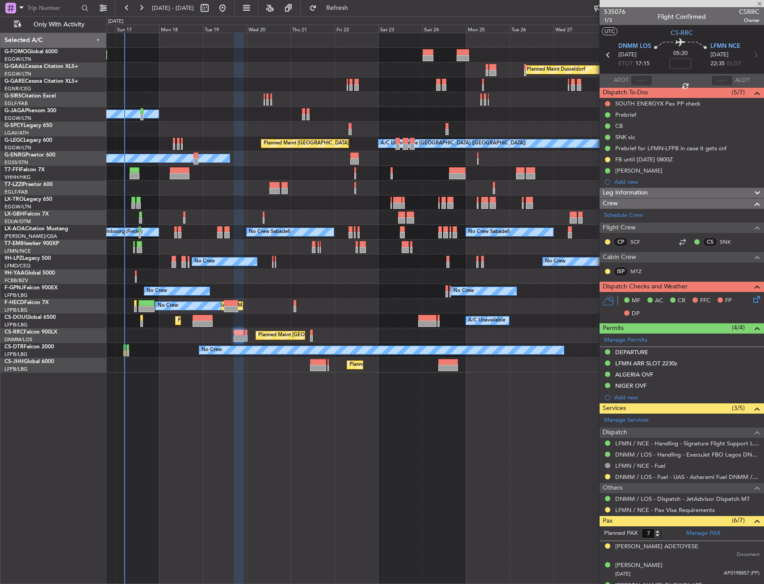
type input "+00:10"
type input "0"
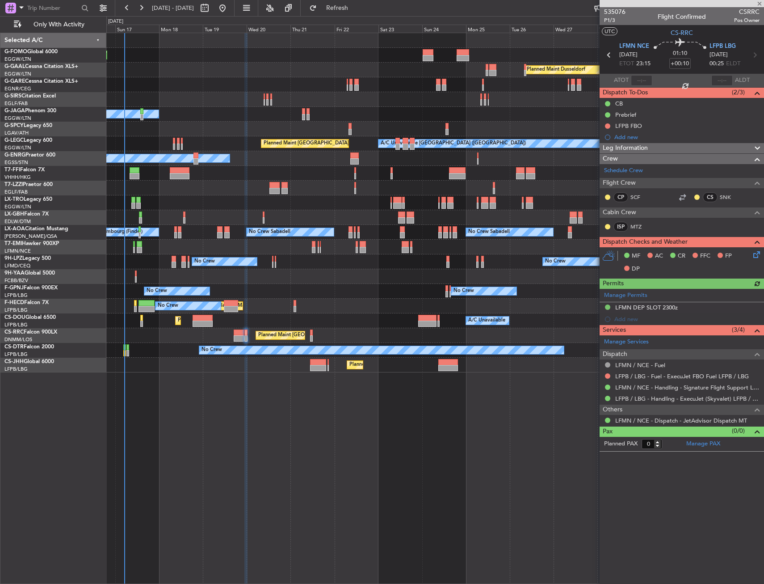
click at [755, 256] on icon at bounding box center [755, 252] width 7 height 7
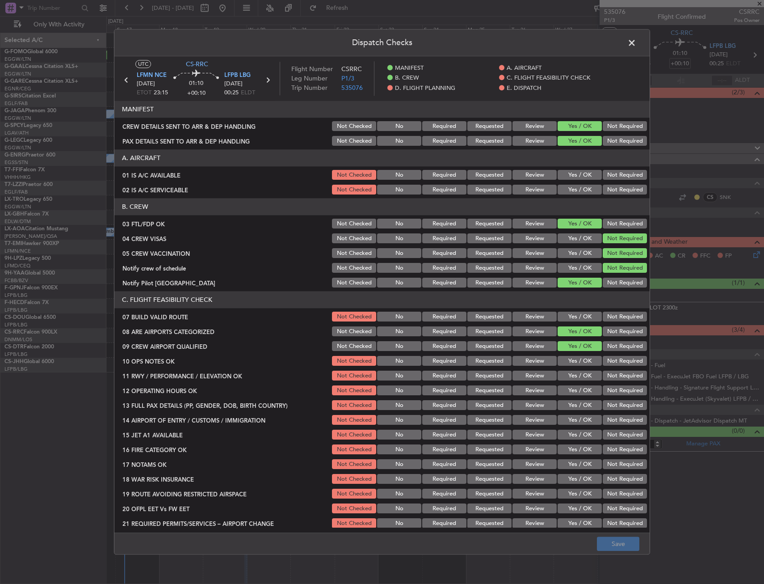
click at [564, 185] on button "Yes / OK" at bounding box center [580, 190] width 44 height 10
click at [567, 175] on button "Yes / OK" at bounding box center [580, 175] width 44 height 10
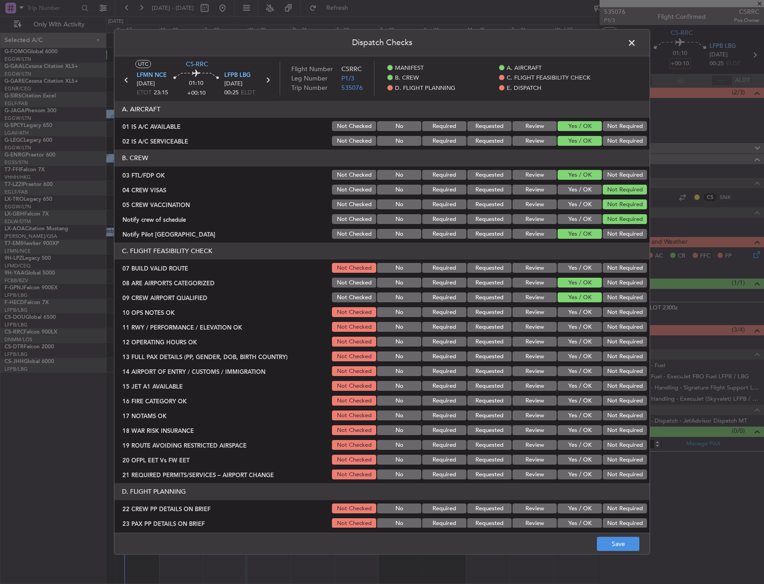
scroll to position [89, 0]
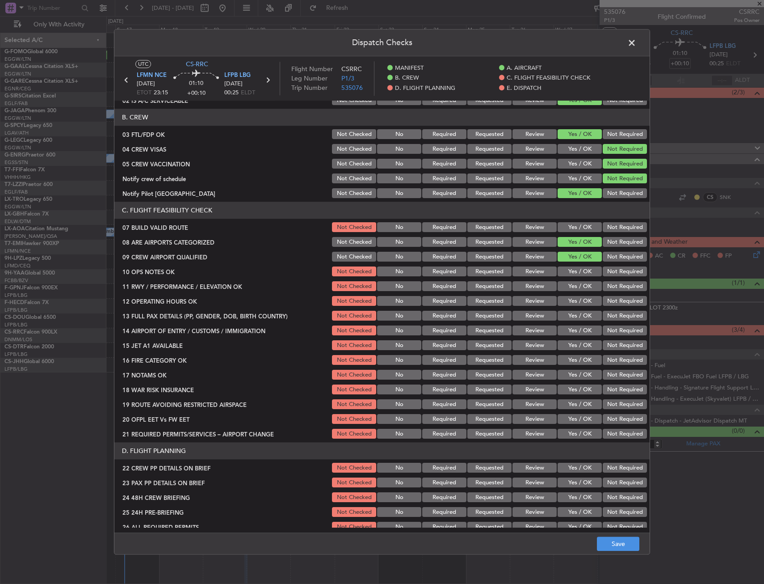
drag, startPoint x: 563, startPoint y: 284, endPoint x: 568, endPoint y: 250, distance: 34.2
click at [563, 283] on button "Yes / OK" at bounding box center [580, 287] width 44 height 10
click at [568, 231] on button "Yes / OK" at bounding box center [580, 228] width 44 height 10
click at [569, 273] on button "Yes / OK" at bounding box center [580, 272] width 44 height 10
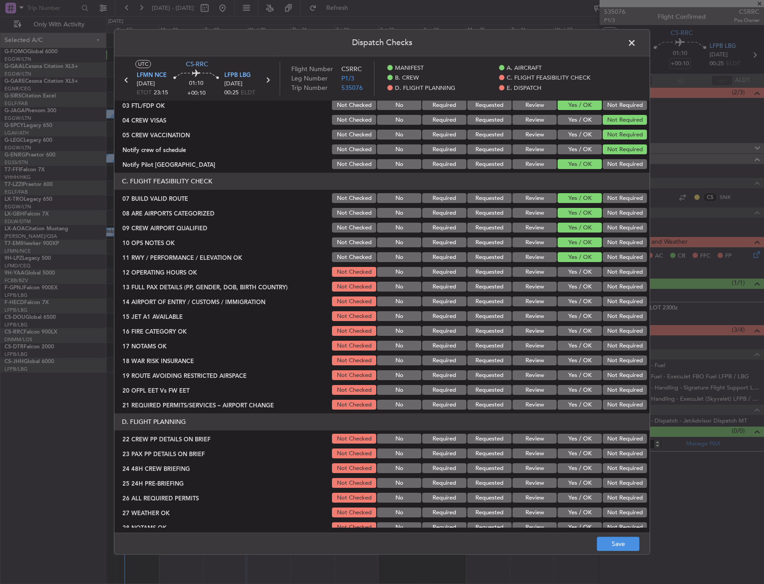
scroll to position [179, 0]
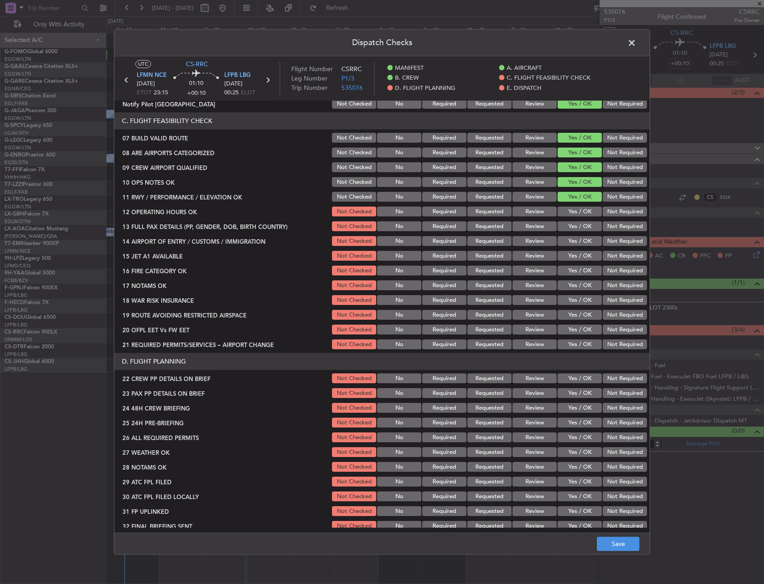
click at [572, 253] on button "Yes / OK" at bounding box center [580, 256] width 44 height 10
click at [567, 234] on section "C. FLIGHT FEASIBILITY CHECK 07 BUILD VALID ROUTE Not Checked No Required Reques…" at bounding box center [381, 232] width 535 height 238
drag, startPoint x: 567, startPoint y: 225, endPoint x: 565, endPoint y: 220, distance: 5.7
click at [566, 224] on button "Yes / OK" at bounding box center [580, 227] width 44 height 10
click at [564, 214] on button "Yes / OK" at bounding box center [580, 212] width 44 height 10
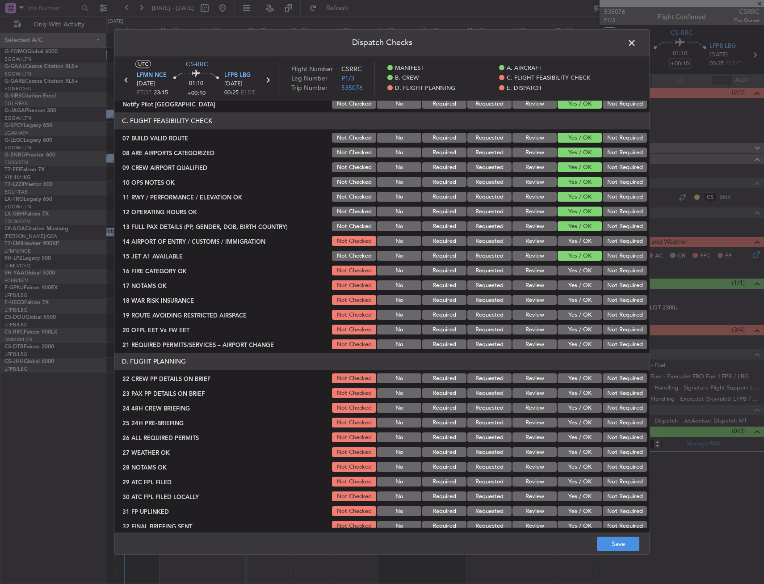
click at [567, 252] on button "Yes / OK" at bounding box center [580, 256] width 44 height 10
click at [568, 241] on button "Yes / OK" at bounding box center [580, 241] width 44 height 10
click at [574, 276] on div "Yes / OK" at bounding box center [578, 271] width 45 height 13
click at [573, 287] on button "Yes / OK" at bounding box center [580, 286] width 44 height 10
click at [572, 270] on button "Yes / OK" at bounding box center [580, 271] width 44 height 10
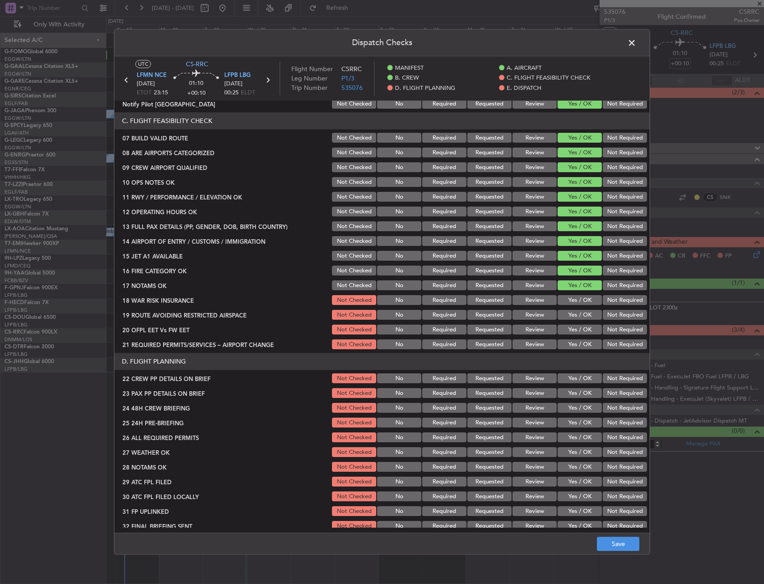
click at [573, 287] on button "Yes / OK" at bounding box center [580, 286] width 44 height 10
click at [572, 297] on button "Yes / OK" at bounding box center [580, 300] width 44 height 10
click at [570, 310] on button "Yes / OK" at bounding box center [580, 315] width 44 height 10
click at [614, 302] on button "Not Required" at bounding box center [625, 300] width 44 height 10
drag, startPoint x: 580, startPoint y: 337, endPoint x: 573, endPoint y: 343, distance: 9.6
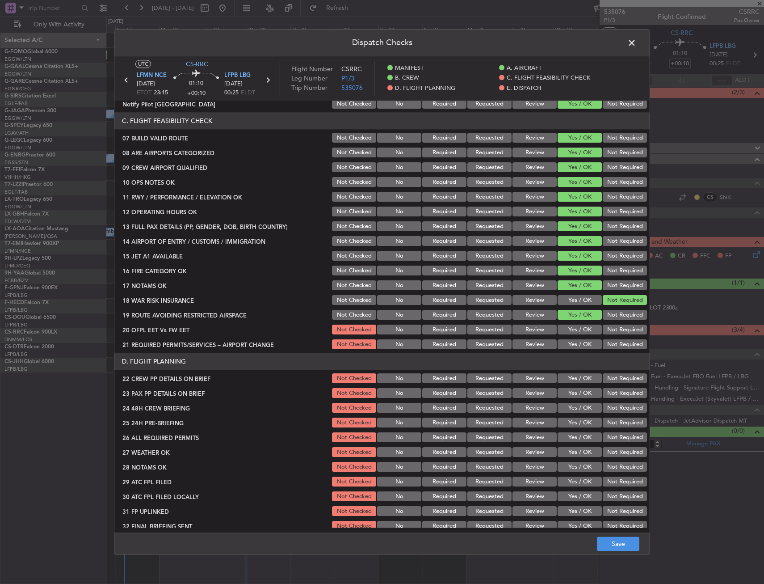
click at [579, 337] on section "C. FLIGHT FEASIBILITY CHECK 07 BUILD VALID ROUTE Not Checked No Required Reques…" at bounding box center [381, 232] width 535 height 238
drag, startPoint x: 573, startPoint y: 343, endPoint x: 571, endPoint y: 331, distance: 12.2
click at [572, 343] on button "Yes / OK" at bounding box center [580, 345] width 44 height 10
click at [571, 331] on button "Yes / OK" at bounding box center [580, 330] width 44 height 10
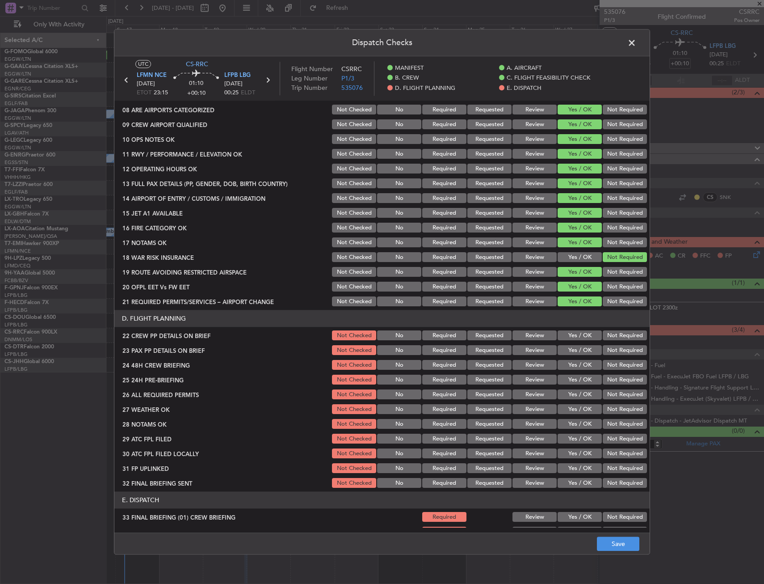
scroll to position [268, 0]
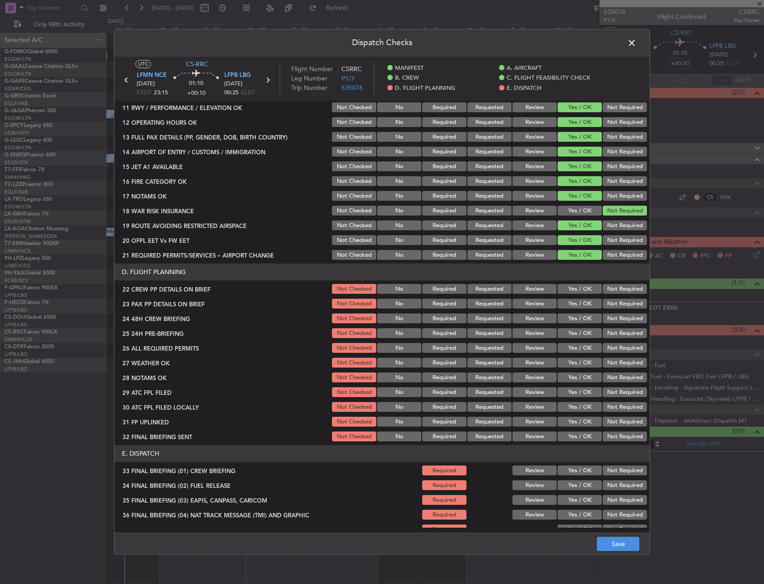
click at [569, 301] on button "Yes / OK" at bounding box center [580, 304] width 44 height 10
click at [567, 288] on button "Yes / OK" at bounding box center [580, 289] width 44 height 10
drag, startPoint x: 568, startPoint y: 311, endPoint x: 577, endPoint y: 326, distance: 17.9
click at [568, 311] on section "D. FLIGHT PLANNING 22 CREW PP DETAILS ON BRIEF Not Checked No Required Requeste…" at bounding box center [381, 353] width 535 height 179
click at [577, 326] on section "D. FLIGHT PLANNING 22 CREW PP DETAILS ON BRIEF Not Checked No Required Requeste…" at bounding box center [381, 353] width 535 height 179
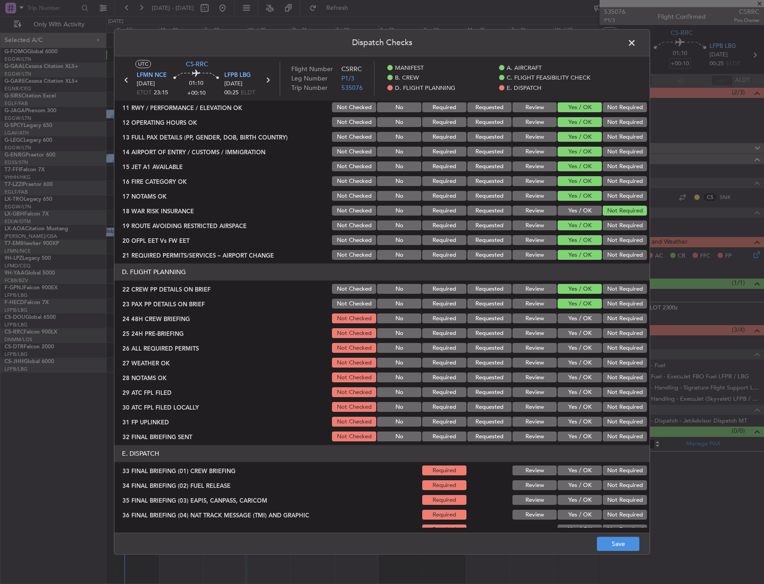
click at [577, 318] on button "Yes / OK" at bounding box center [580, 319] width 44 height 10
click at [617, 338] on div "Not Required" at bounding box center [623, 333] width 45 height 13
click at [615, 336] on button "Not Required" at bounding box center [625, 333] width 44 height 10
click at [610, 543] on button "Save" at bounding box center [618, 544] width 42 height 14
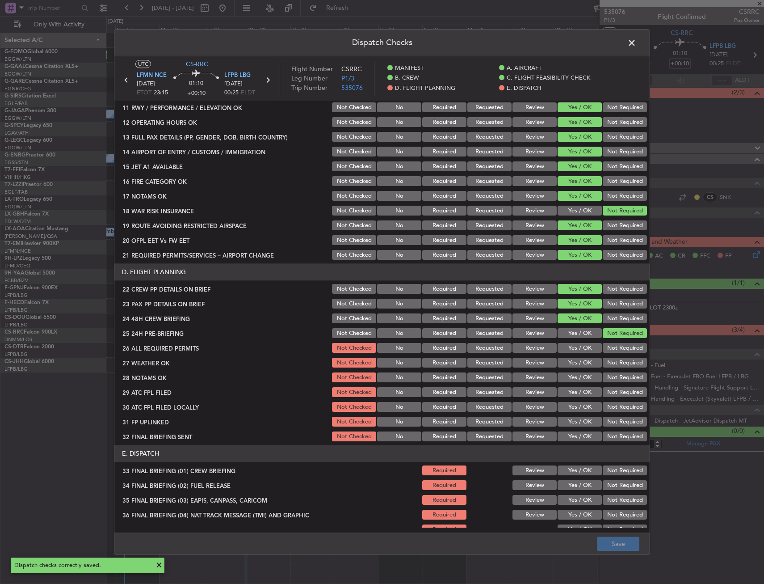
click at [621, 42] on header "Dispatch Checks" at bounding box center [381, 42] width 535 height 27
click at [636, 45] on span at bounding box center [636, 45] width 0 height 18
